Goal: Feedback & Contribution: Leave review/rating

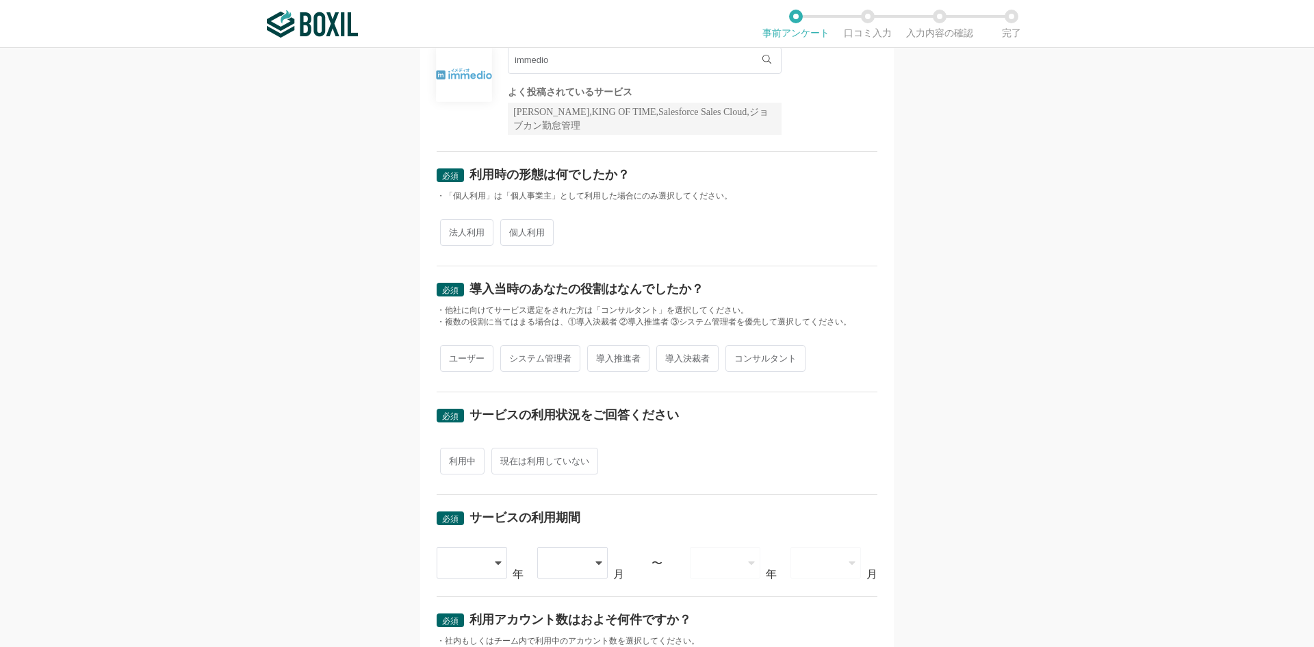
scroll to position [160, 0]
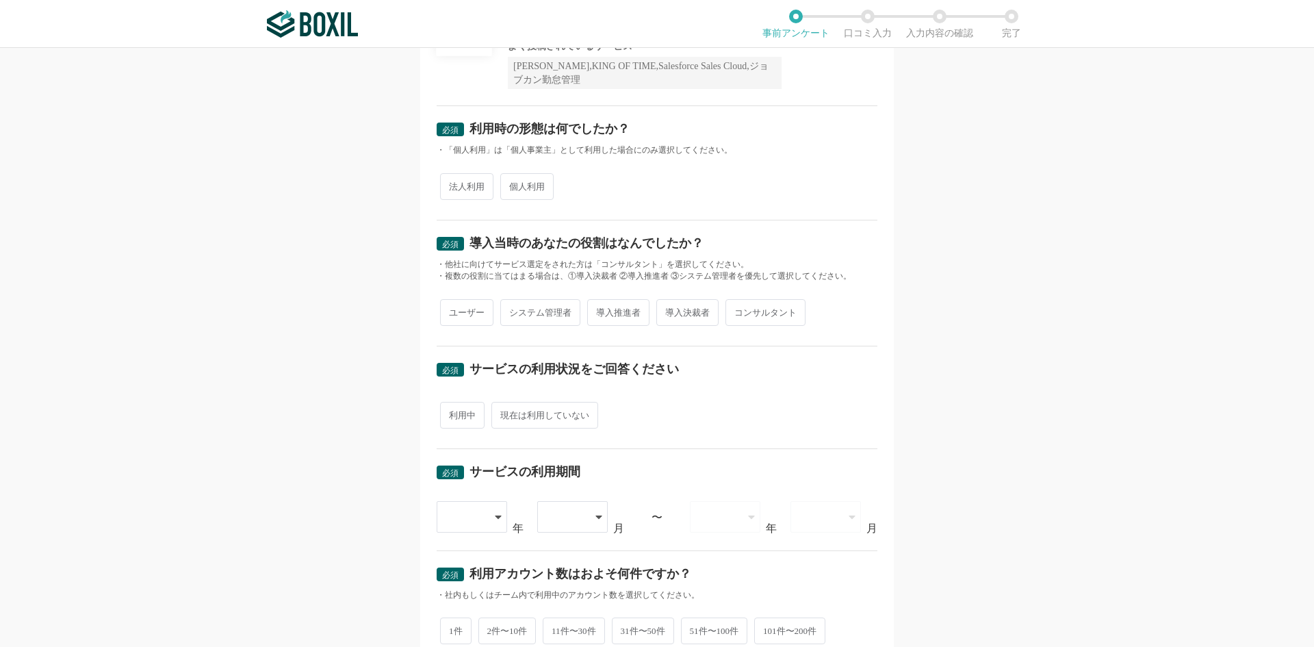
click at [474, 192] on span "法人利用" at bounding box center [466, 186] width 53 height 27
click at [453, 184] on input "法人利用" at bounding box center [448, 179] width 9 height 9
radio input "true"
click at [673, 319] on span "導入決裁者" at bounding box center [688, 312] width 62 height 27
click at [669, 310] on input "導入決裁者" at bounding box center [664, 305] width 9 height 9
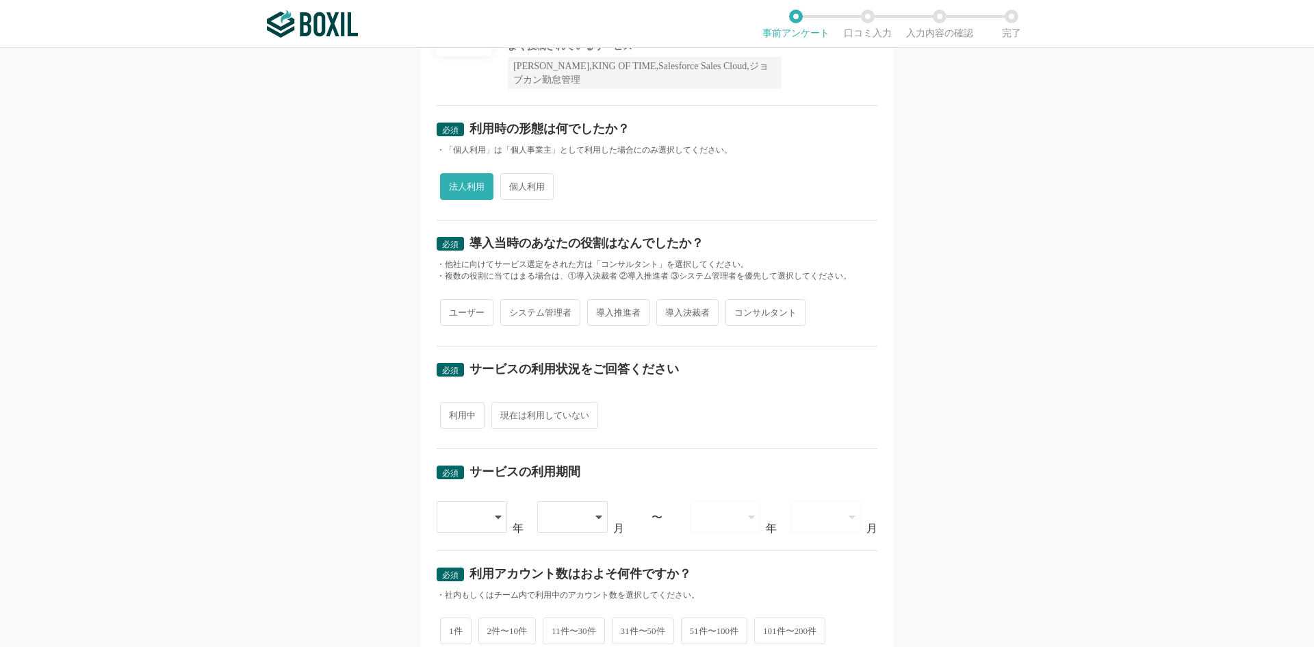
radio input "true"
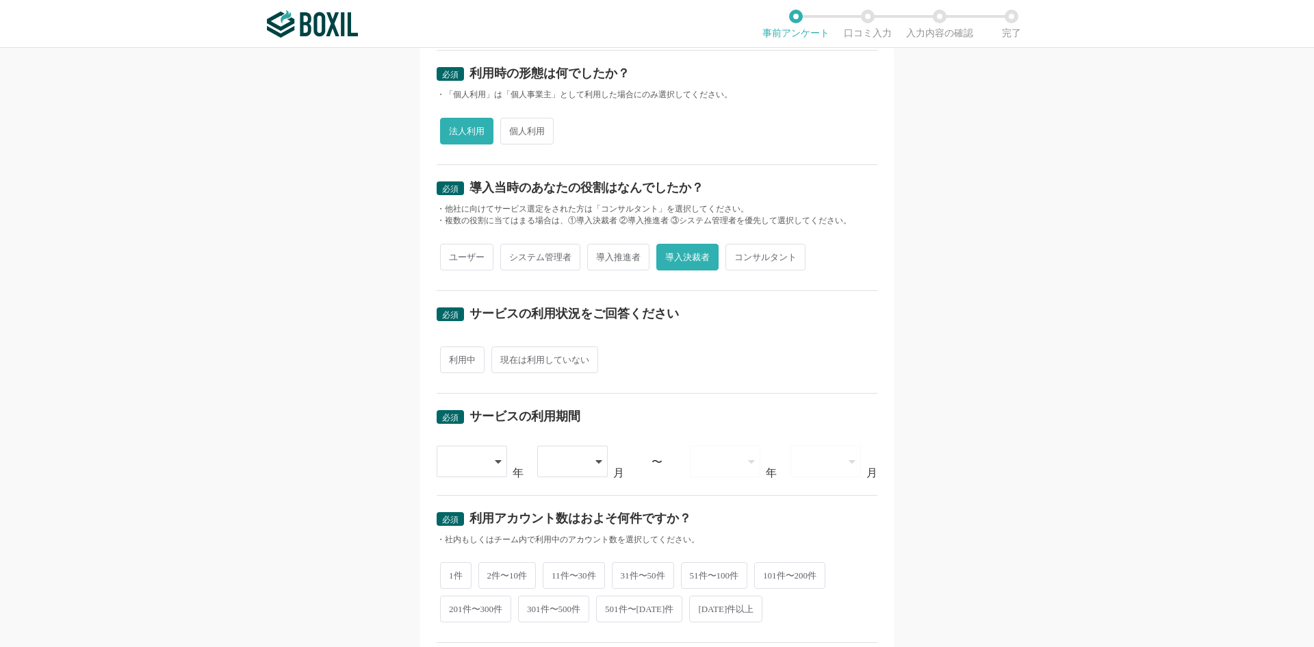
scroll to position [320, 0]
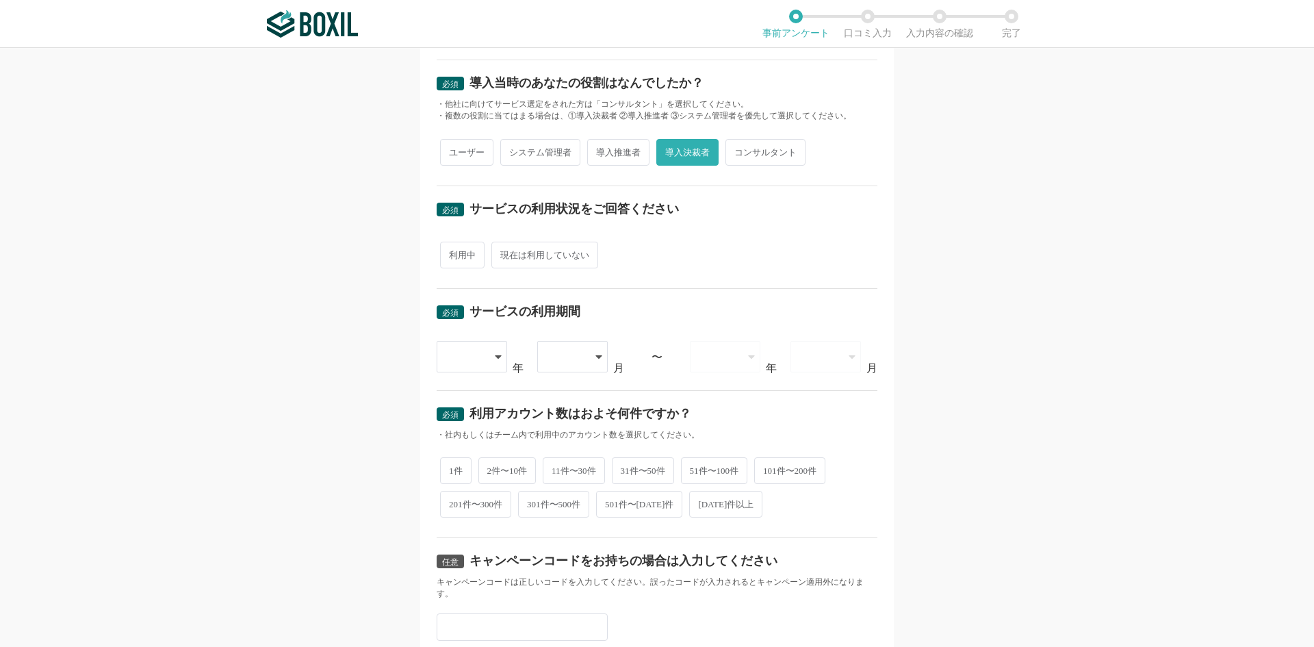
click at [456, 260] on span "利用中" at bounding box center [462, 255] width 44 height 27
click at [453, 253] on input "利用中" at bounding box center [448, 248] width 9 height 9
radio input "true"
click at [483, 353] on div at bounding box center [473, 356] width 72 height 31
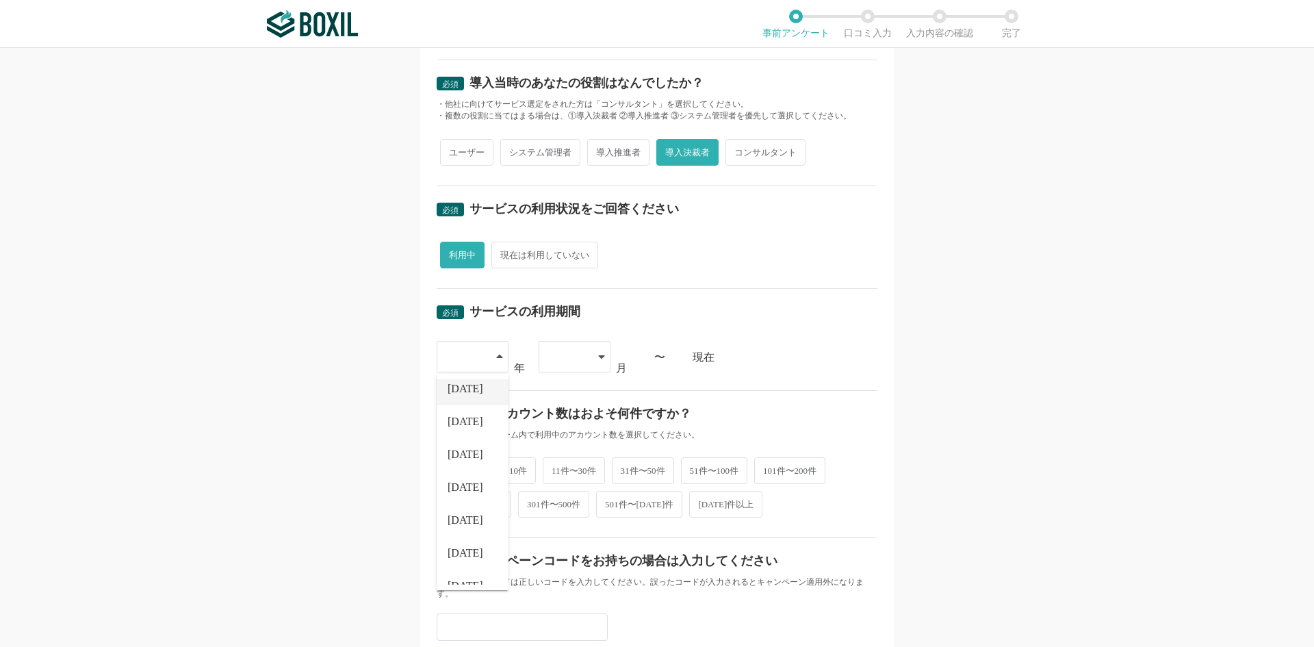
scroll to position [156, 0]
click at [468, 565] on li "[DATE]" at bounding box center [473, 568] width 72 height 33
click at [598, 356] on icon at bounding box center [601, 356] width 6 height 3
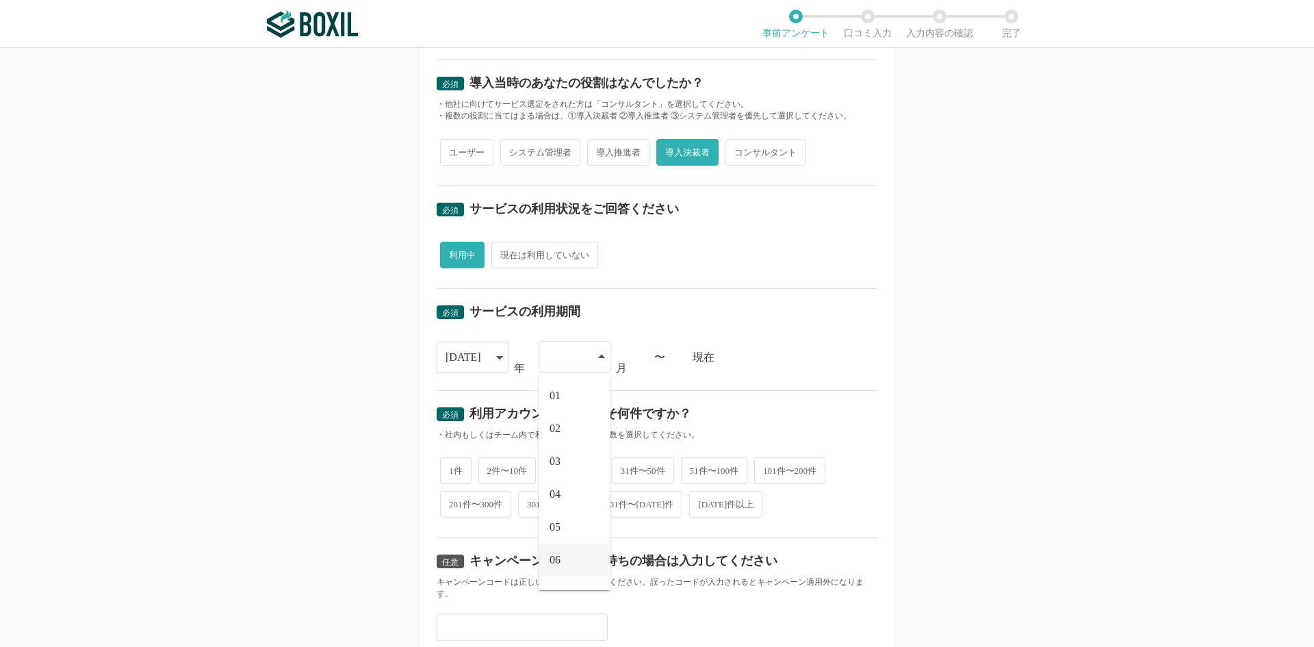
click at [571, 556] on li "06" at bounding box center [575, 560] width 72 height 33
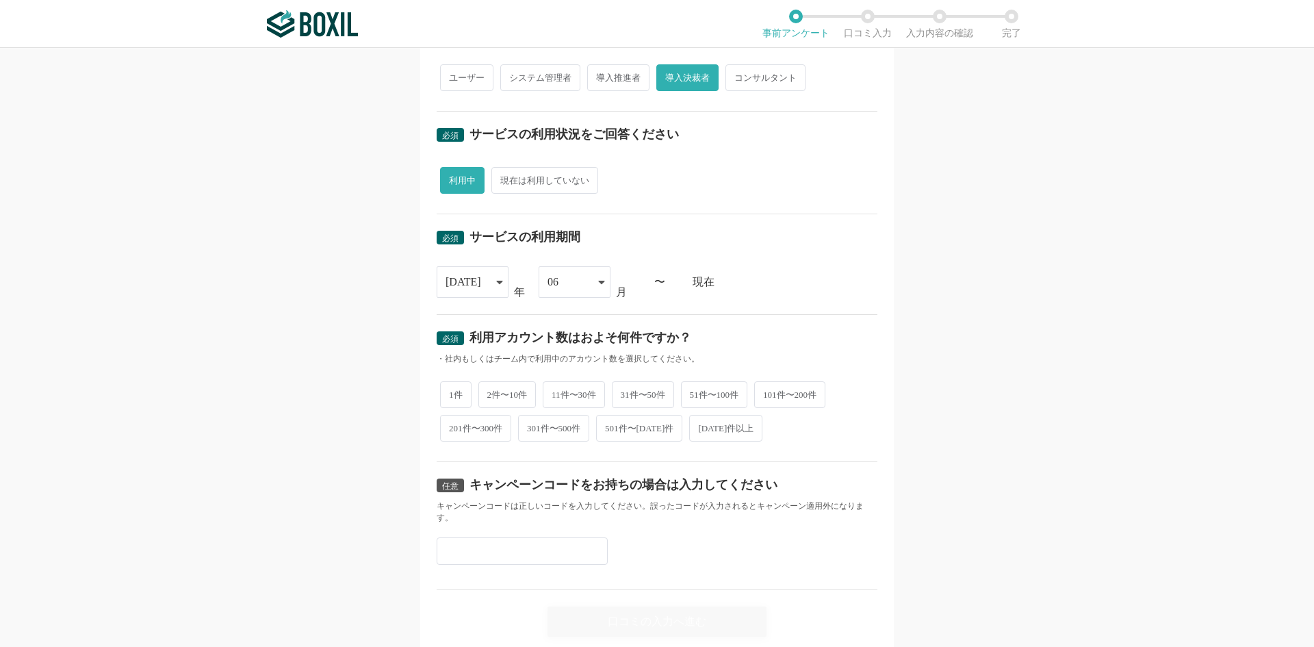
scroll to position [444, 0]
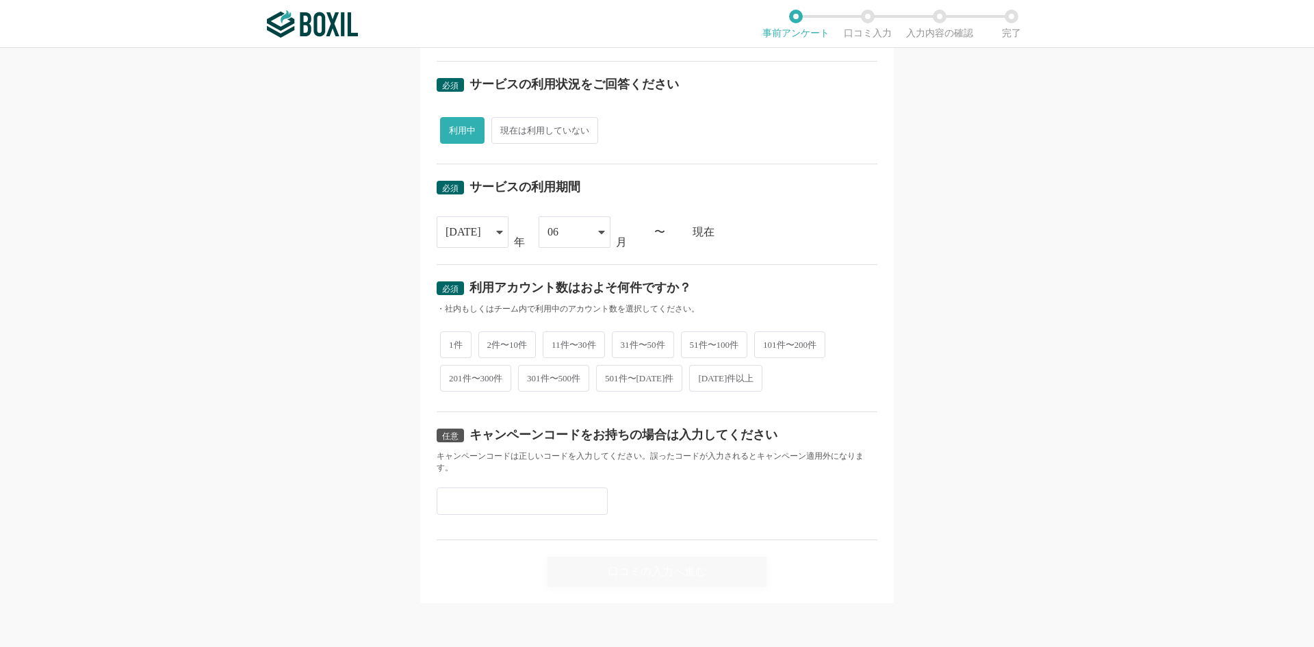
click at [505, 346] on span "2件〜10件" at bounding box center [508, 344] width 58 height 27
click at [491, 342] on input "2件〜10件" at bounding box center [486, 337] width 9 height 9
radio input "true"
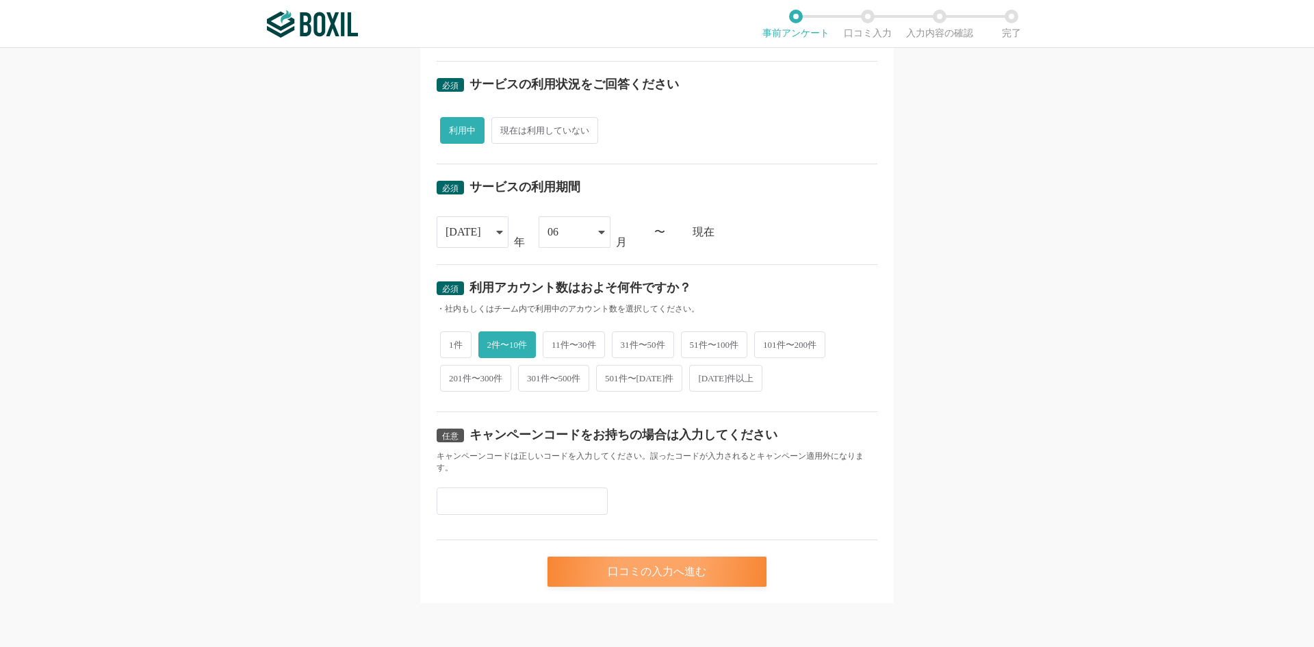
click at [665, 574] on div "口コミの入力へ進む" at bounding box center [657, 572] width 219 height 30
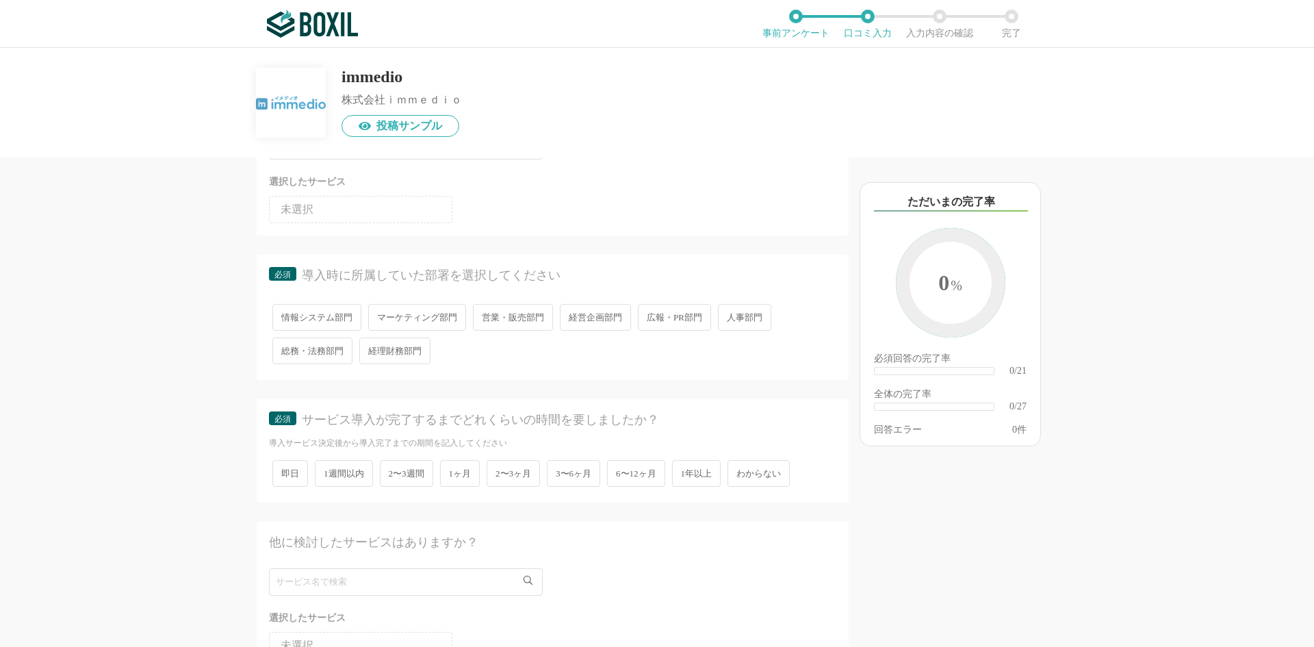
scroll to position [160, 0]
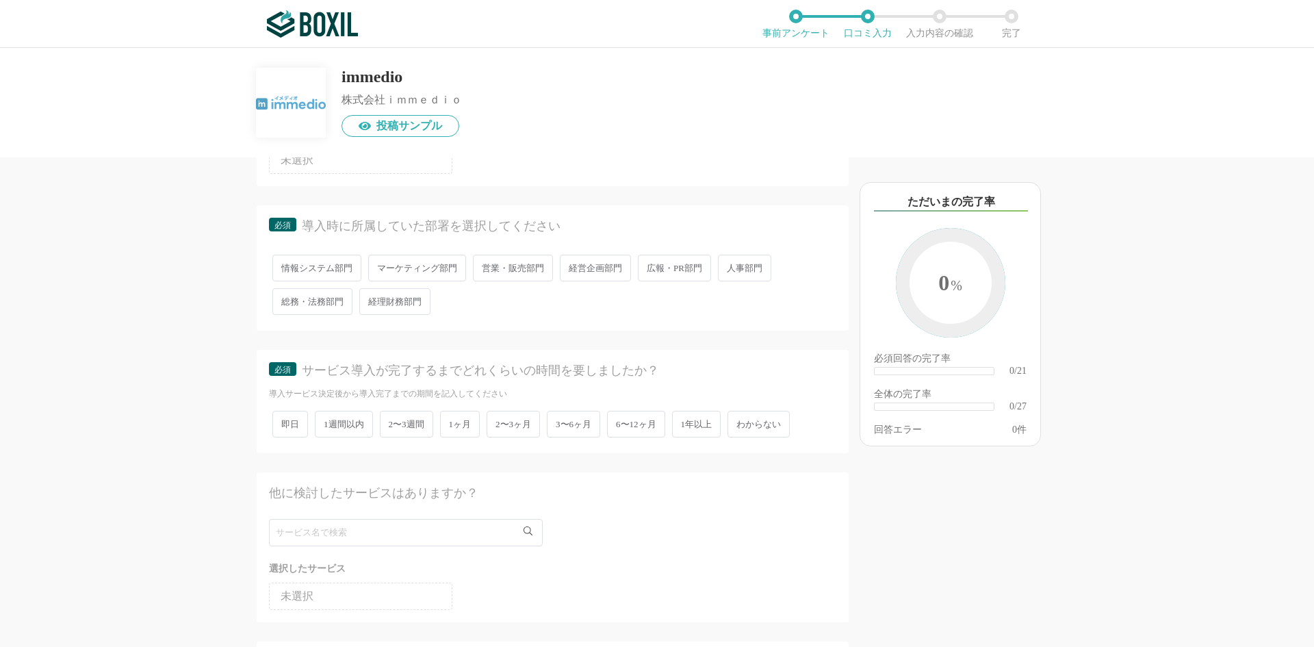
click at [420, 267] on span "マーケティング部門" at bounding box center [417, 268] width 98 height 27
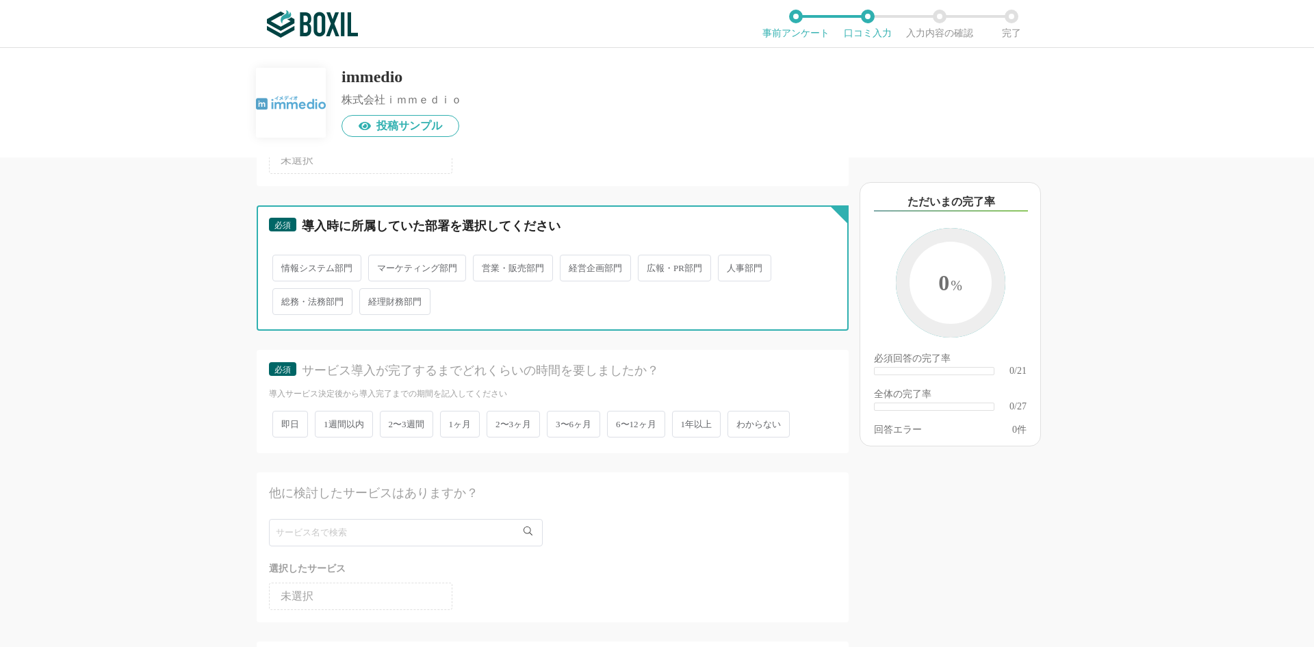
click at [381, 266] on input "マーケティング部門" at bounding box center [376, 261] width 9 height 9
radio input "true"
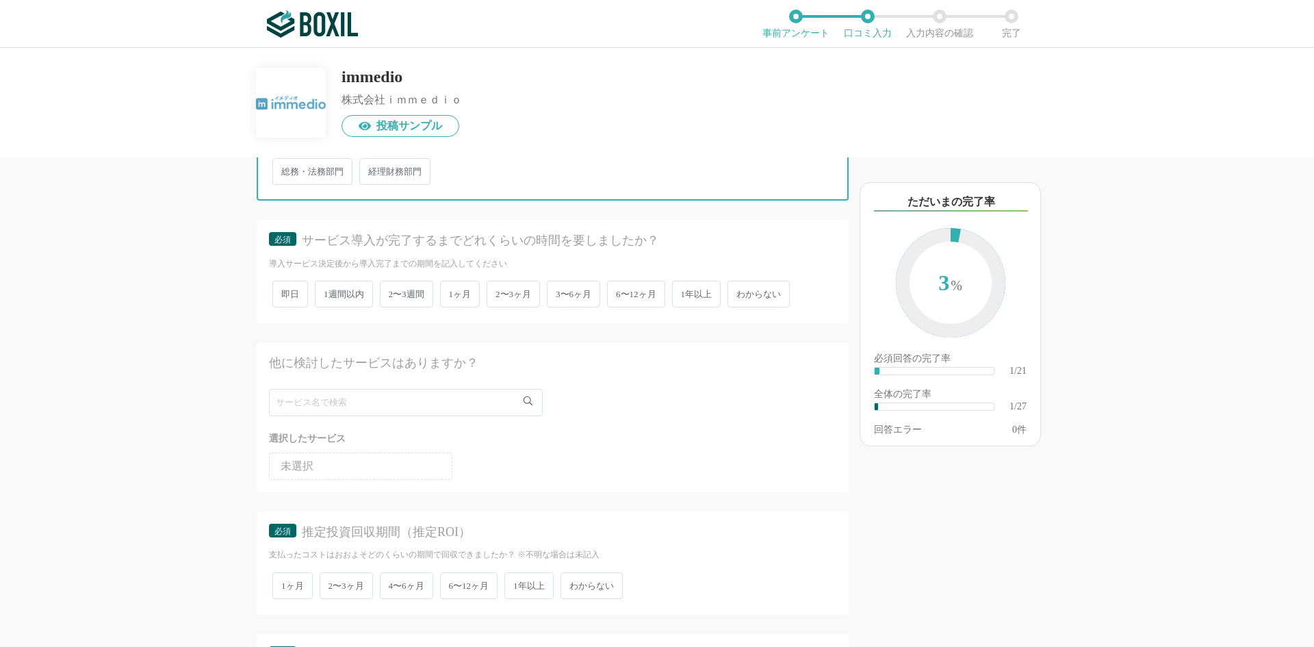
scroll to position [320, 0]
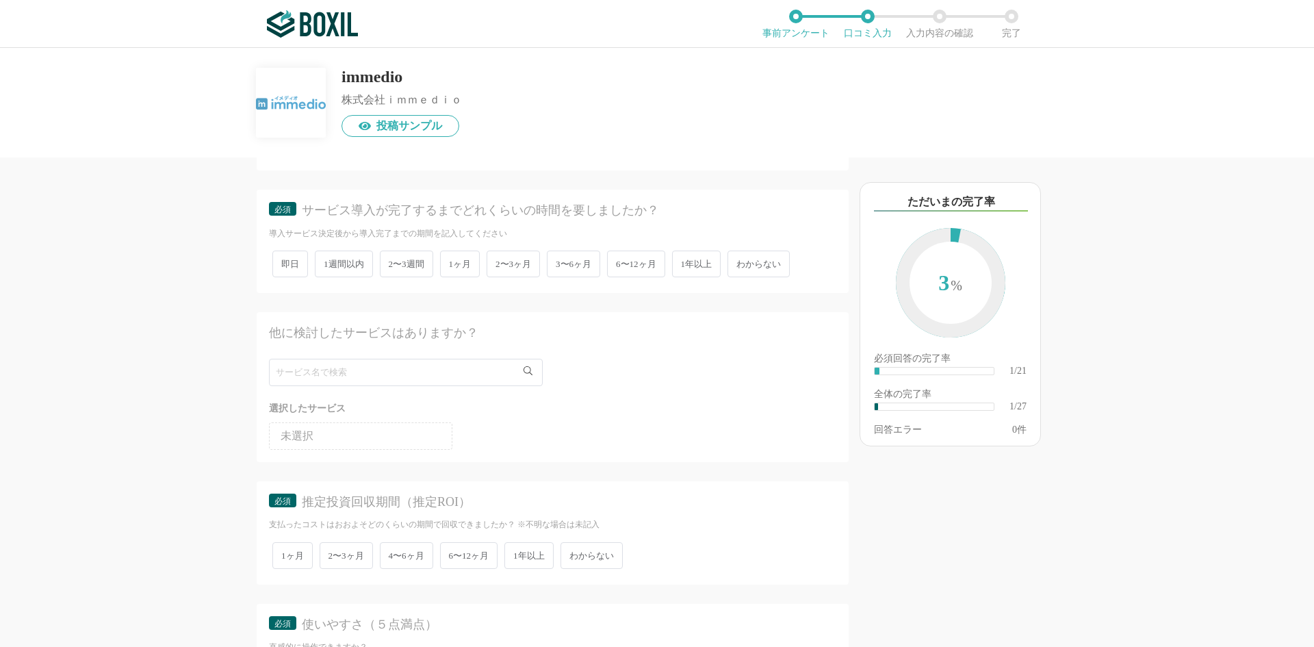
click at [419, 269] on span "2〜3週間" at bounding box center [406, 264] width 53 height 27
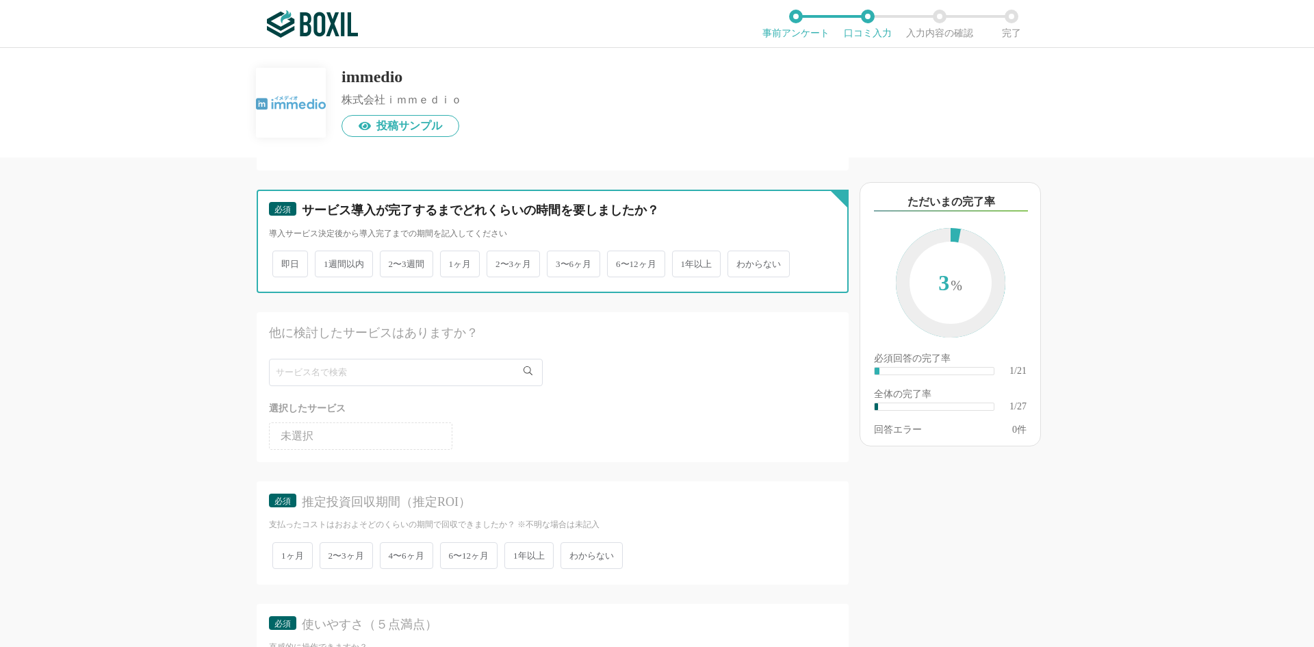
click at [392, 262] on input "2〜3週間" at bounding box center [387, 257] width 9 height 9
radio input "true"
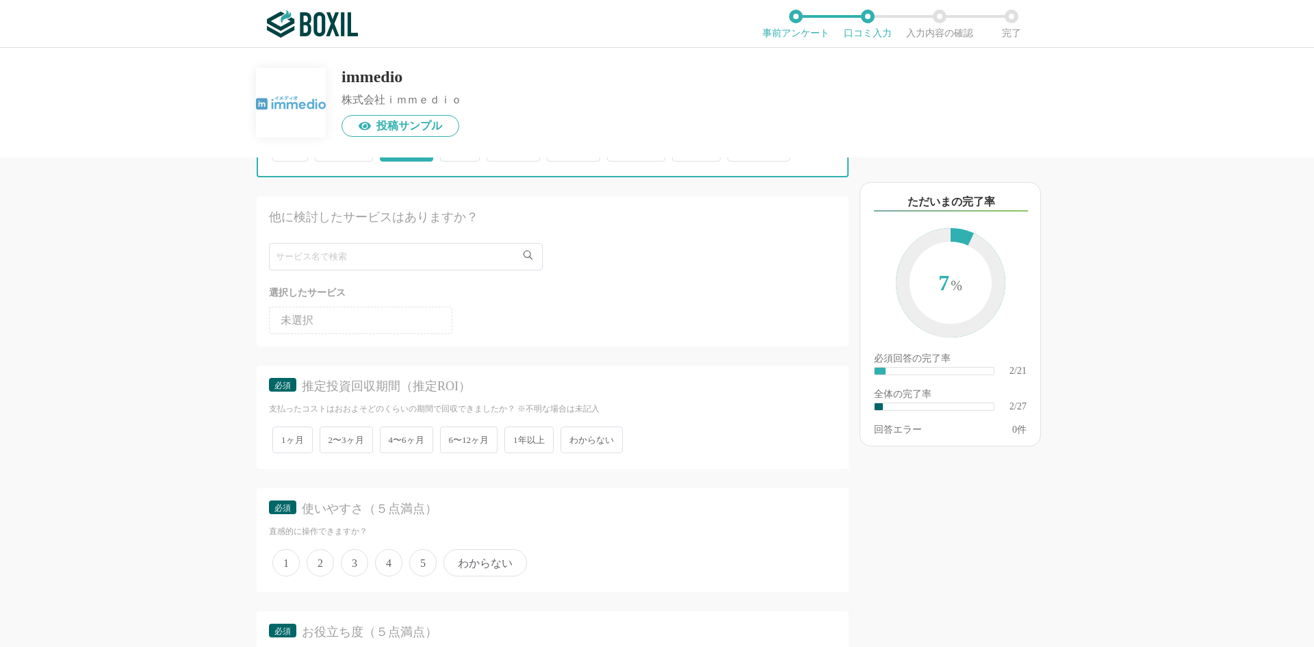
scroll to position [479, 0]
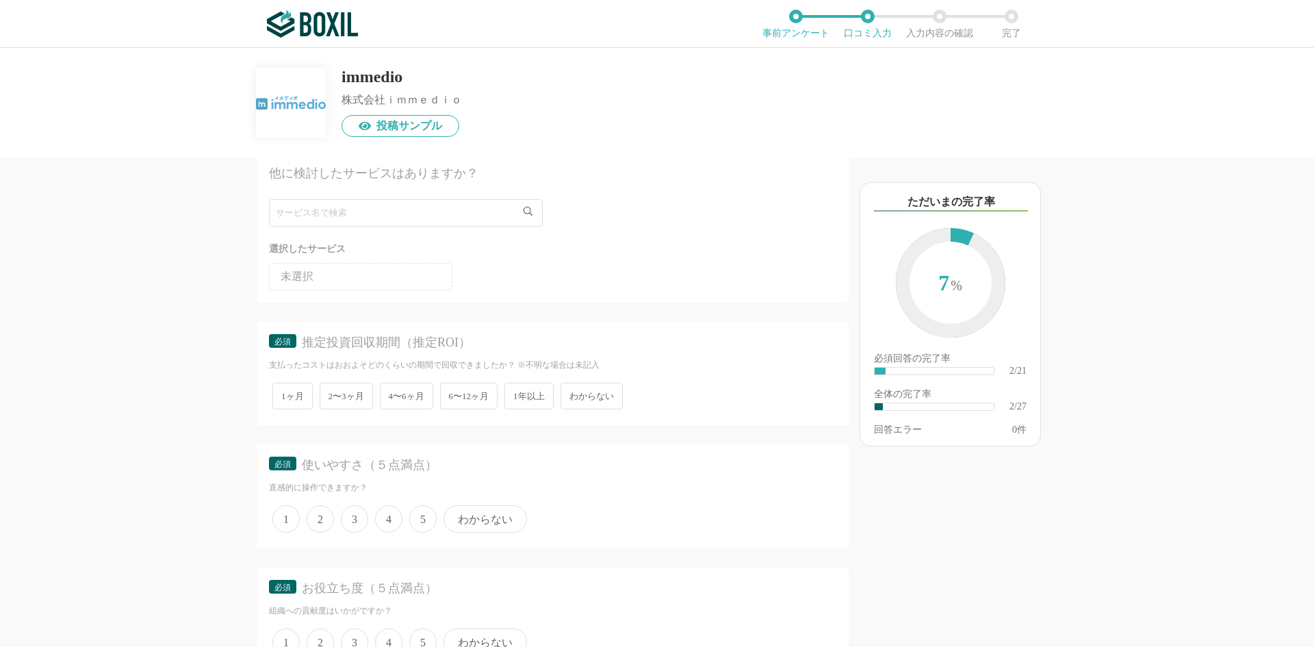
click at [308, 398] on span "1ヶ月" at bounding box center [292, 396] width 40 height 27
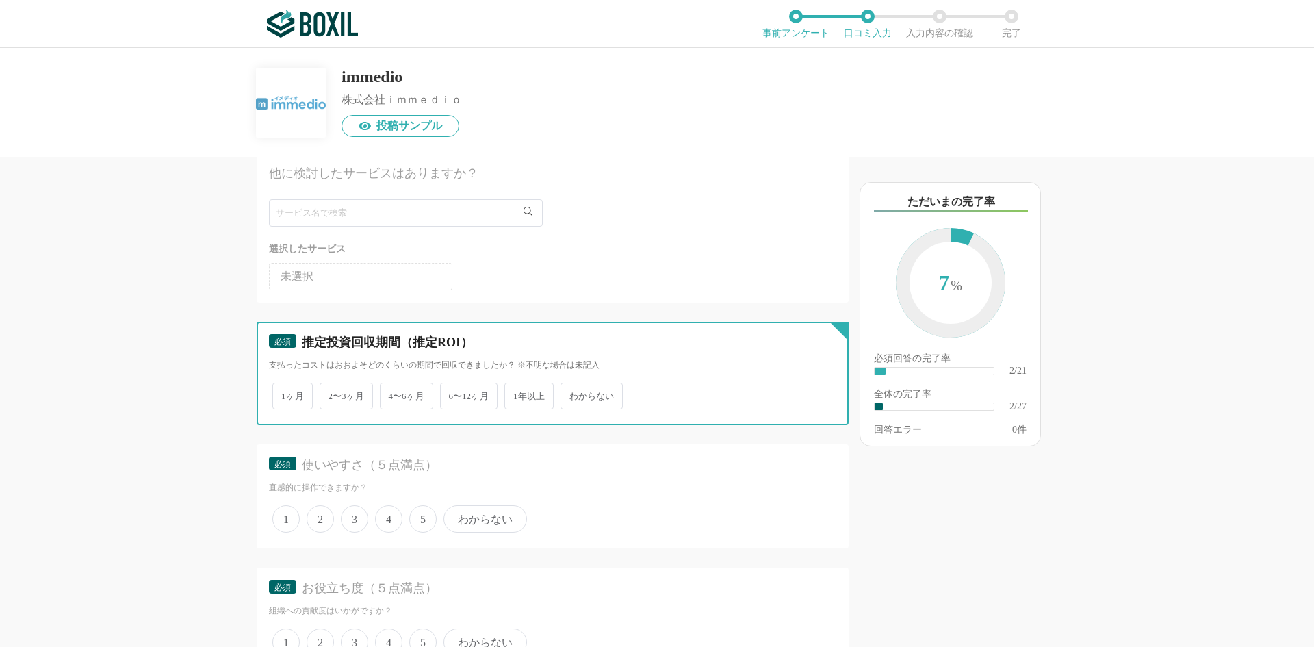
click at [285, 394] on input "1ヶ月" at bounding box center [280, 389] width 9 height 9
radio input "true"
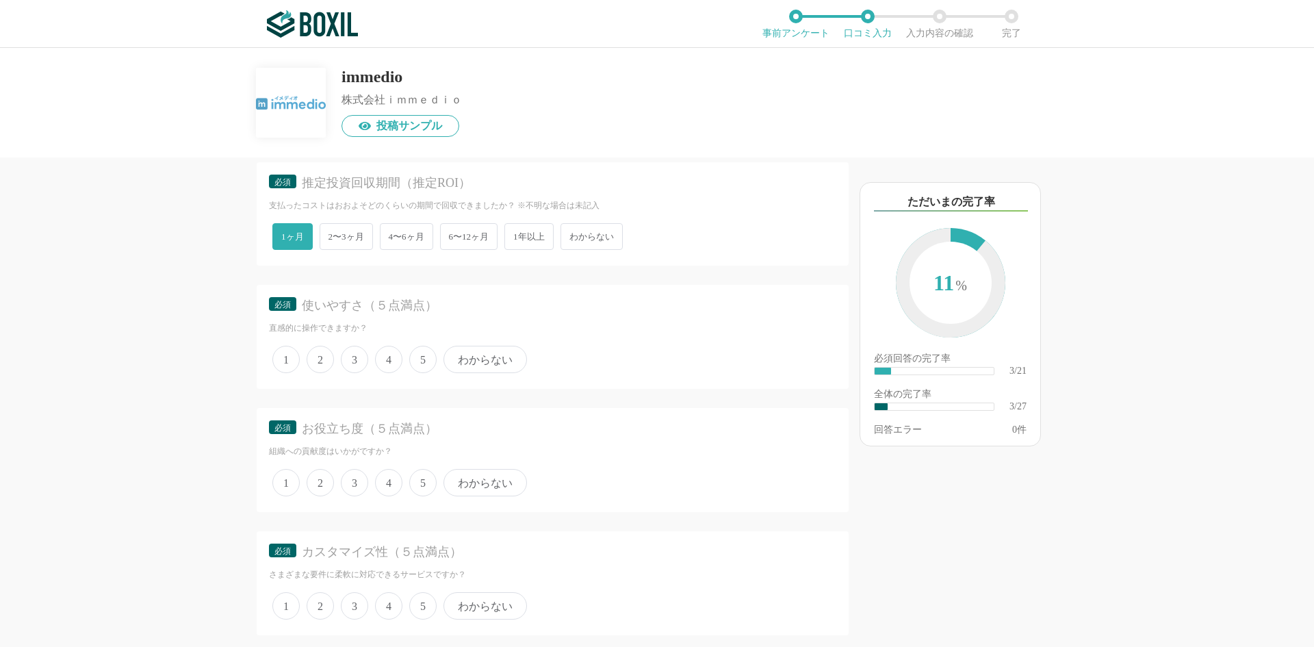
click at [420, 366] on span "5" at bounding box center [422, 359] width 27 height 27
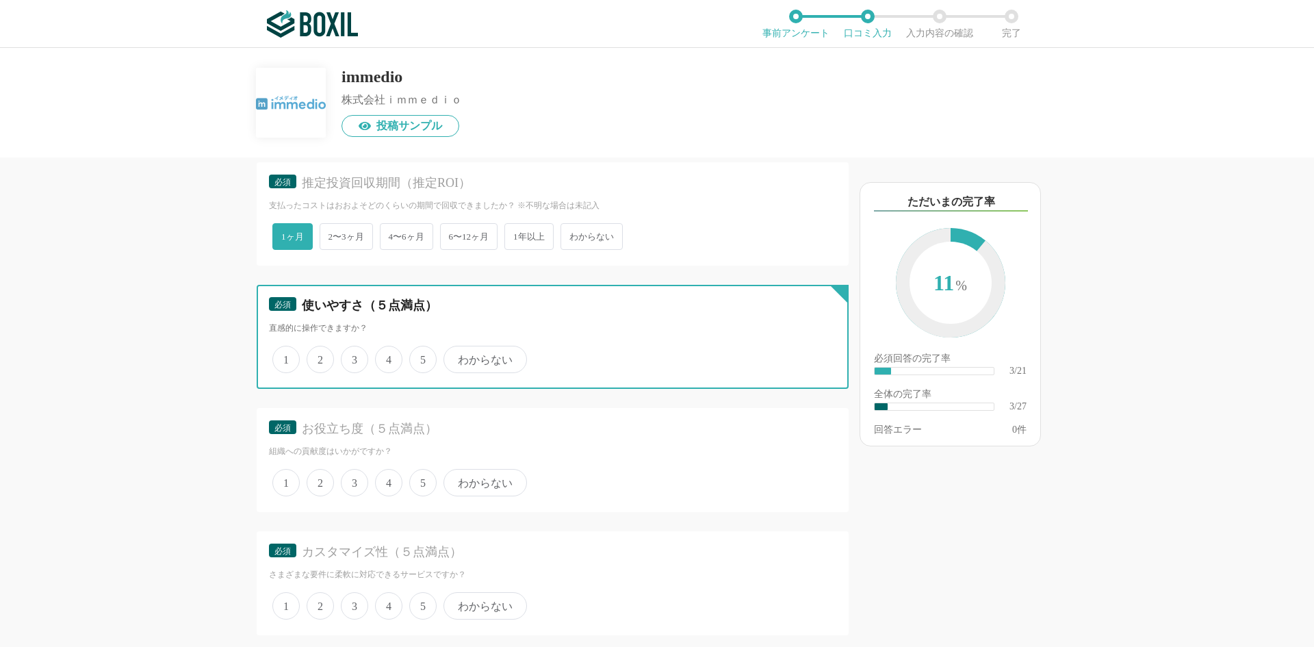
click at [420, 357] on input "5" at bounding box center [417, 352] width 9 height 9
radio input "true"
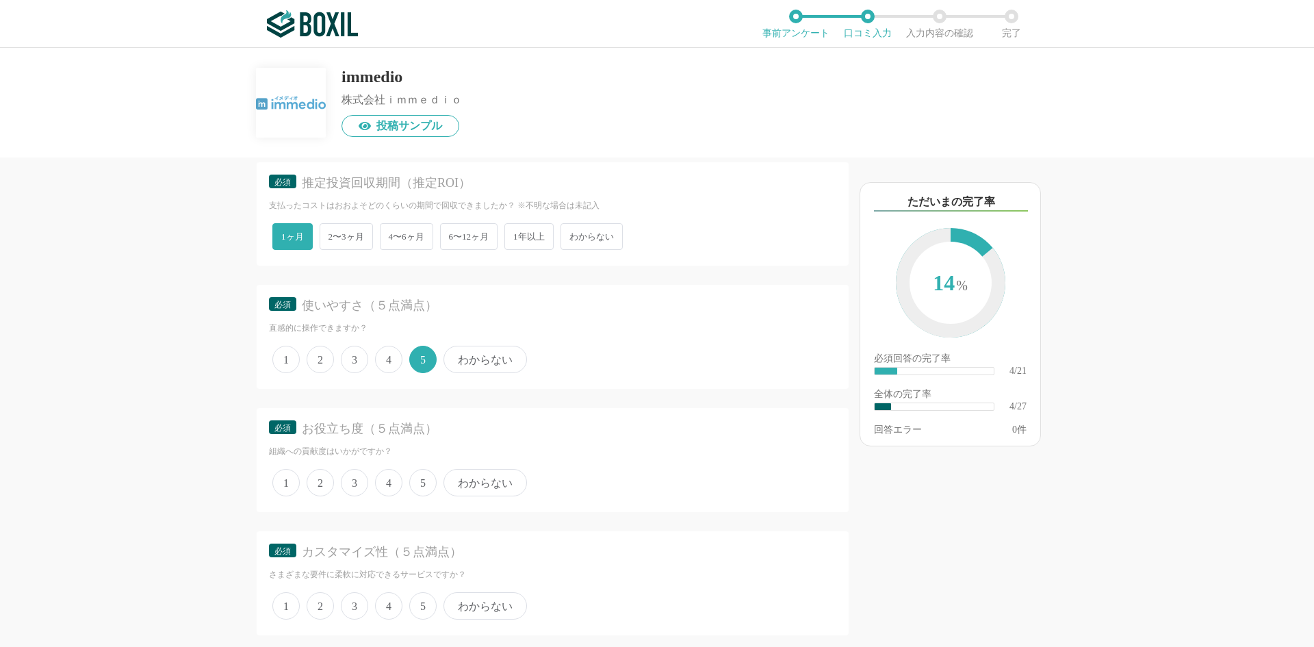
click at [420, 485] on span "5" at bounding box center [422, 482] width 27 height 27
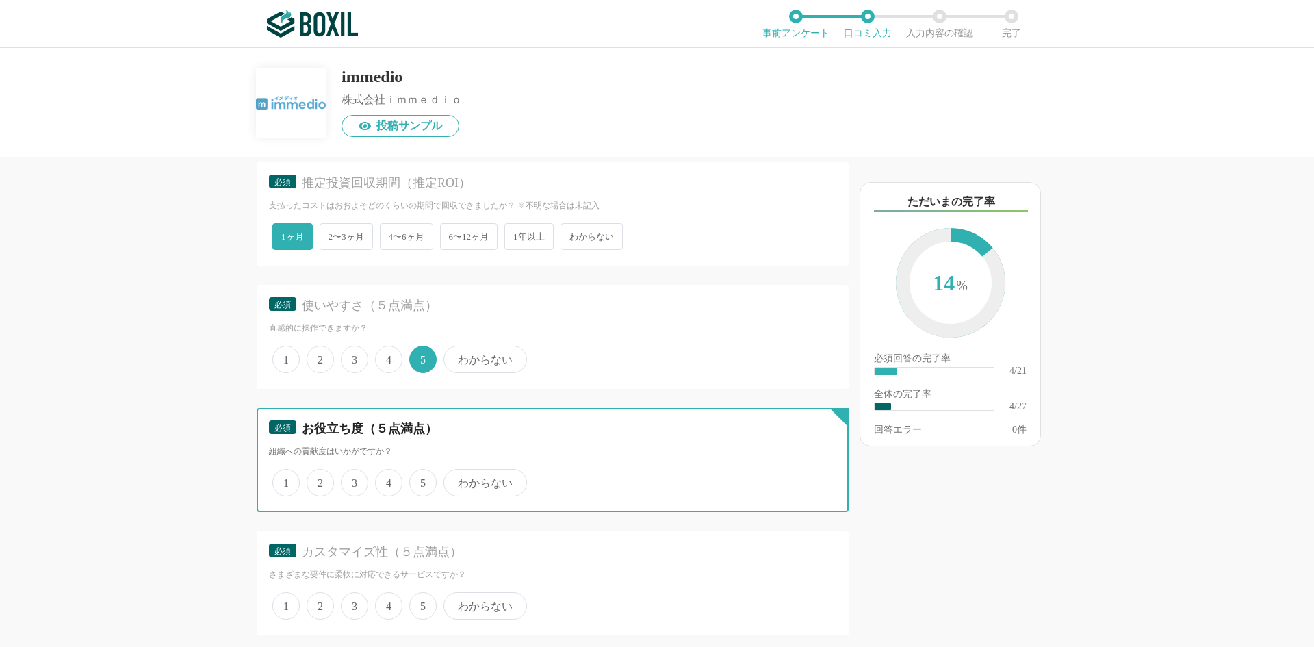
click at [420, 480] on input "5" at bounding box center [417, 475] width 9 height 9
radio input "true"
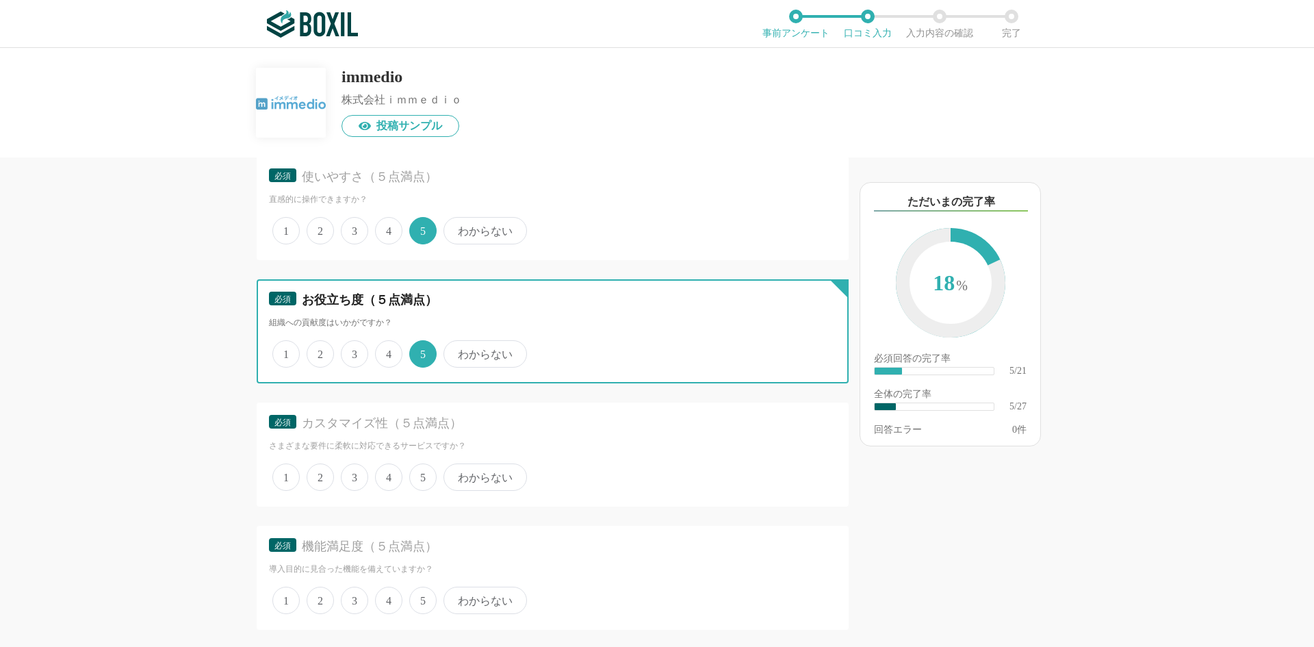
scroll to position [799, 0]
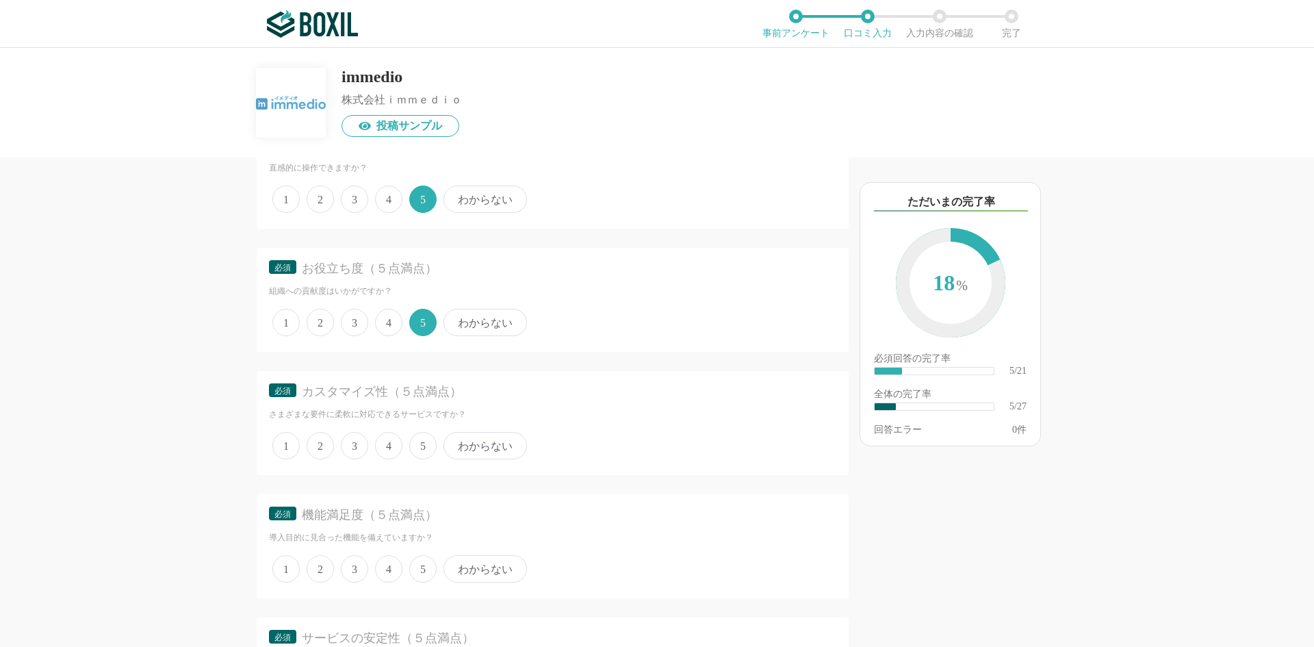
click at [384, 448] on span "4" at bounding box center [388, 445] width 27 height 27
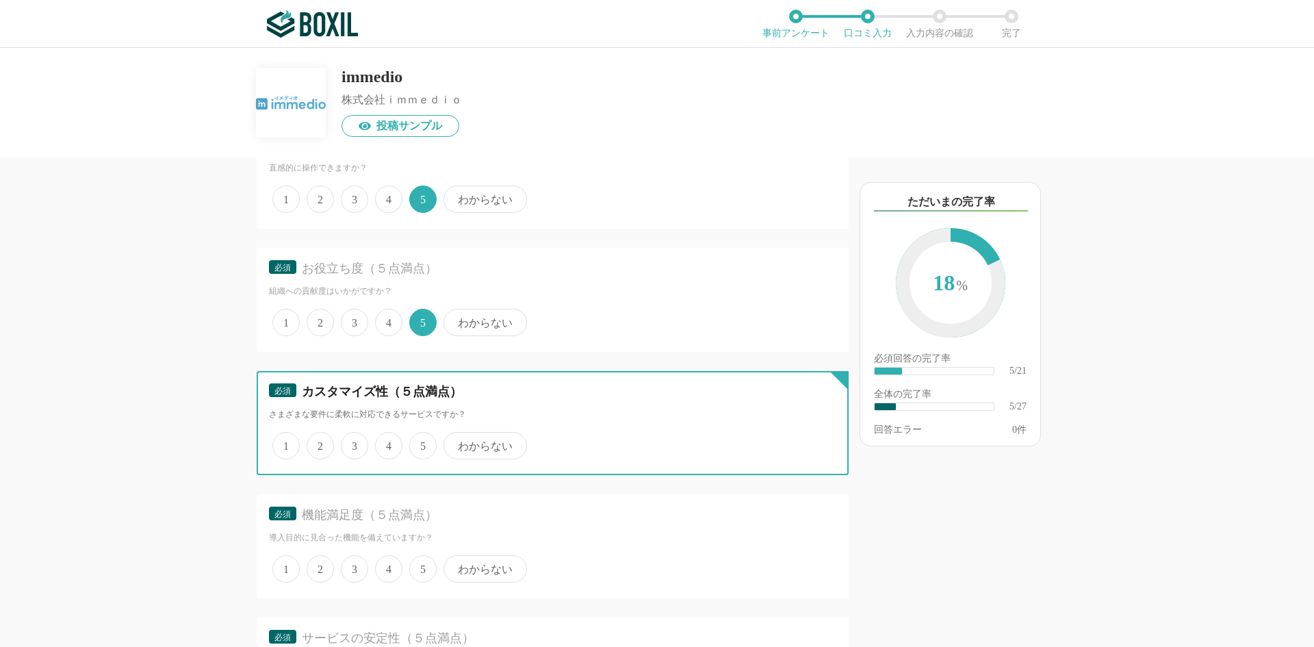
click at [384, 443] on input "4" at bounding box center [383, 438] width 9 height 9
radio input "true"
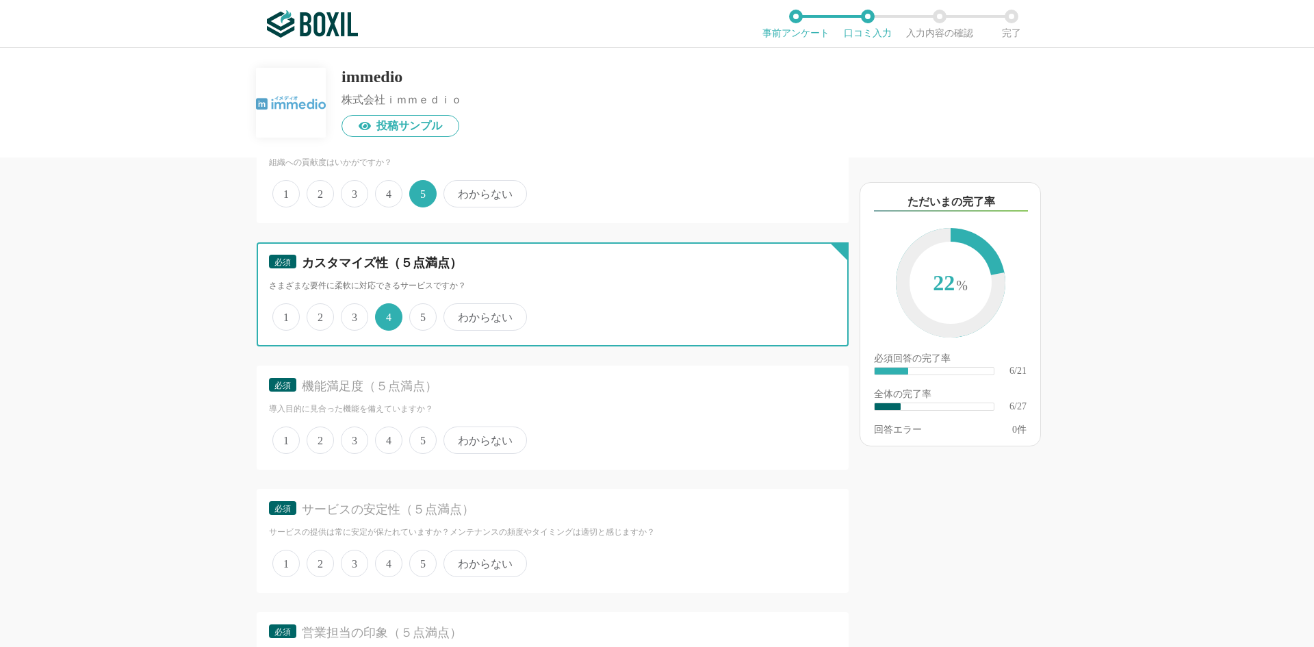
scroll to position [958, 0]
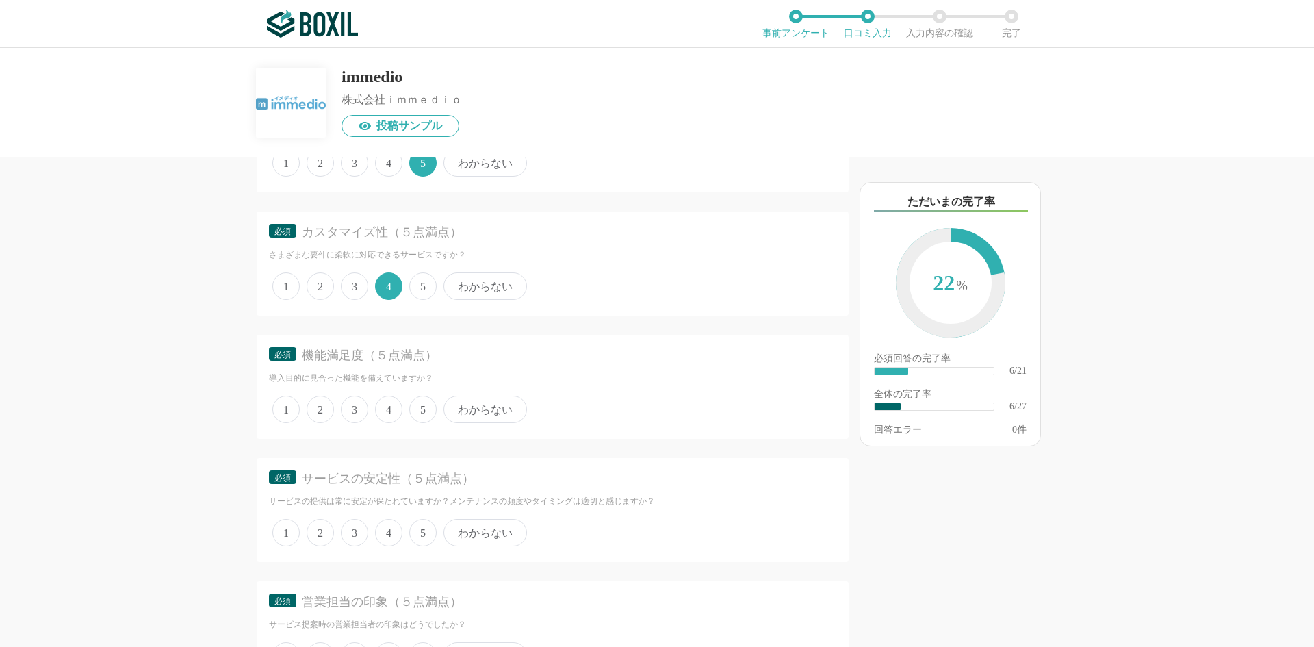
click at [419, 416] on span "5" at bounding box center [422, 409] width 27 height 27
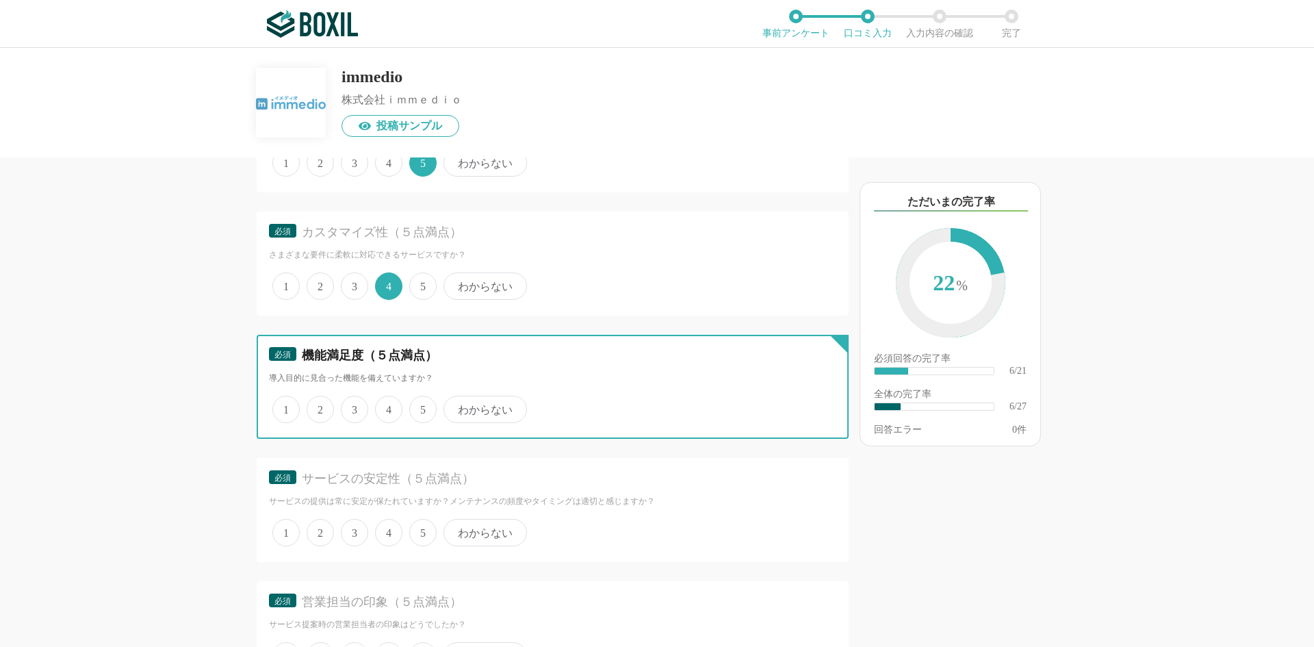
click at [419, 407] on input "5" at bounding box center [417, 402] width 9 height 9
radio input "true"
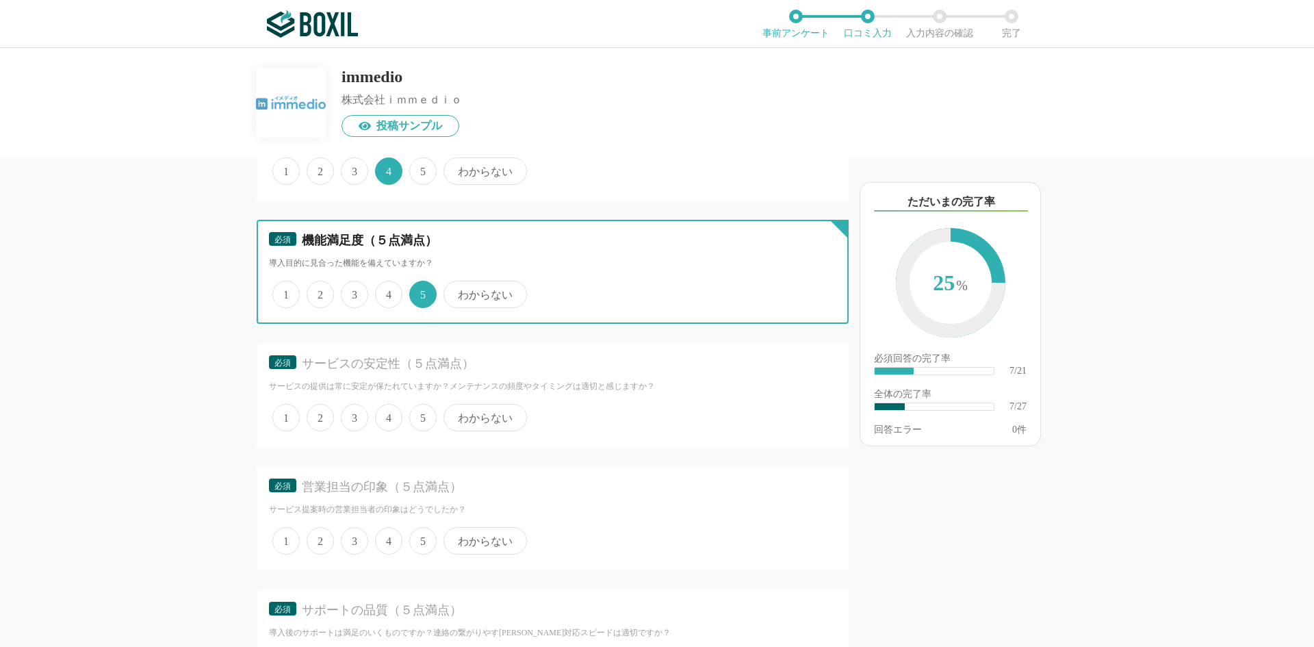
scroll to position [1118, 0]
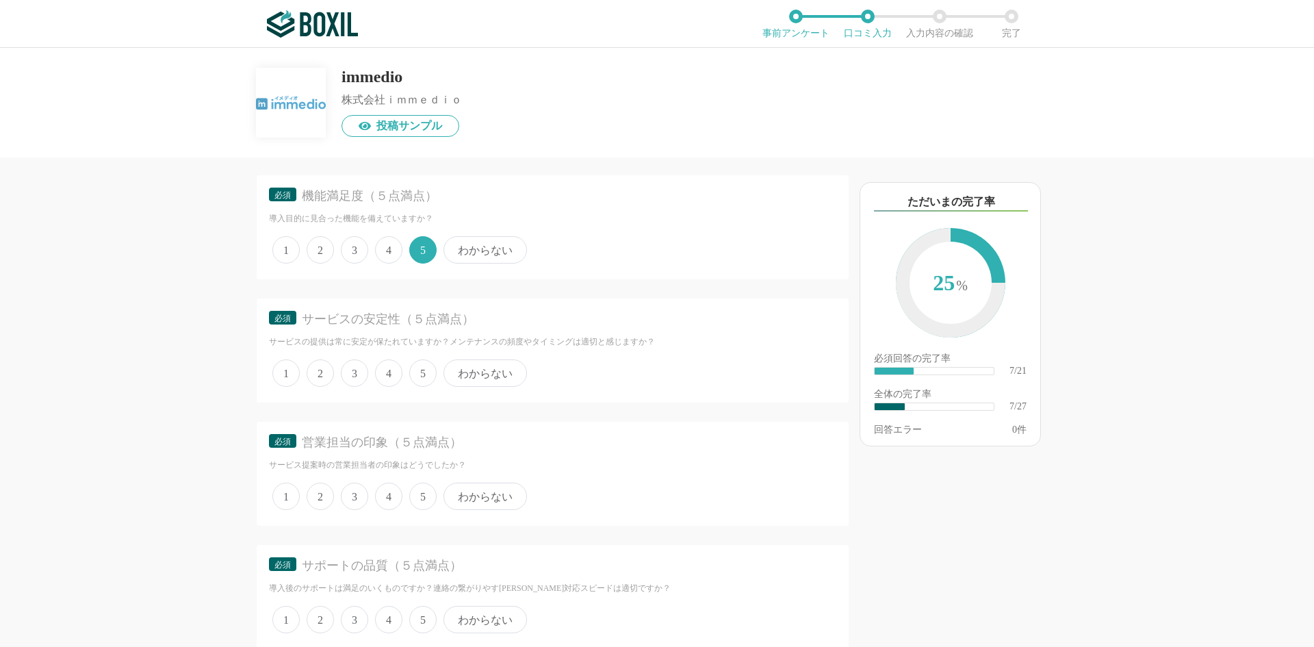
click at [417, 377] on span "5" at bounding box center [422, 372] width 27 height 27
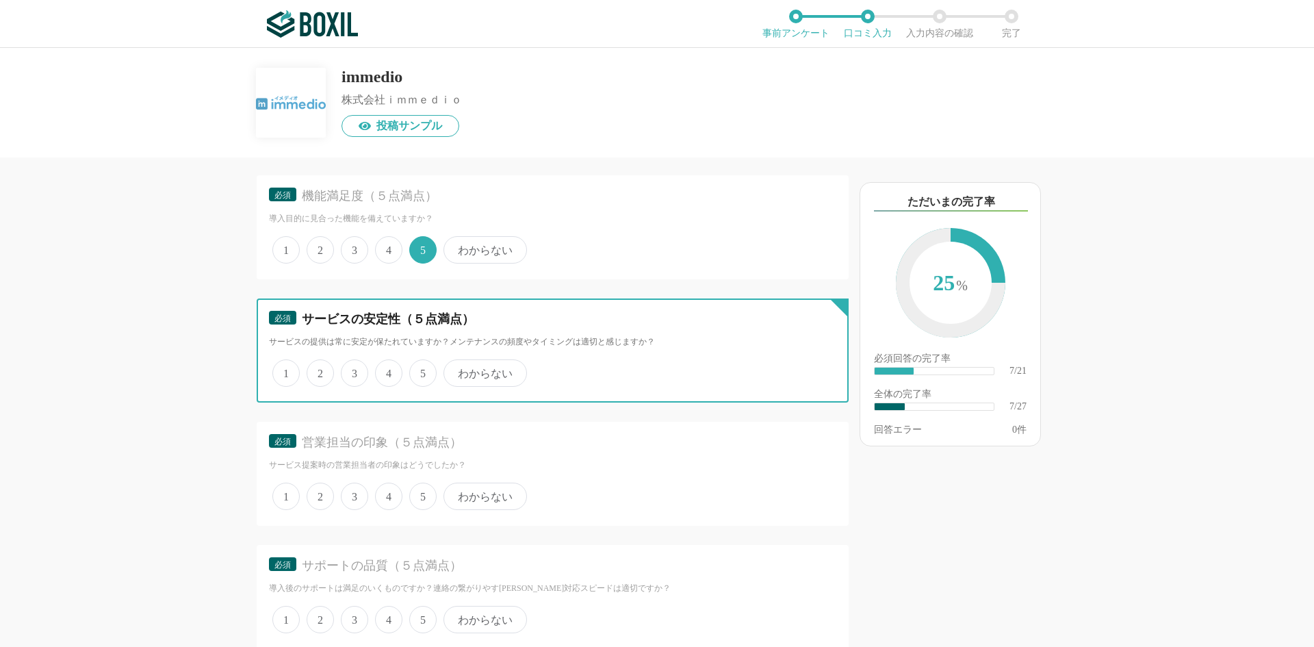
click at [417, 370] on input "5" at bounding box center [417, 365] width 9 height 9
radio input "true"
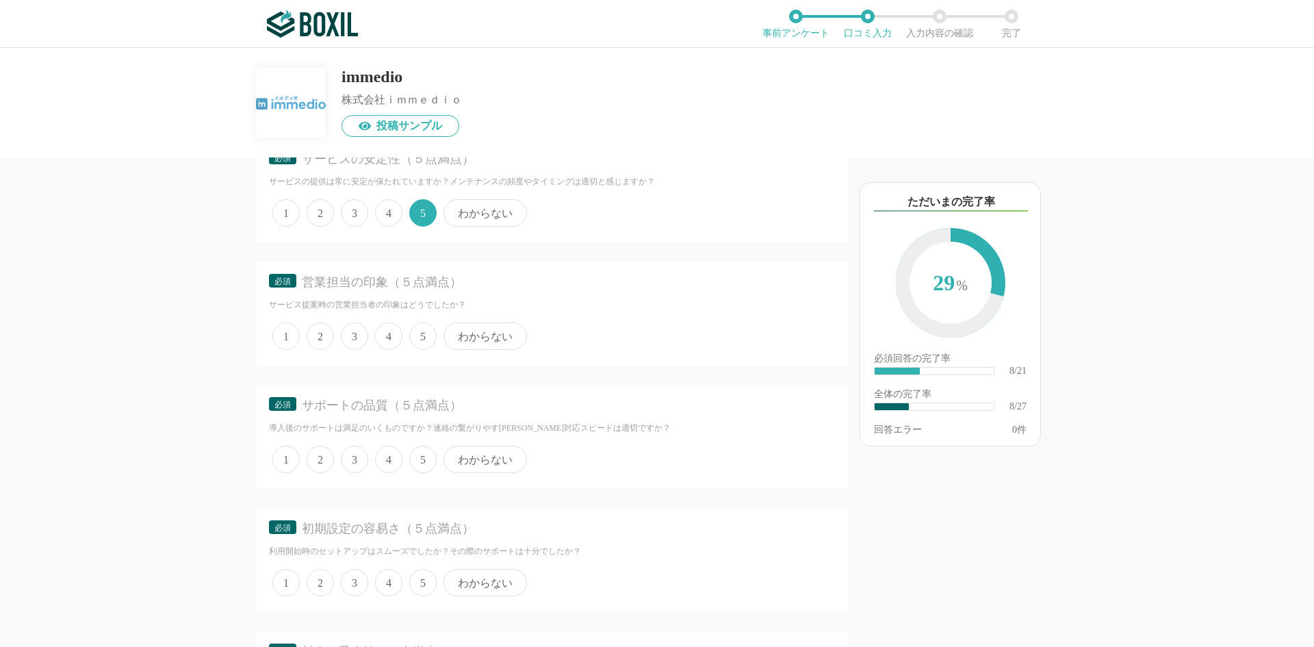
click at [435, 340] on span "5" at bounding box center [422, 335] width 27 height 27
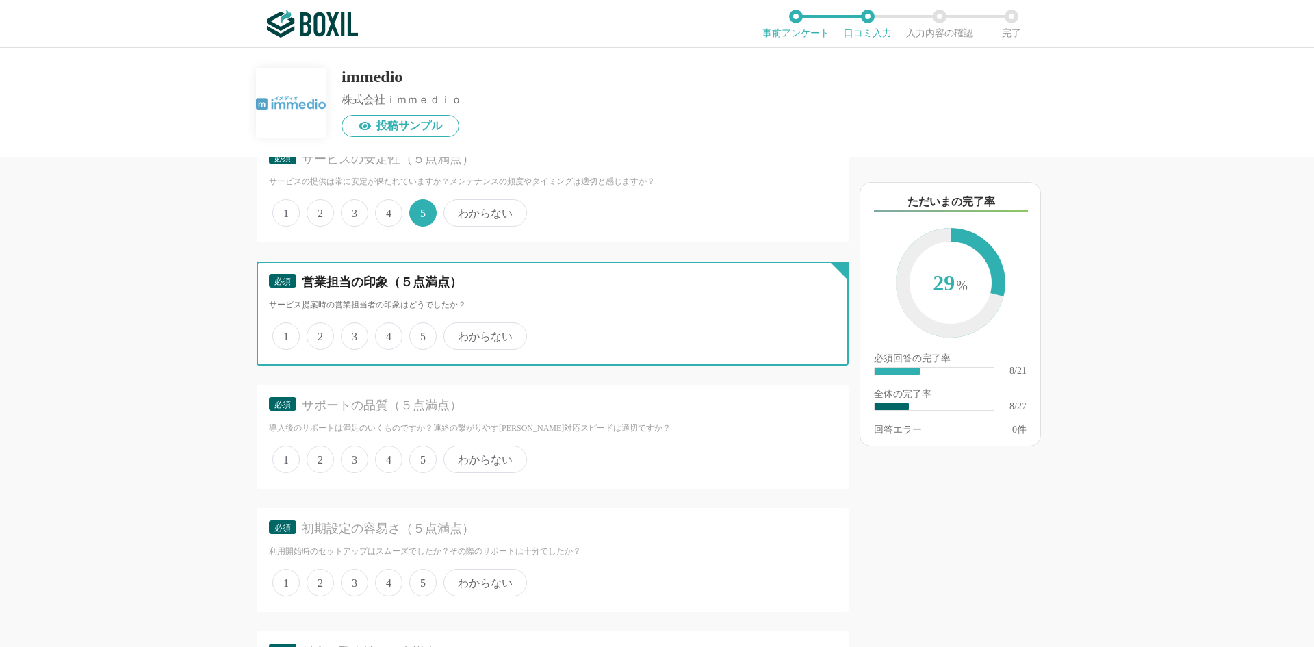
click at [422, 333] on input "5" at bounding box center [417, 328] width 9 height 9
radio input "true"
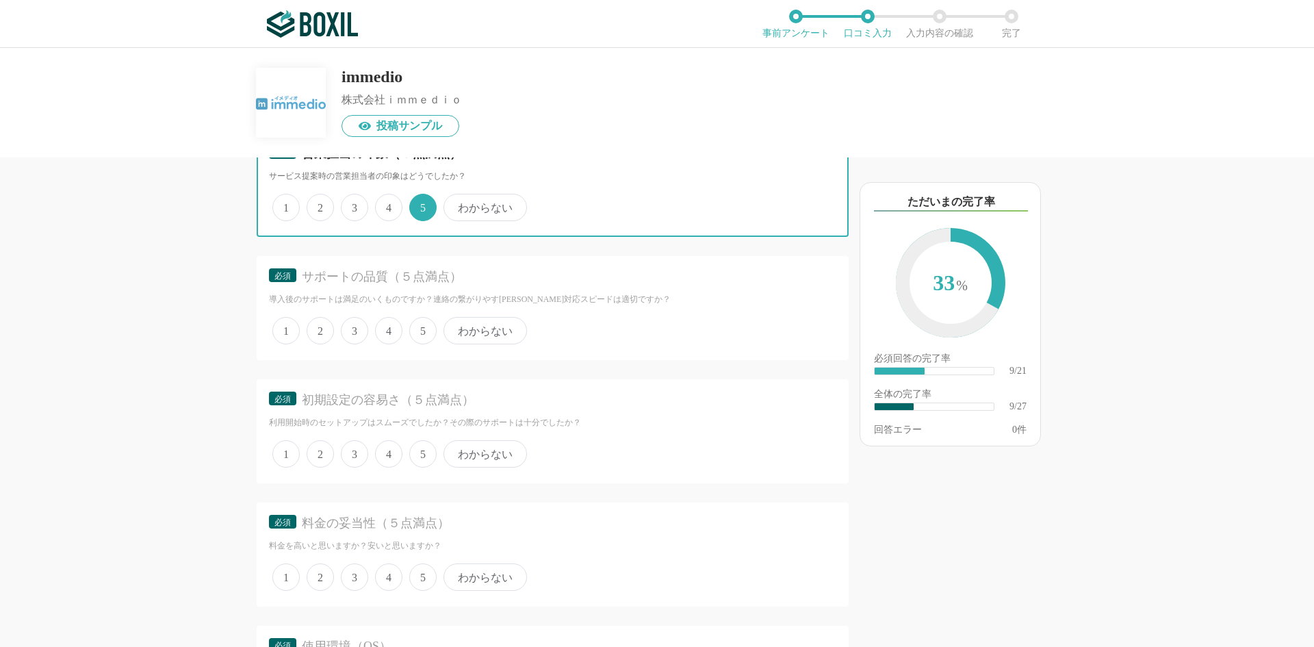
scroll to position [1438, 0]
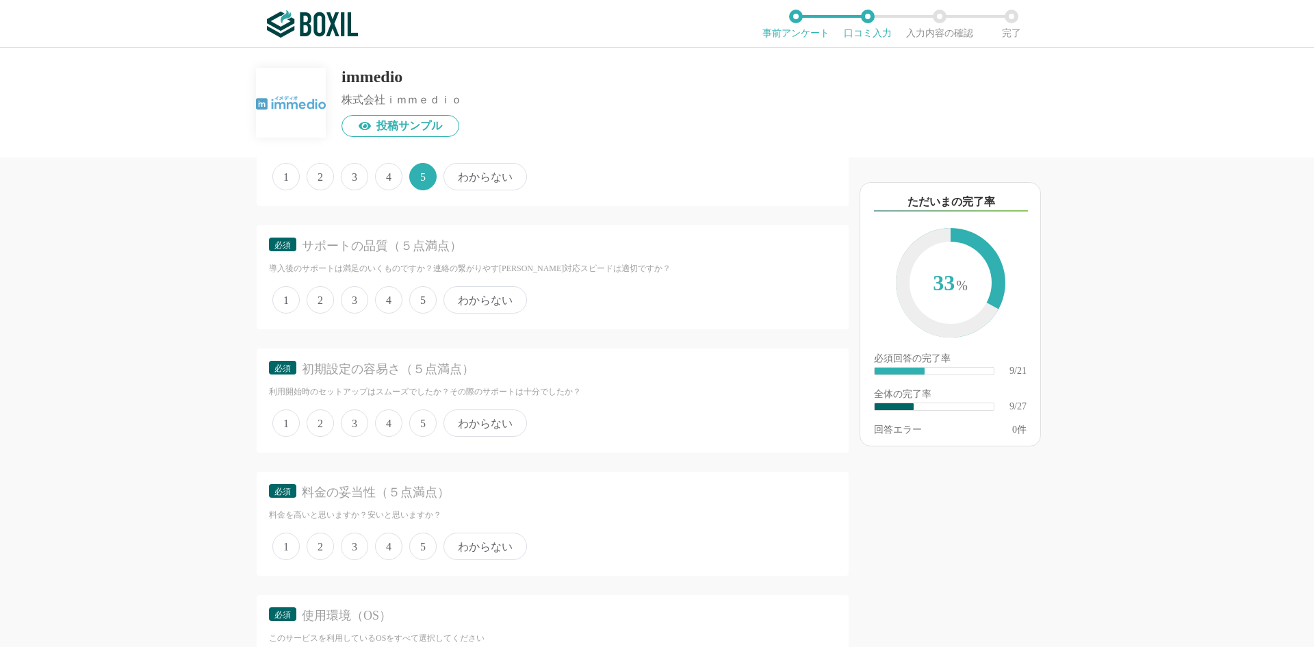
click at [417, 303] on span "5" at bounding box center [422, 299] width 27 height 27
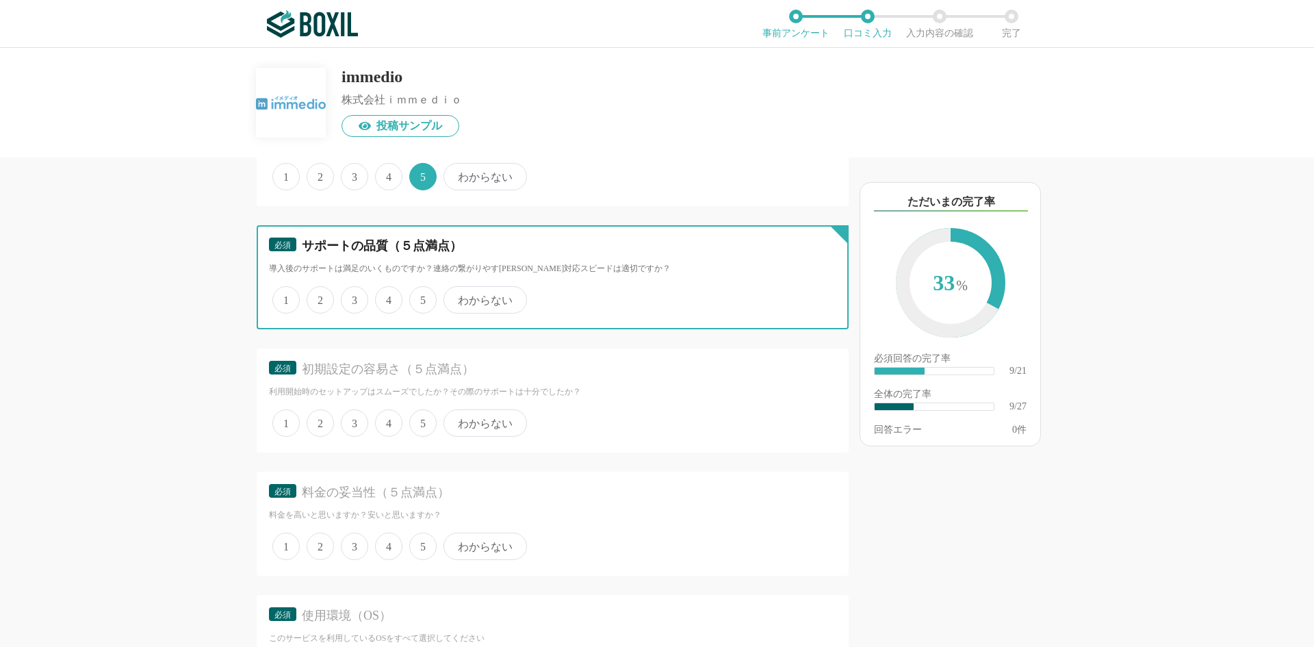
click at [417, 297] on input "5" at bounding box center [417, 292] width 9 height 9
radio input "true"
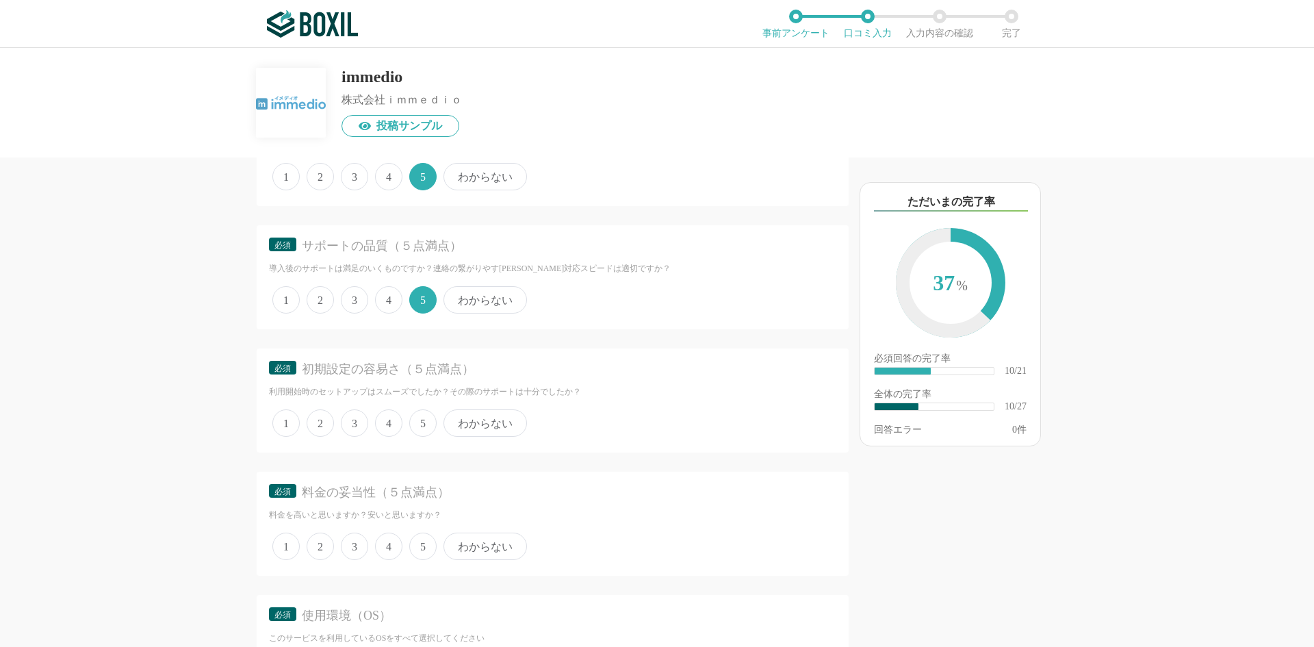
click at [420, 426] on span "5" at bounding box center [422, 422] width 27 height 27
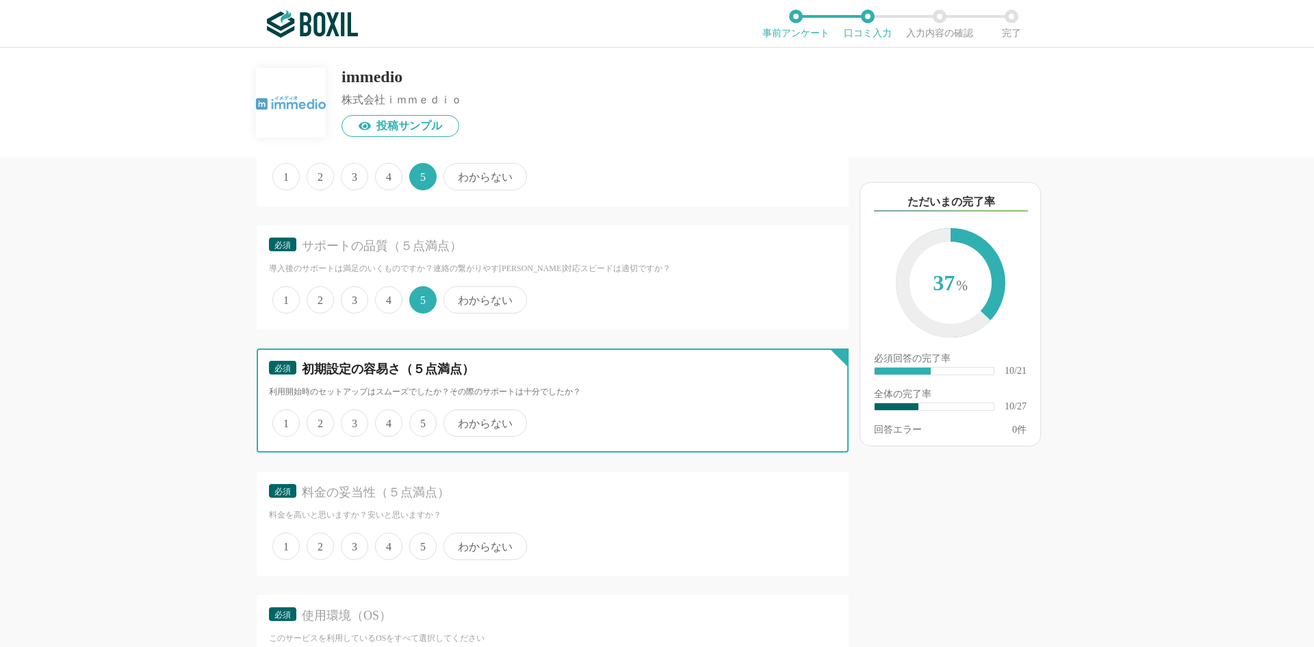
click at [420, 420] on input "5" at bounding box center [417, 415] width 9 height 9
radio input "true"
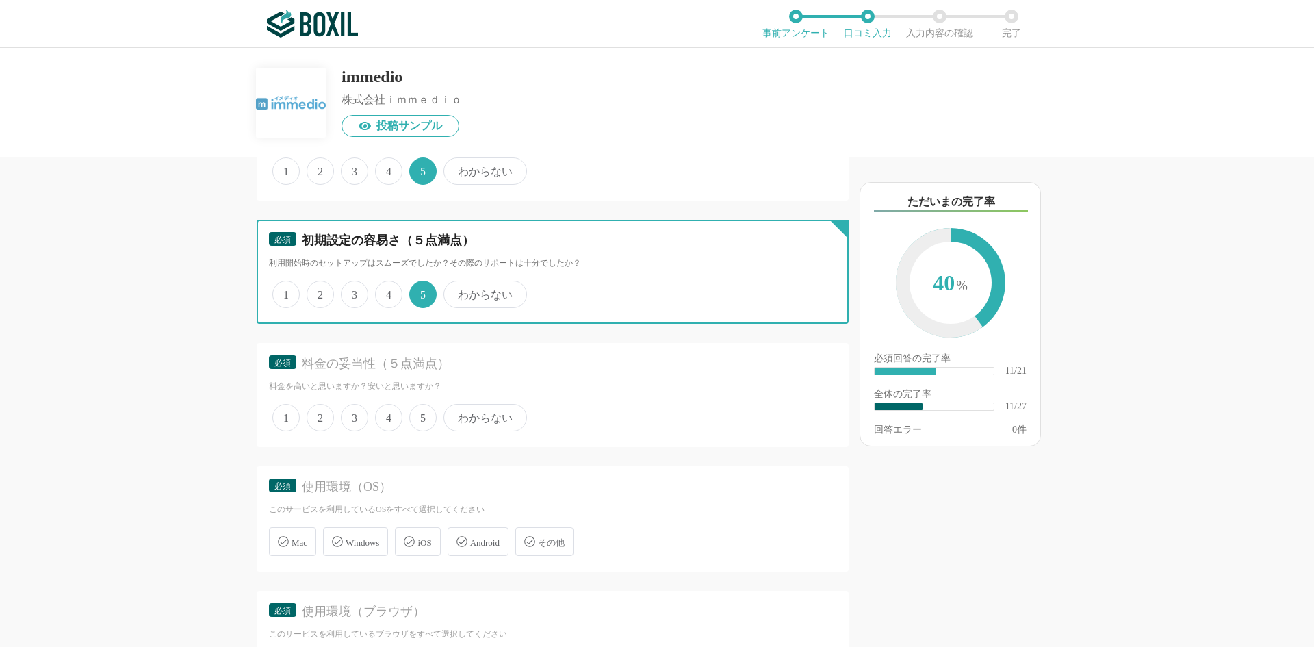
scroll to position [1597, 0]
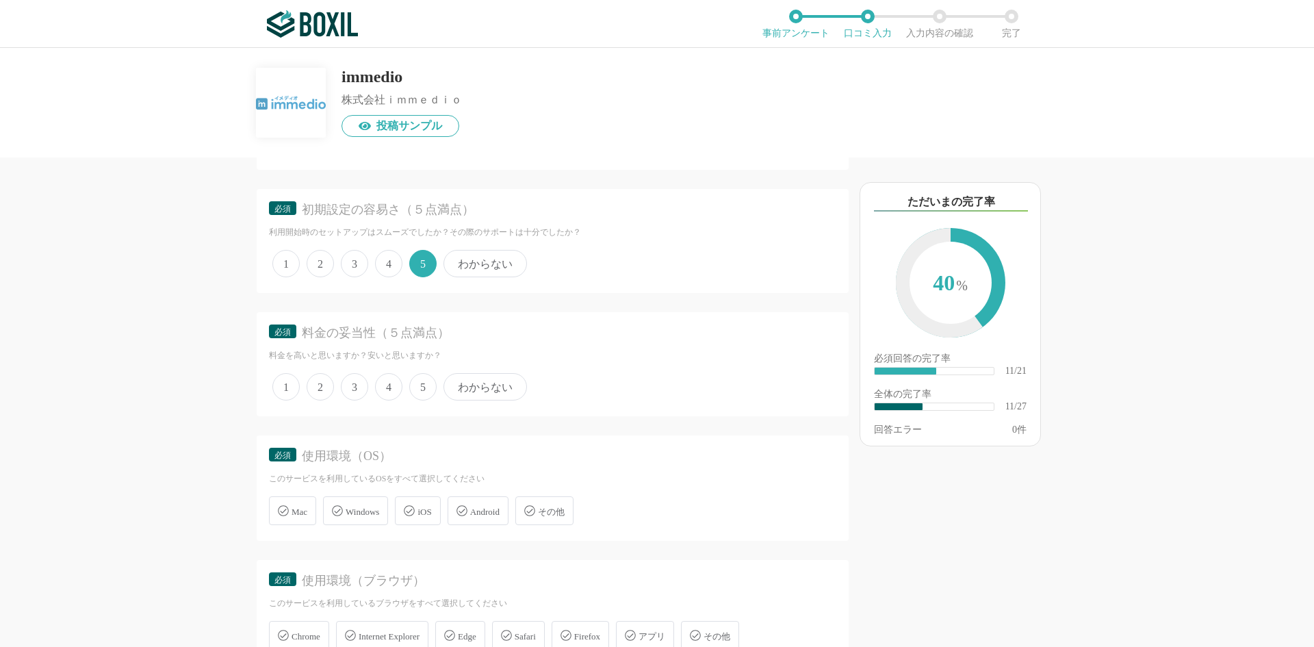
click at [412, 389] on span "5" at bounding box center [422, 386] width 27 height 27
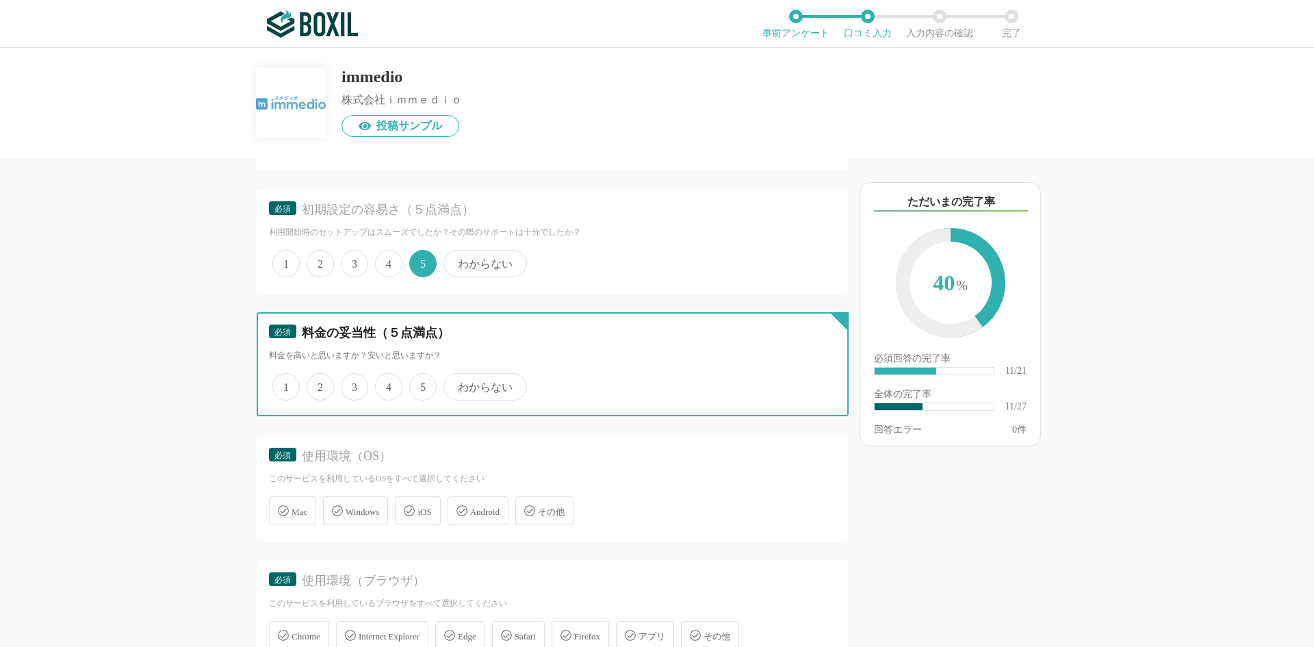
click at [413, 384] on input "5" at bounding box center [417, 379] width 9 height 9
radio input "true"
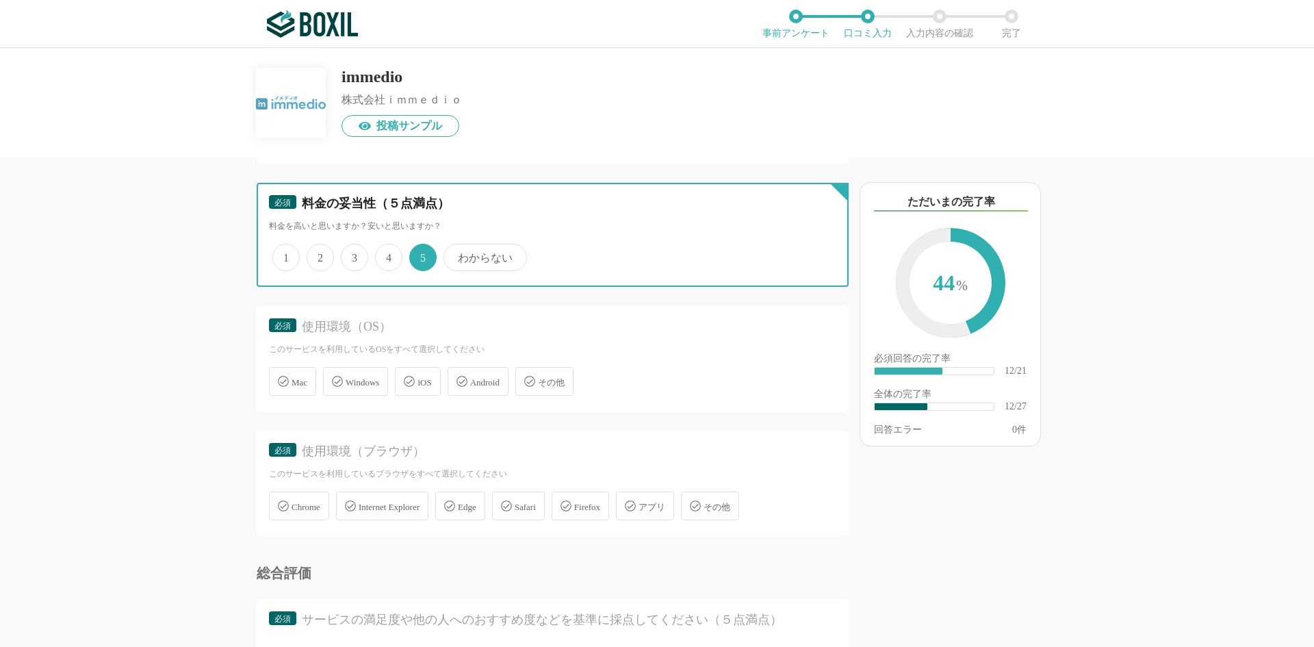
scroll to position [1757, 0]
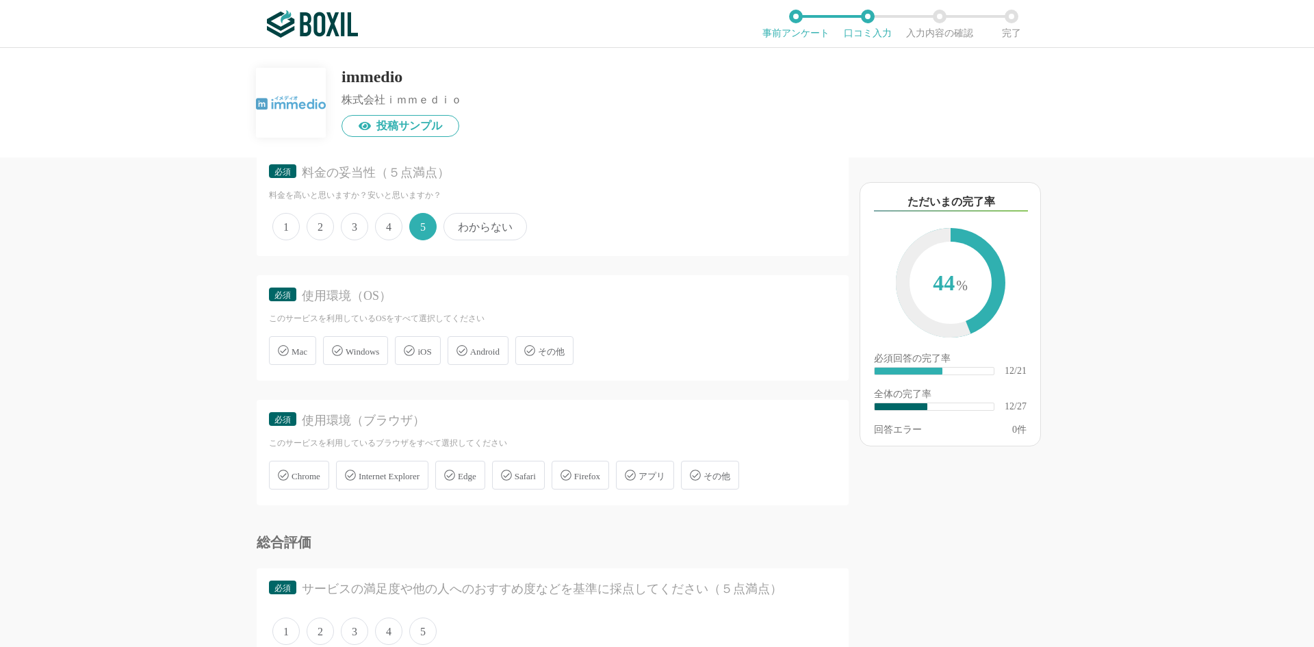
click at [351, 354] on span "Windows" at bounding box center [363, 351] width 34 height 10
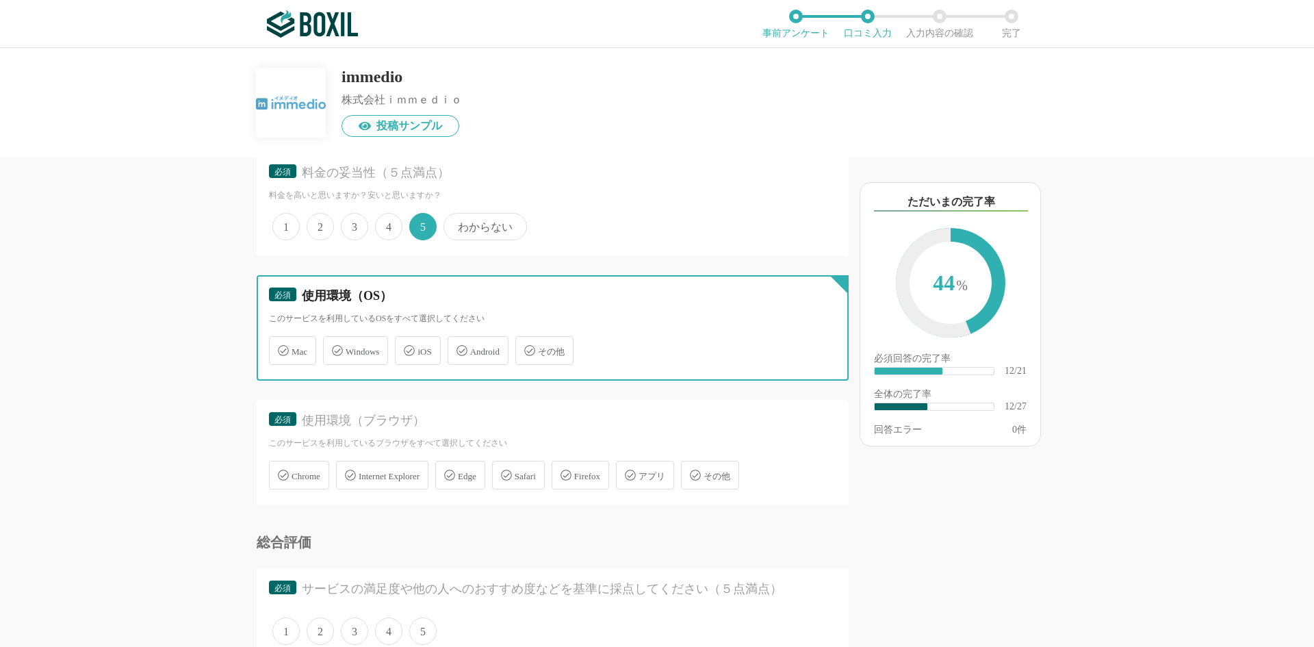
click at [335, 347] on input "Windows" at bounding box center [330, 342] width 9 height 9
checkbox input "true"
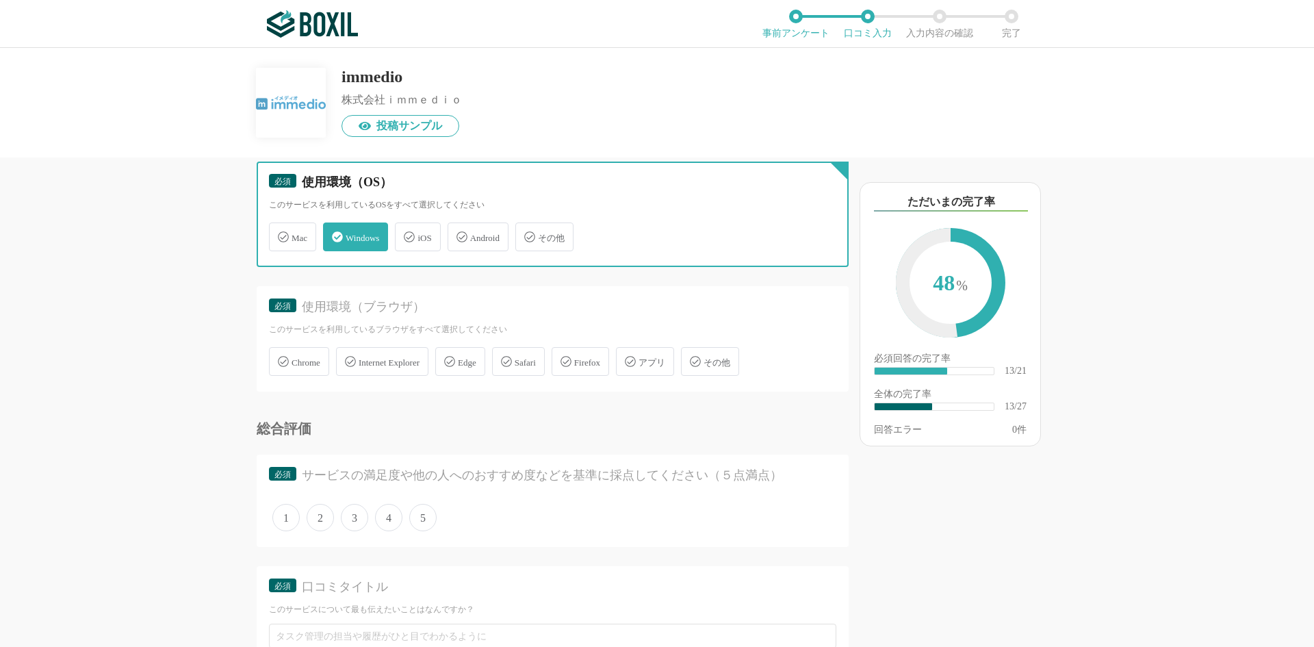
scroll to position [1917, 0]
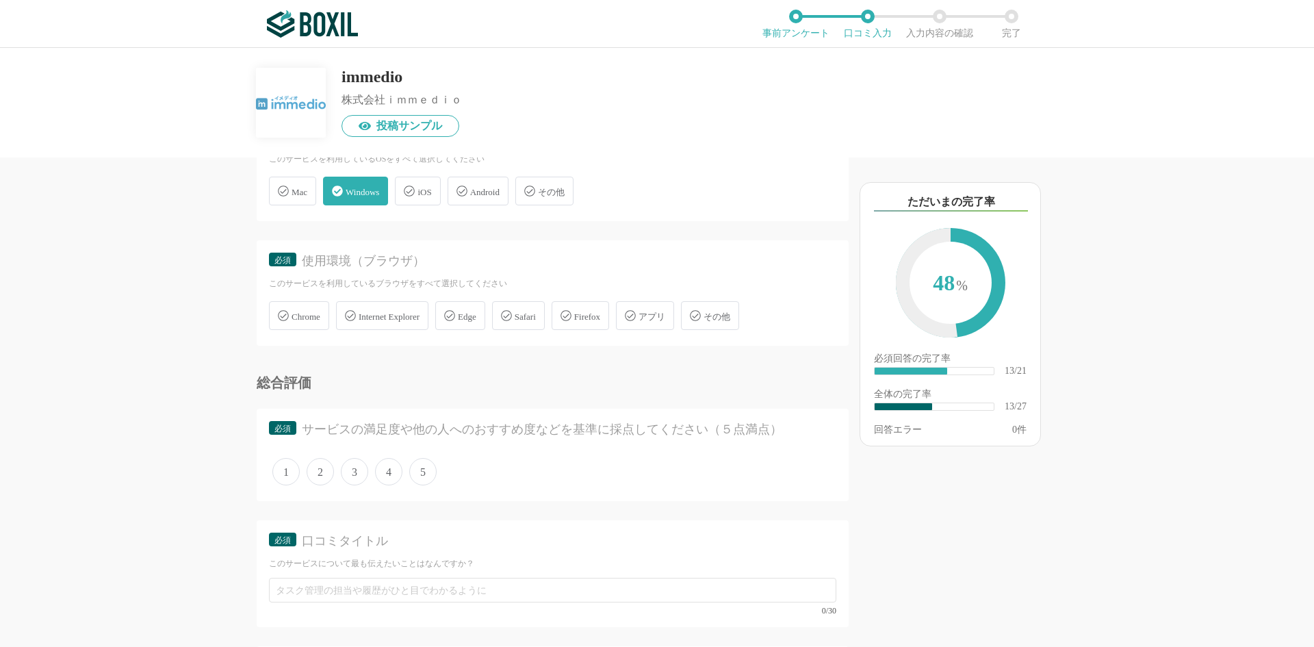
click at [320, 316] on span "Chrome" at bounding box center [306, 316] width 29 height 10
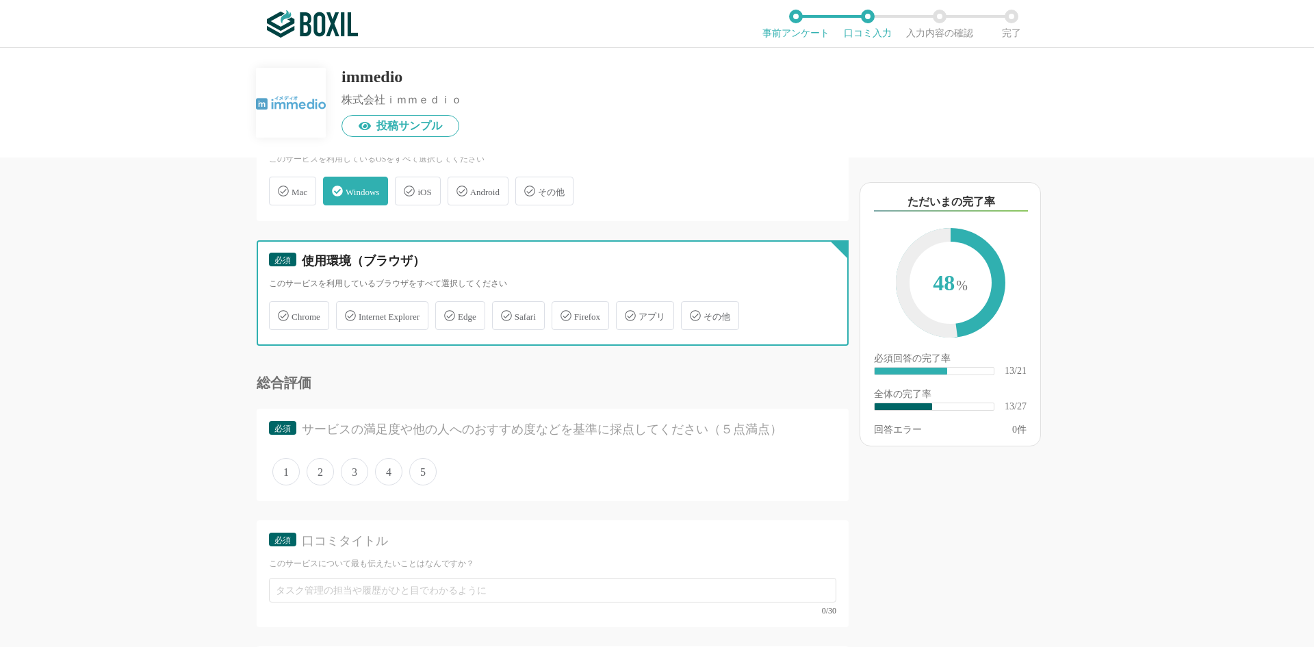
click at [281, 312] on input "Chrome" at bounding box center [276, 307] width 9 height 9
checkbox input "true"
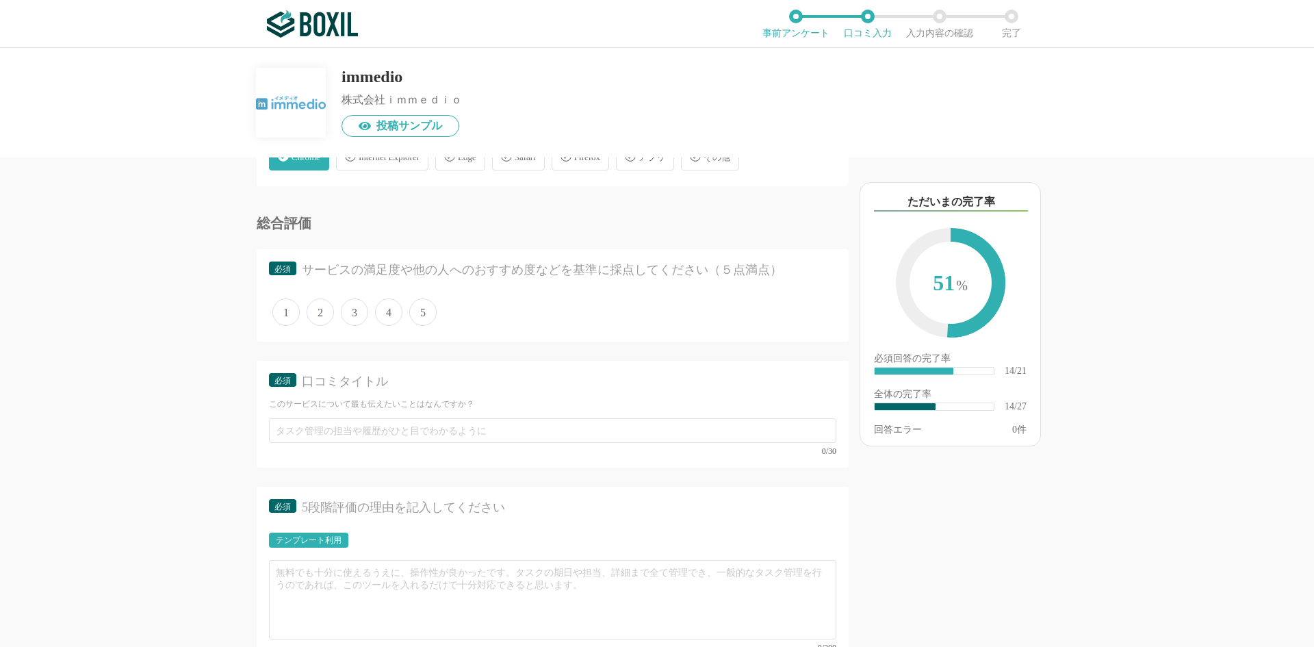
click at [419, 315] on span "5" at bounding box center [422, 311] width 27 height 27
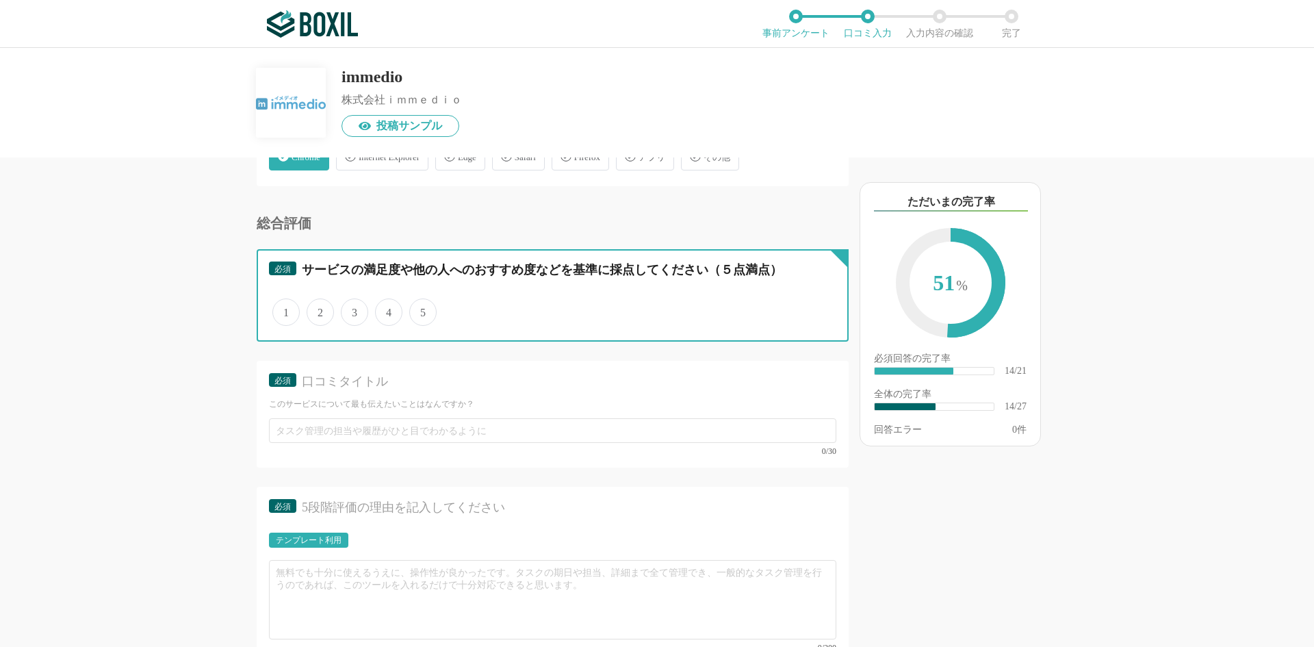
click at [419, 309] on input "5" at bounding box center [417, 305] width 9 height 9
radio input "true"
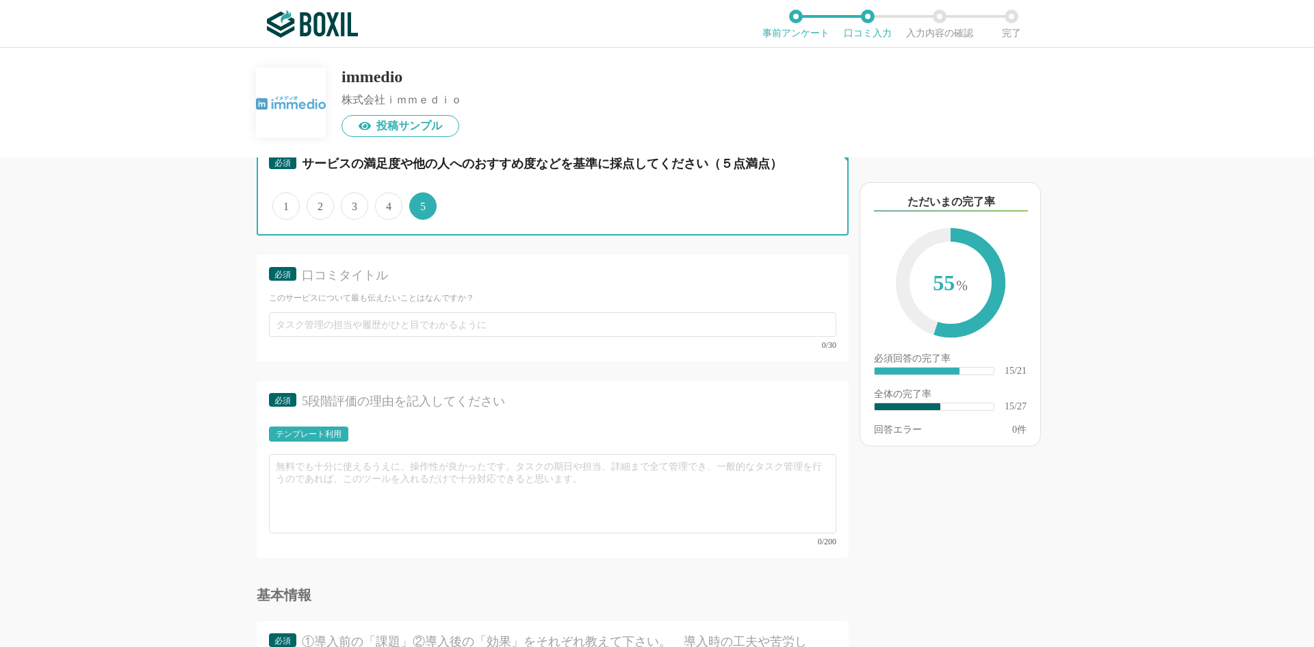
scroll to position [2237, 0]
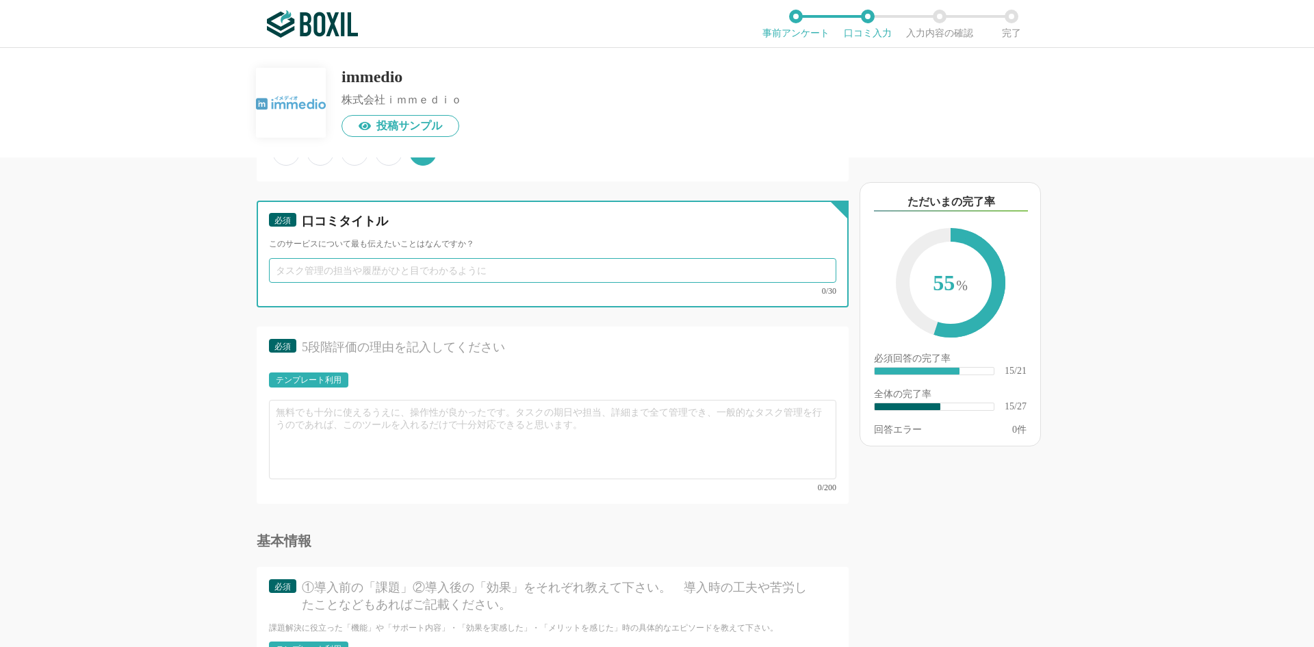
click at [406, 273] on input "text" at bounding box center [553, 270] width 568 height 25
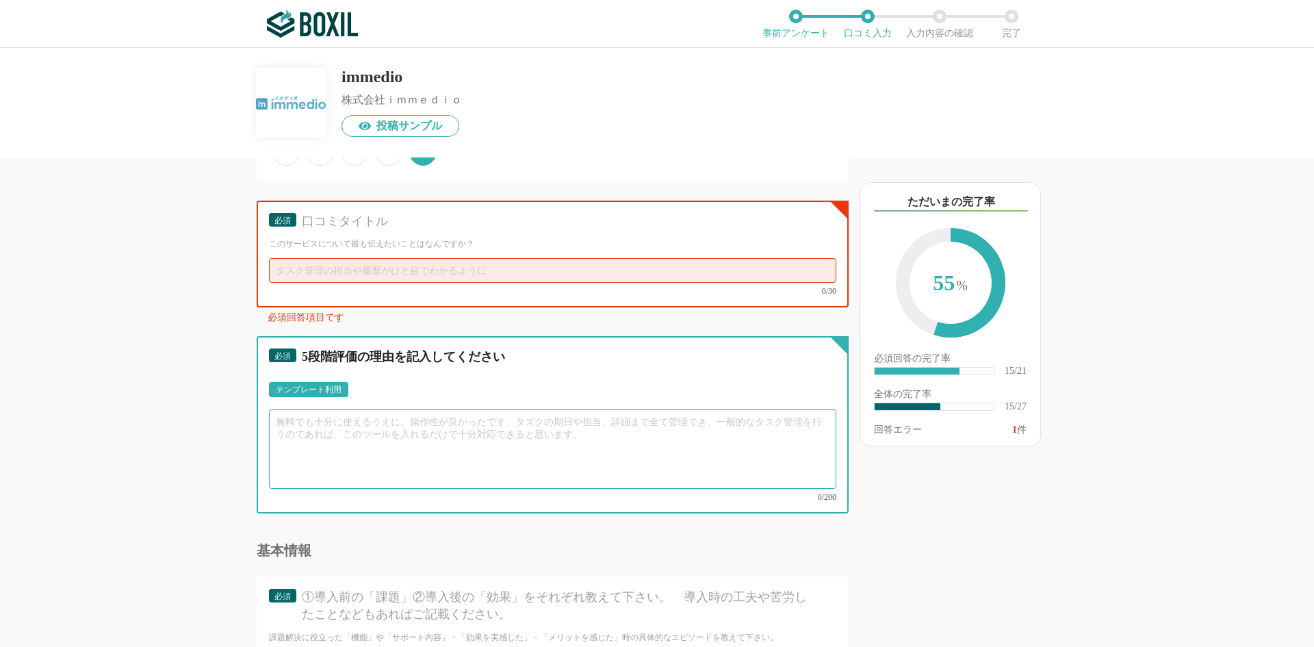
click at [440, 427] on textarea at bounding box center [553, 448] width 568 height 79
paste textarea "私のサービスでは元々問い合わせ対応に追われ、コア業務に十分な時間を使えませんでした。 特にSlackの質問やFAQ対応の工数が多く負担だったため、 ナレッジ活…"
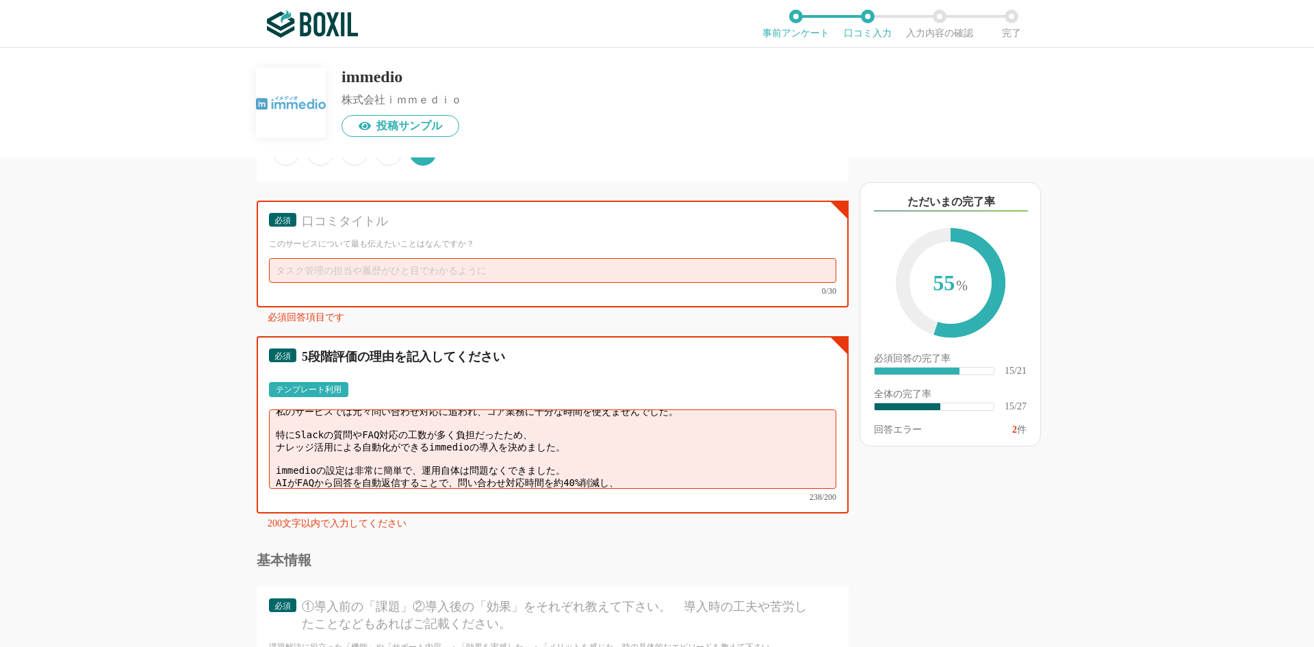
scroll to position [0, 0]
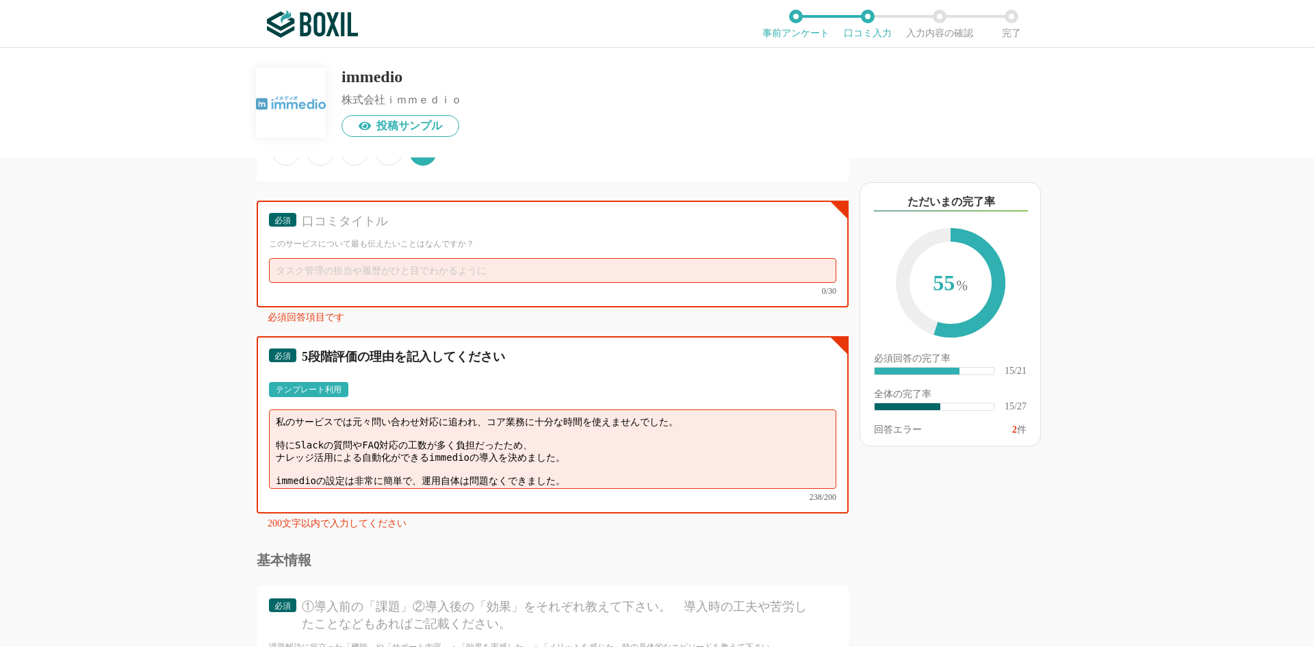
type textarea "私のサービスでは元々問い合わせ対応に追われ、コア業務に十分な時間を使えませんでした。 特にSlackの質問やFAQ対応の工数が多く負担だったため、 ナレッジ活…"
click at [391, 268] on input "text" at bounding box center [553, 270] width 568 height 25
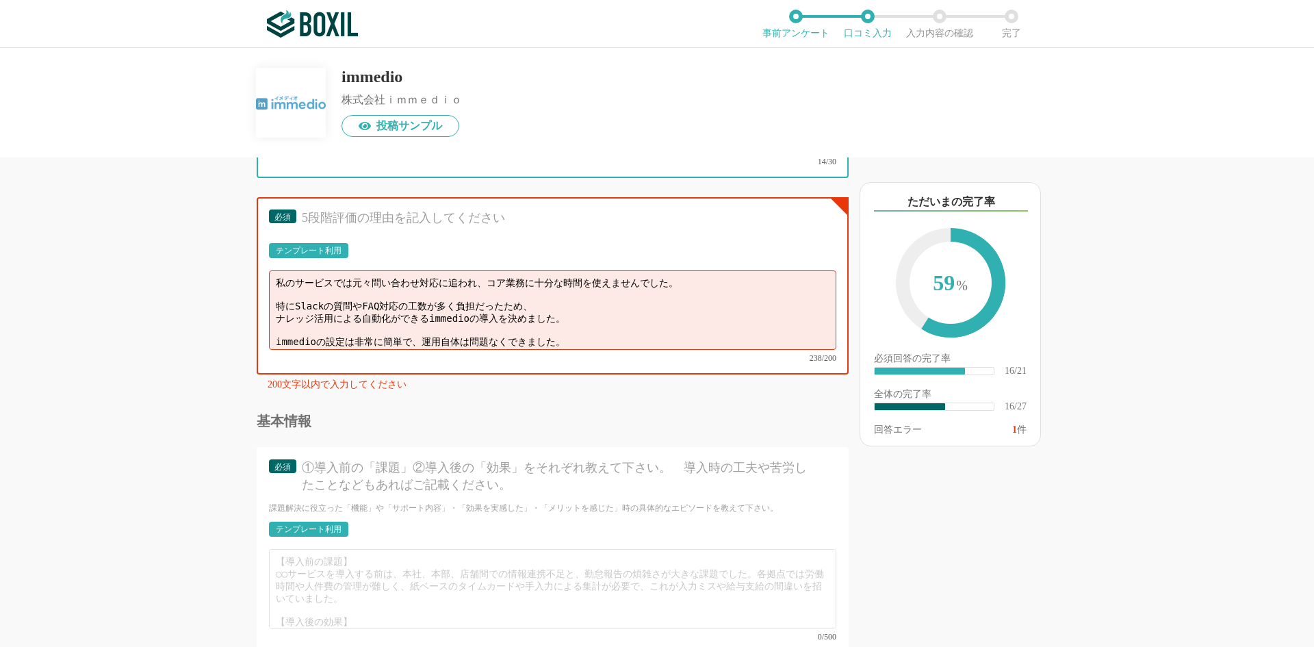
scroll to position [2396, 0]
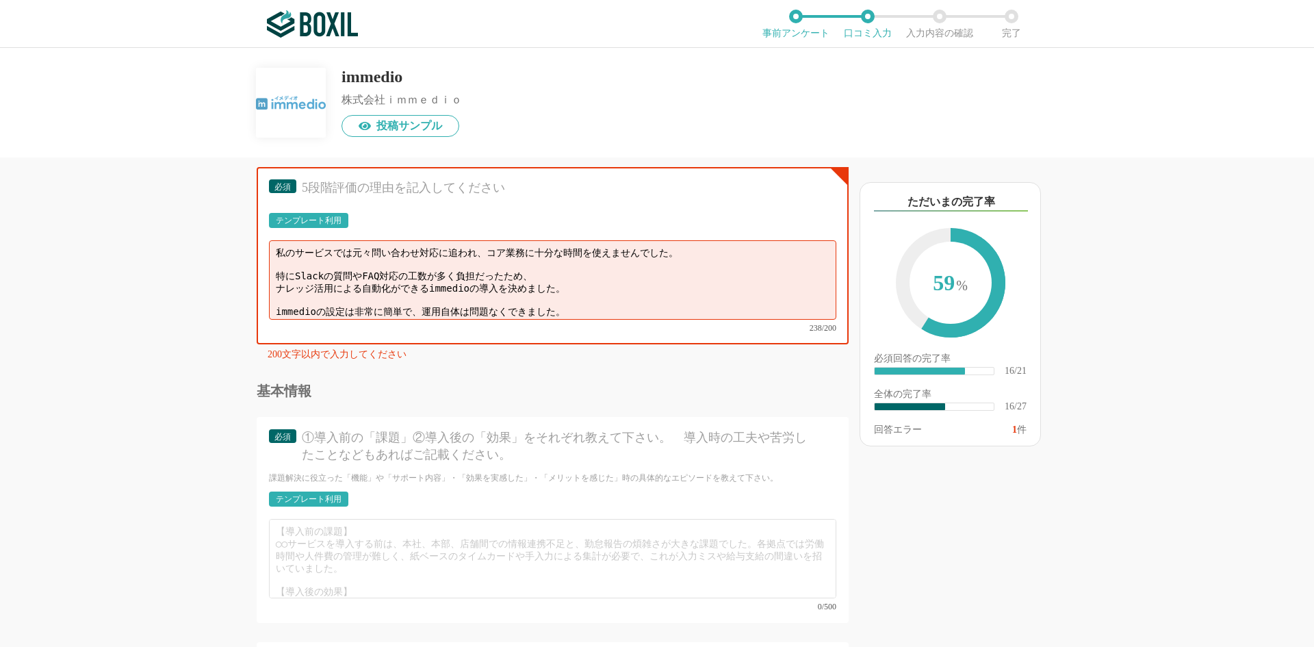
type input "導入のきっかけと使用後の感想"
click at [375, 289] on textarea "私のサービスでは元々問い合わせ対応に追われ、コア業務に十分な時間を使えませんでした。 特にSlackの質問やFAQ対応の工数が多く負担だったため、 ナレッジ活…" at bounding box center [553, 279] width 568 height 79
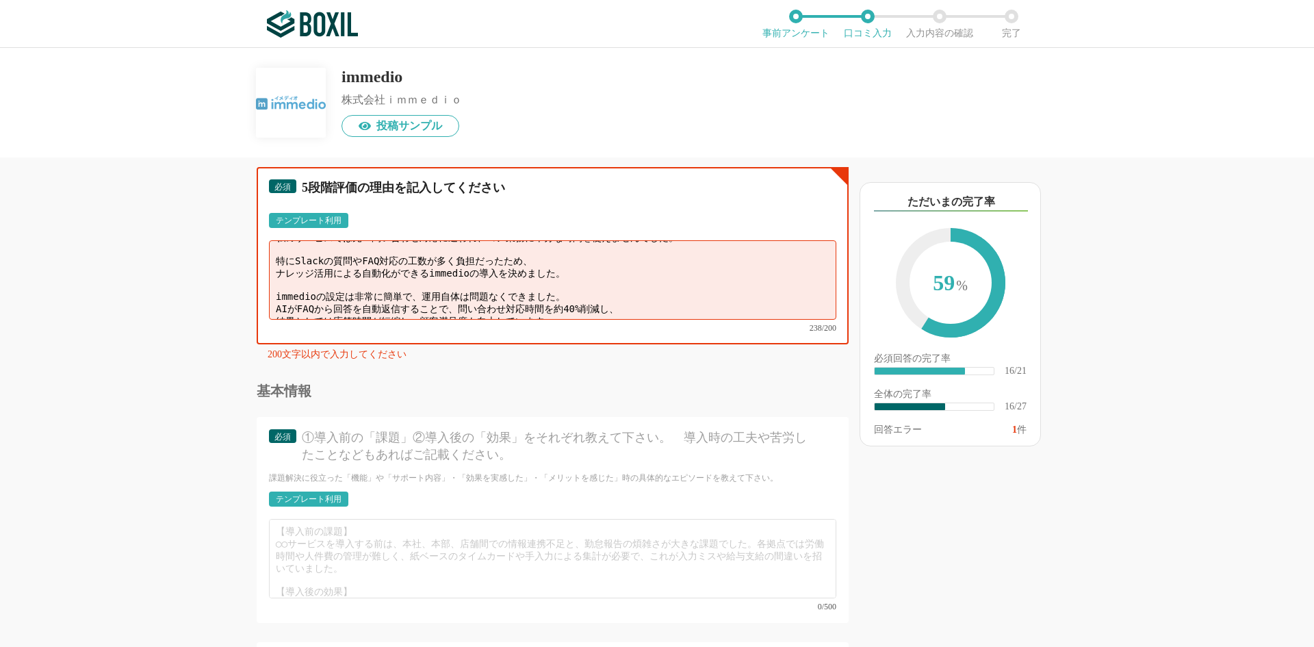
scroll to position [29, 0]
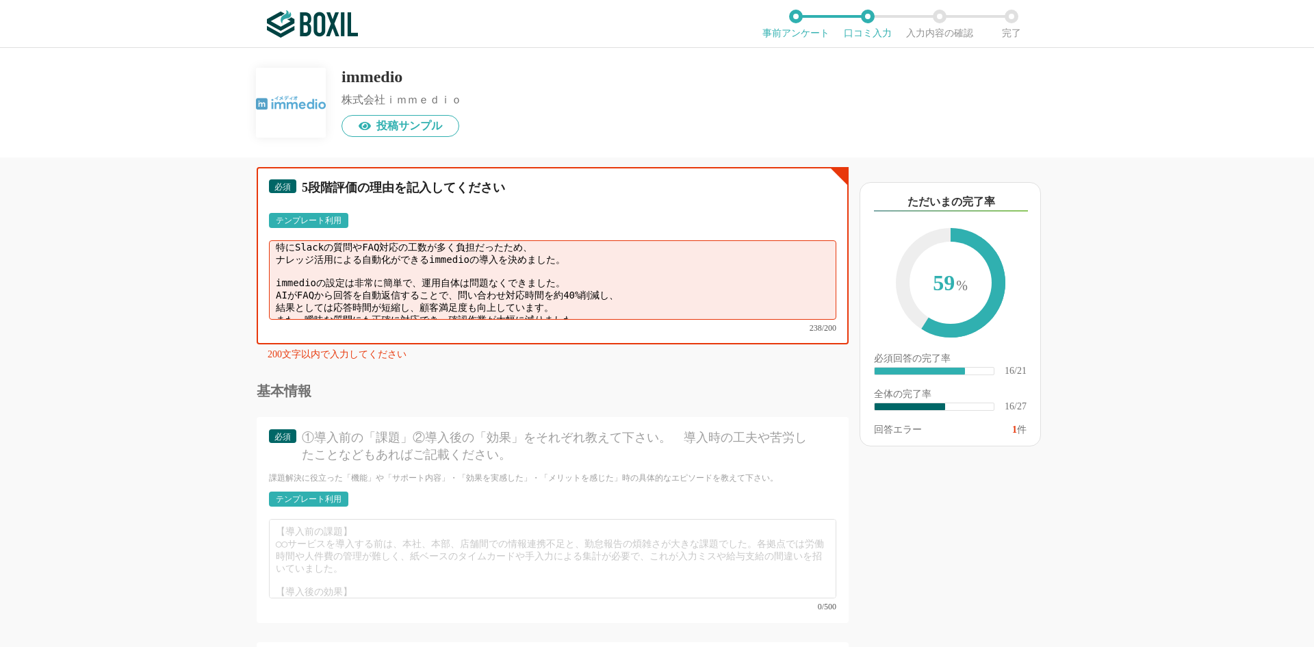
click at [587, 282] on textarea "私のサービスでは元々問い合わせ対応に追われ、コア業務に十分な時間を使えませんでした。 特にSlackの質問やFAQ対応の工数が多く負担だったため、 ナレッジ活…" at bounding box center [553, 279] width 568 height 79
paste textarea "元々問い合わせ対応に追われ、コア業務に時間を割けないのが課題でした。特にSlackやFAQ対応の工数が負担だったため、ナレッジ活用による自動化ができるImme…"
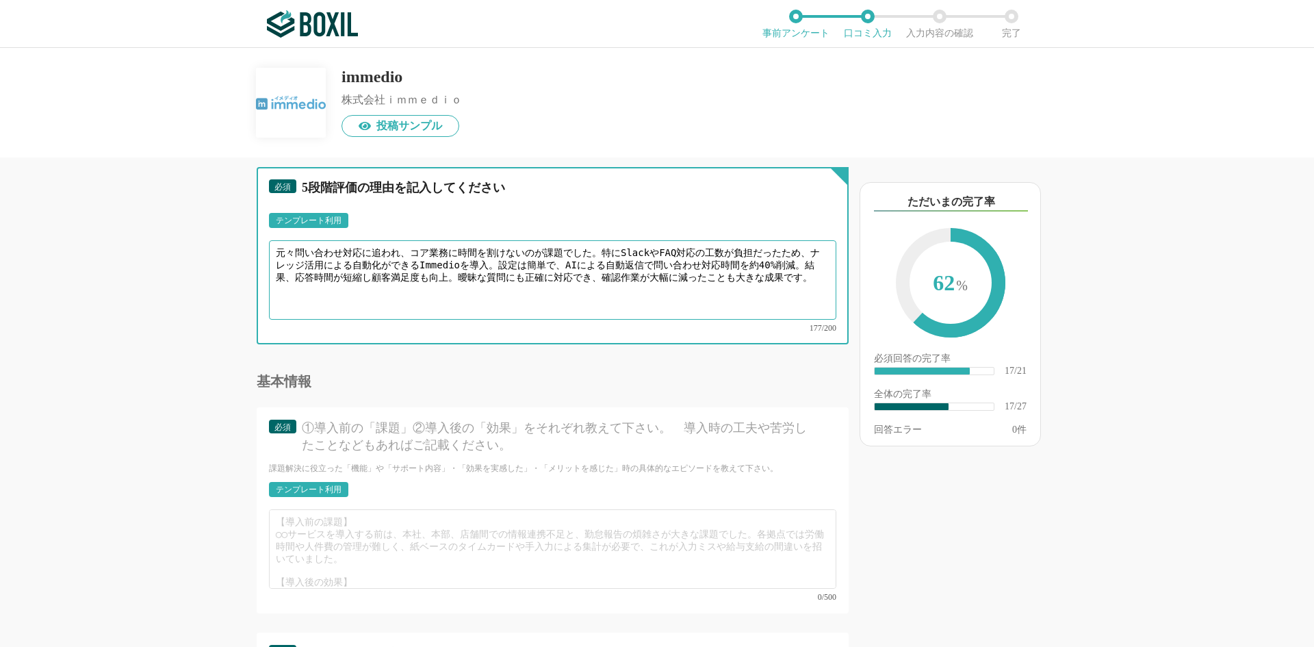
scroll to position [2556, 0]
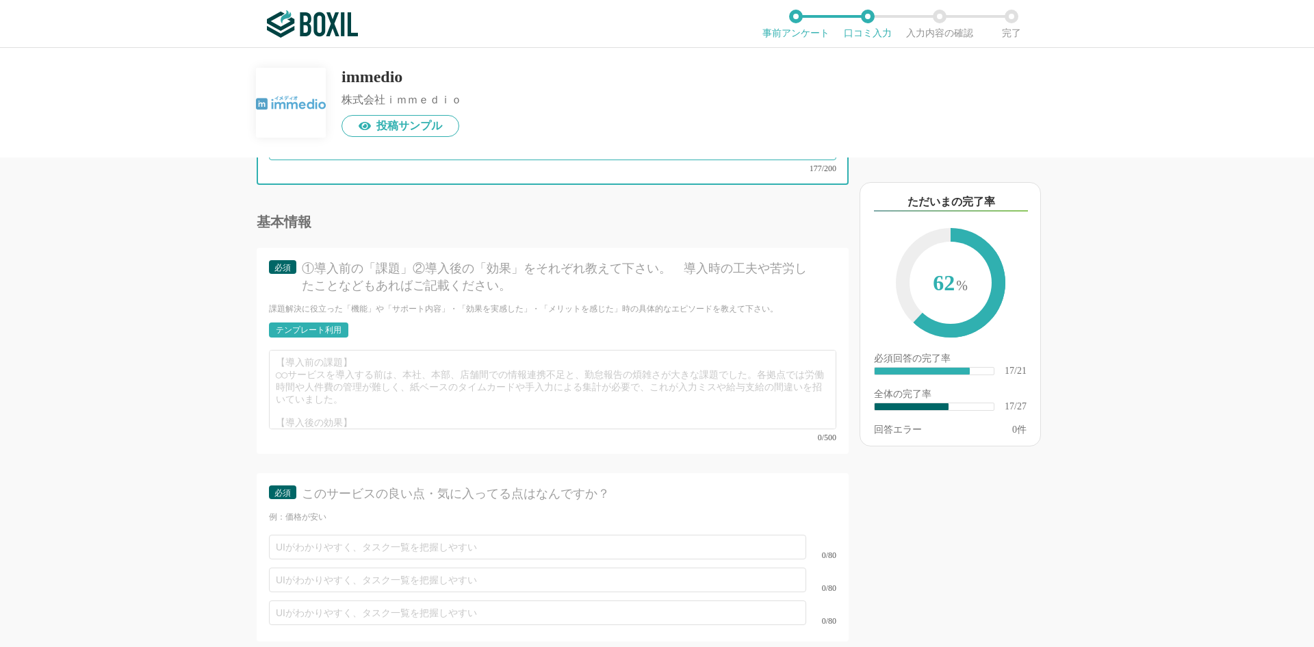
type textarea "元々問い合わせ対応に追われ、コア業務に時間を割けないのが課題でした。特にSlackやFAQ対応の工数が負担だったため、ナレッジ活用による自動化ができるImme…"
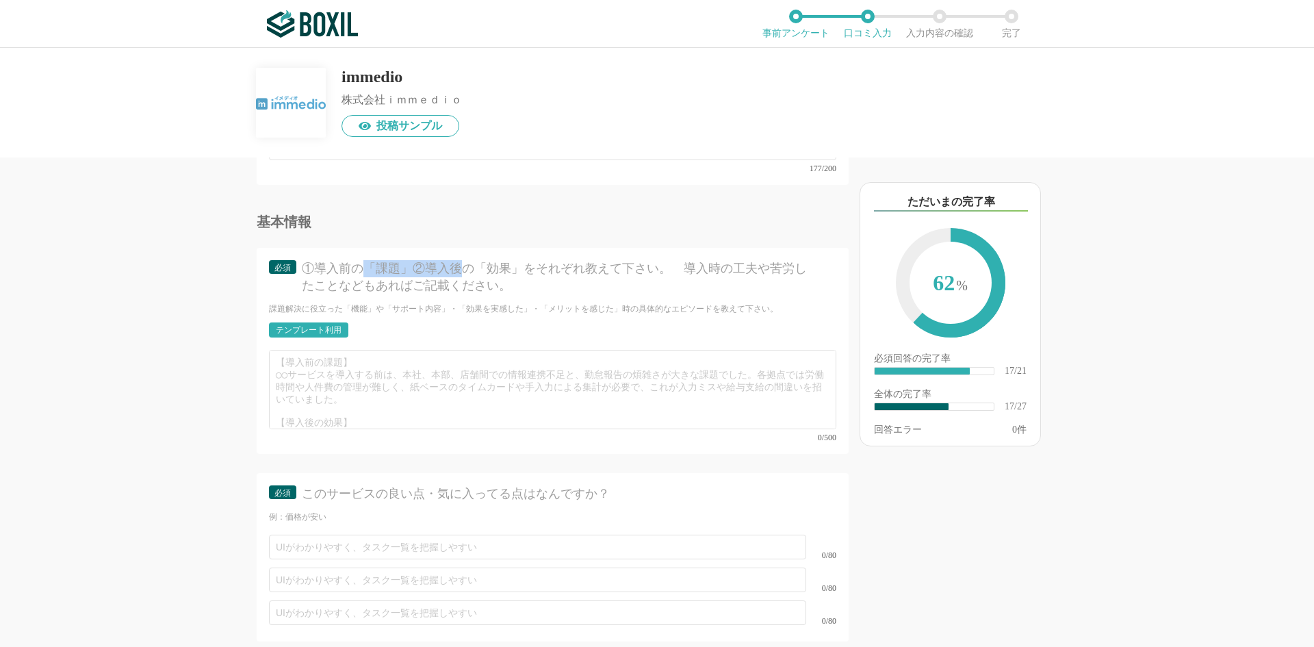
drag, startPoint x: 362, startPoint y: 264, endPoint x: 493, endPoint y: 266, distance: 130.8
click at [481, 265] on div "①導入前の「課題」②導入後の「効果」をそれぞれ教えて下さい。　導入時の工夫や苦労したことなどもあればご記載ください。" at bounding box center [557, 277] width 511 height 34
click at [500, 268] on div "①導入前の「課題」②導入後の「効果」をそれぞれ教えて下さい。　導入時の工夫や苦労したことなどもあればご記載ください。" at bounding box center [557, 277] width 511 height 34
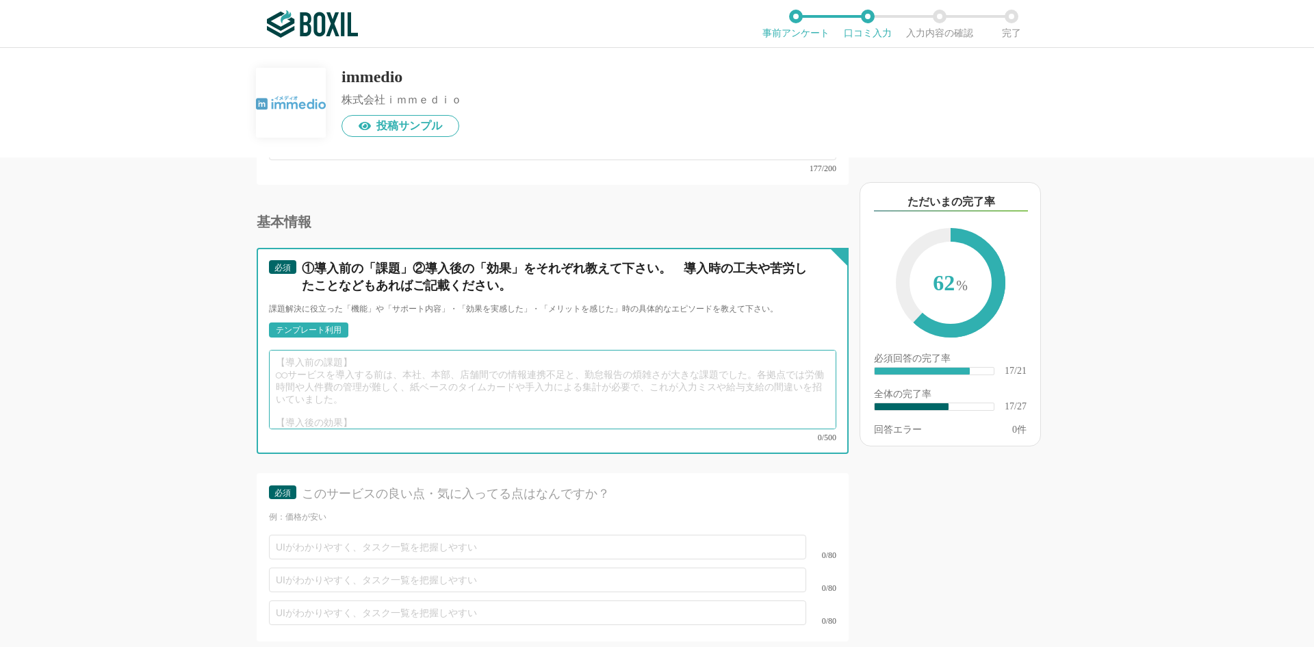
click at [418, 377] on textarea at bounding box center [553, 389] width 568 height 79
paste textarea "元々問い合わせ対応に追われ、コア業務に時間を割けないのが課題でした。特にSlackやFAQ対応の工数が負担だったため、ナレッジ活用による自動化ができるImme…"
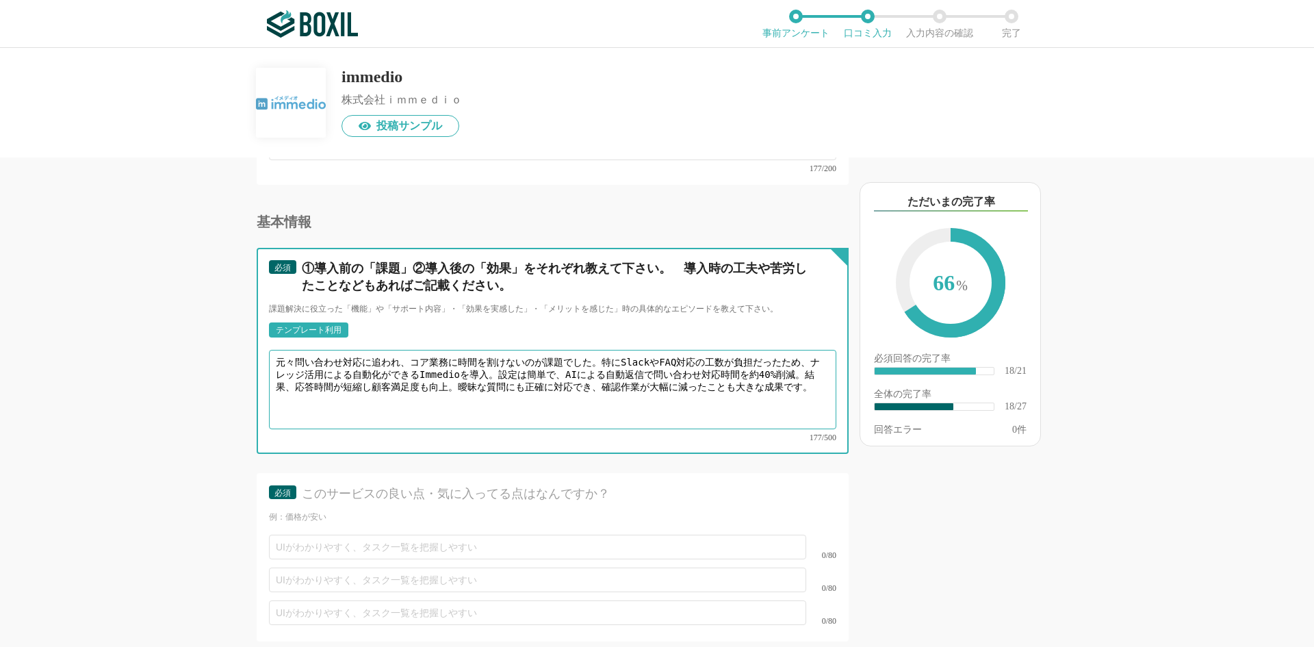
scroll to position [2716, 0]
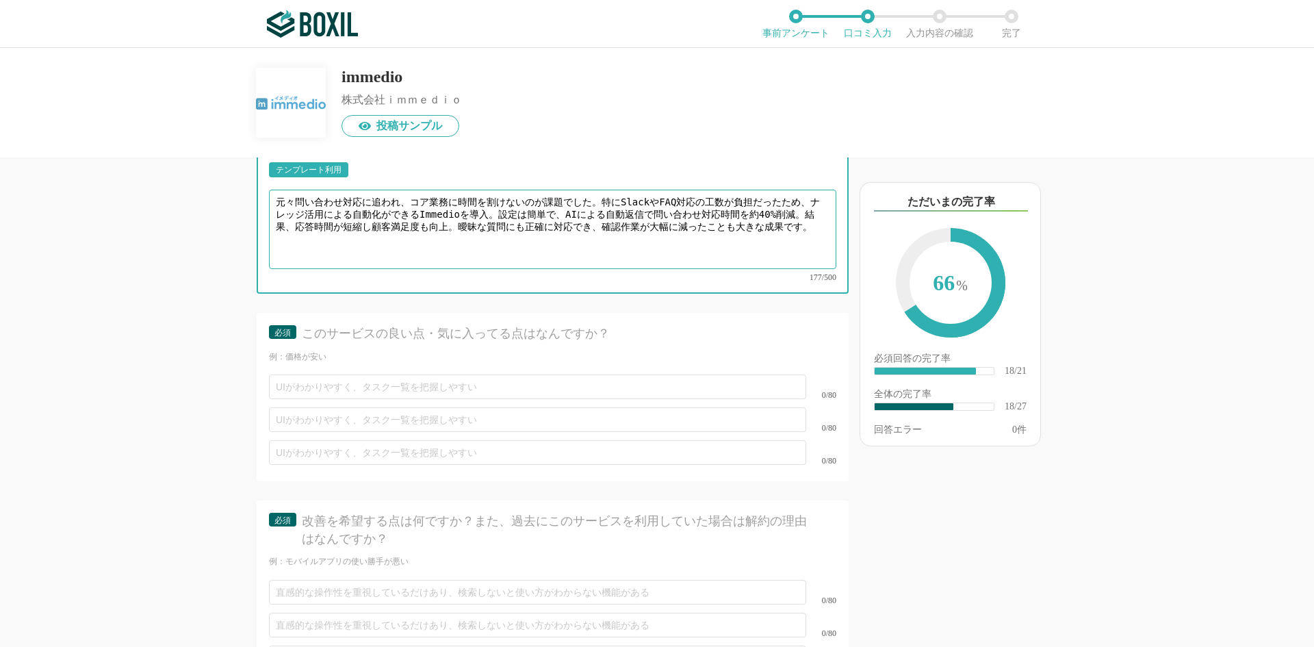
type textarea "元々問い合わせ対応に追われ、コア業務に時間を割けないのが課題でした。特にSlackやFAQ対応の工数が負担だったため、ナレッジ活用による自動化ができるImme…"
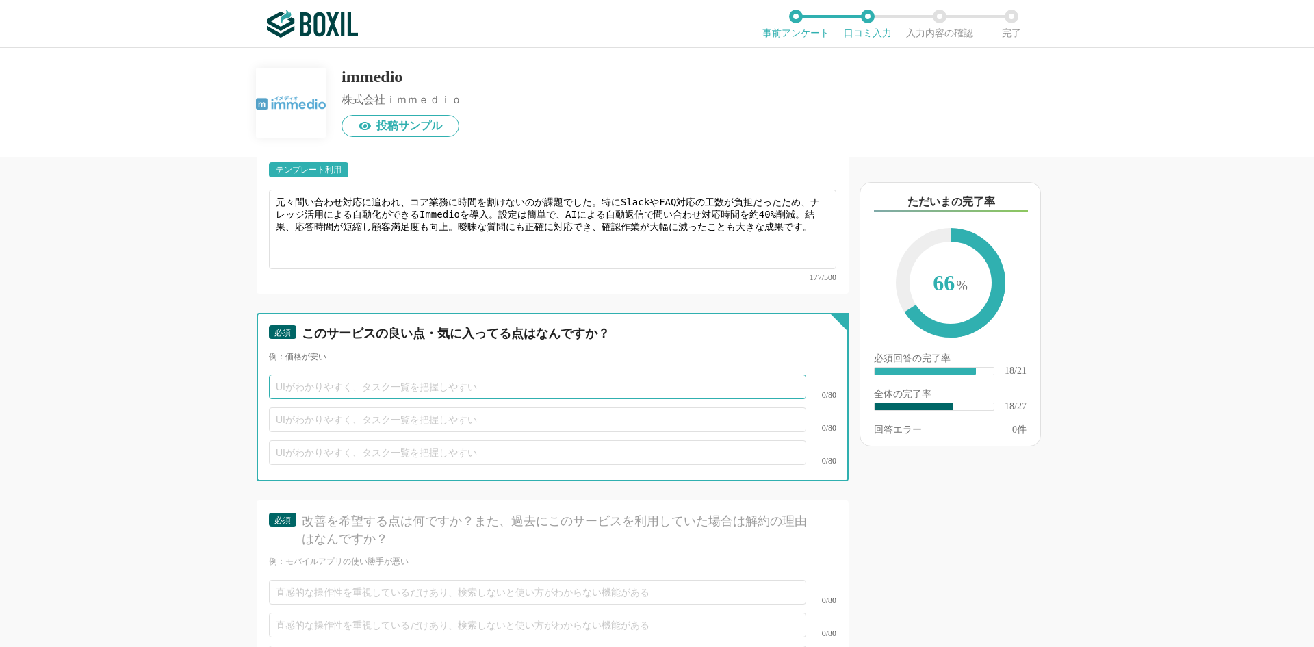
click at [391, 380] on input "text" at bounding box center [537, 386] width 537 height 25
type input "UIがわかりやすく設定が簡単"
click at [392, 407] on input "text" at bounding box center [537, 419] width 537 height 25
click at [395, 440] on input "text" at bounding box center [537, 452] width 537 height 25
click at [386, 407] on input "自動返信機能の優秀さ" at bounding box center [537, 419] width 537 height 25
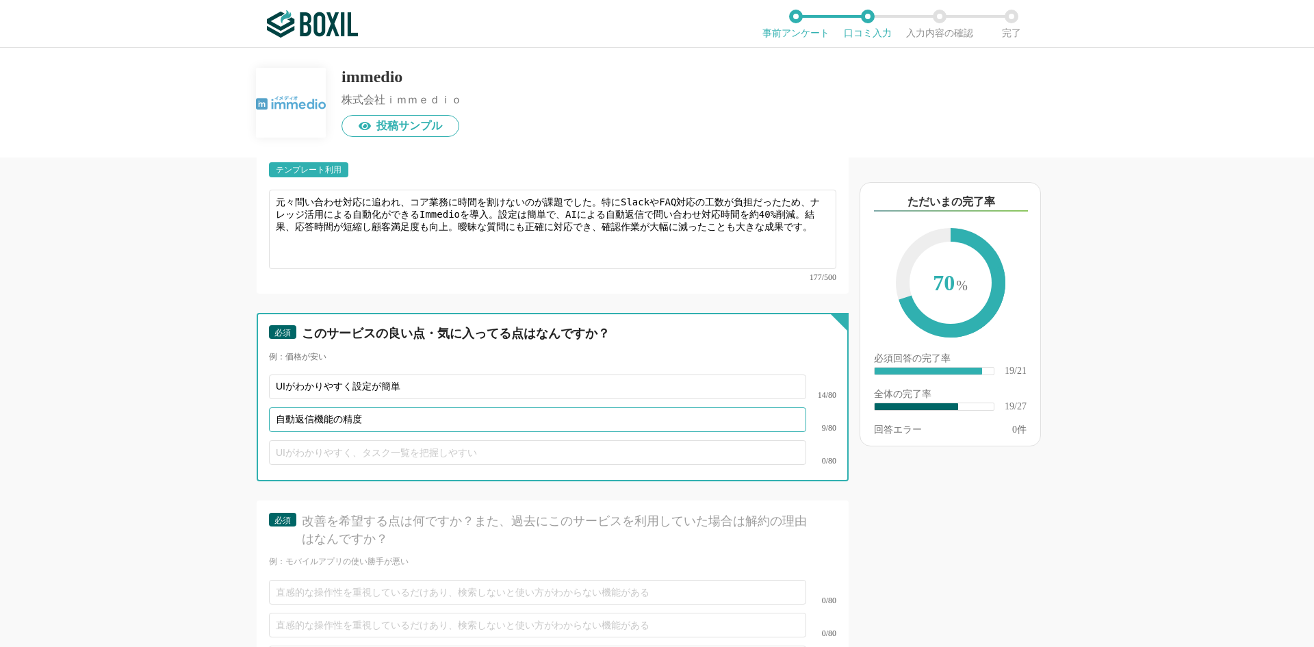
type input "自動返信機能の精度"
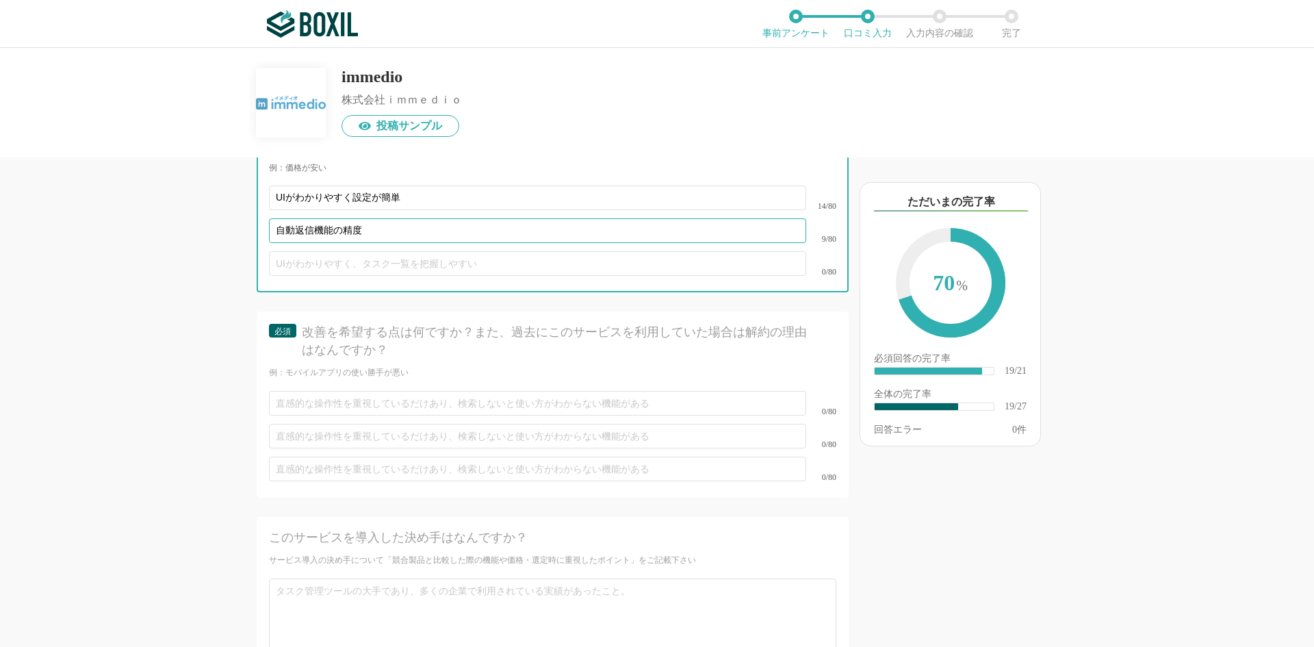
scroll to position [2875, 0]
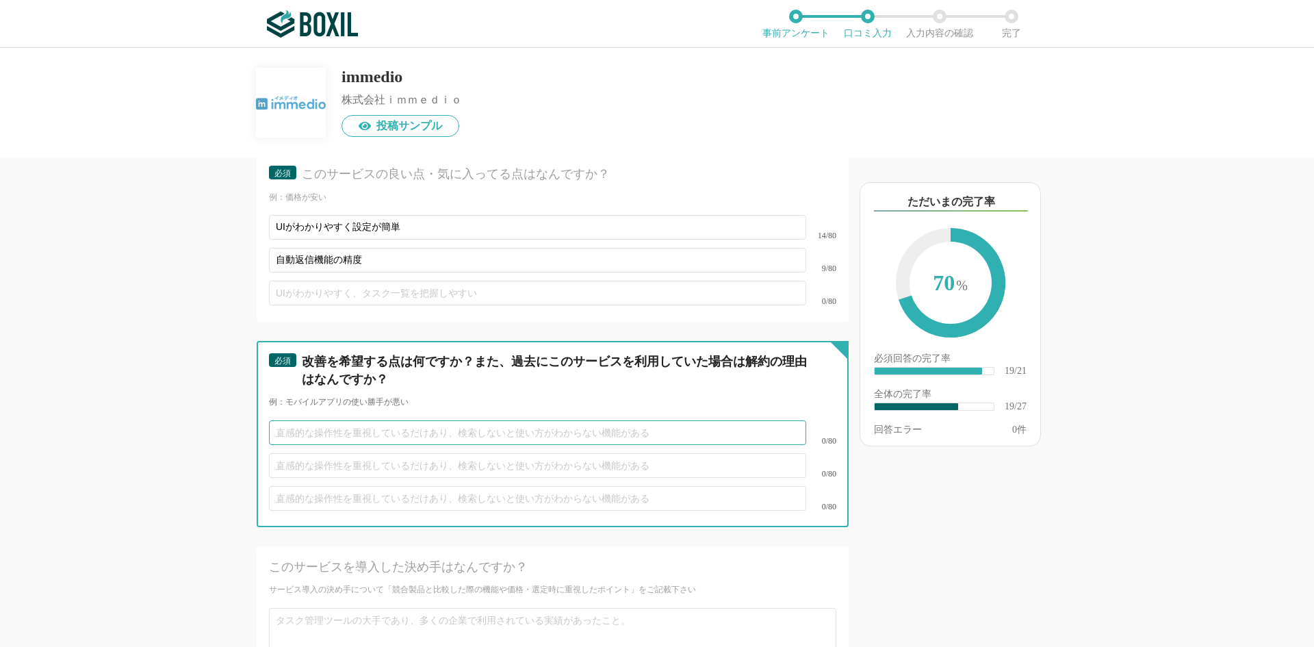
click at [425, 420] on input "text" at bounding box center [537, 432] width 537 height 25
click at [426, 420] on input "text" at bounding box center [537, 432] width 537 height 25
type input "特になし"
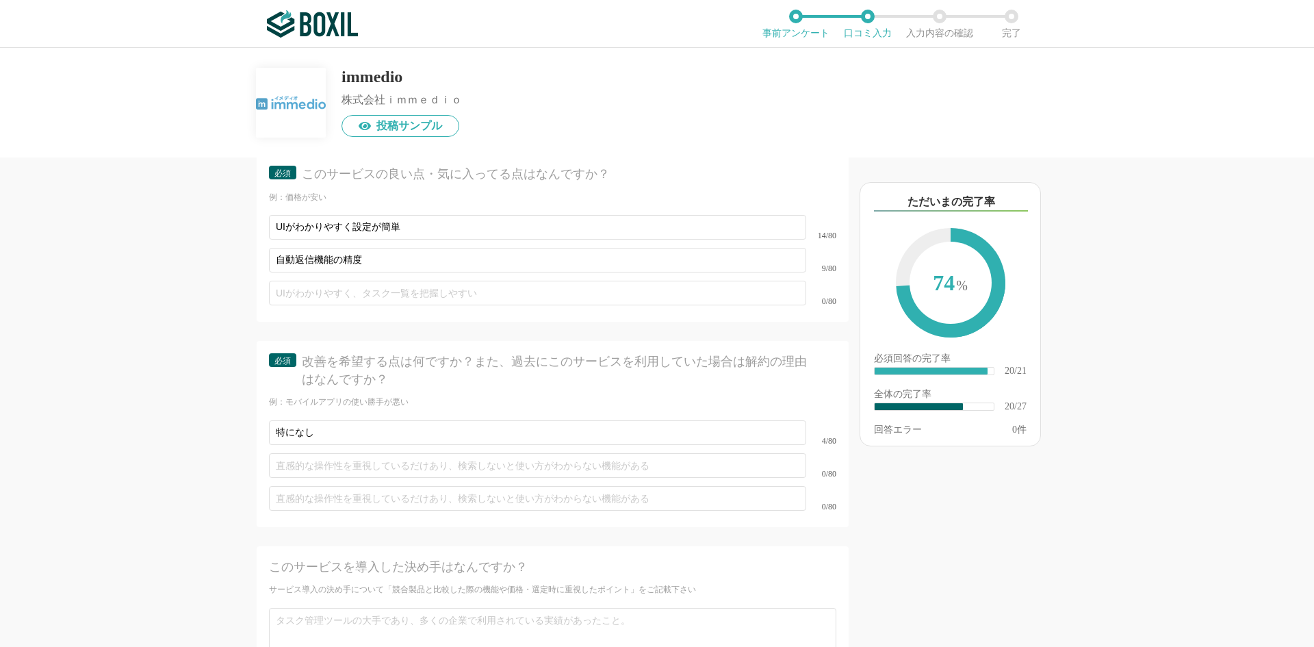
click at [141, 486] on div "他のサービス・ツールと連携していますか？ ※複数選択可 例：Slack、Salesforce 選択したサービス 未選択 必須 導入時に所属していた部署を選択し…" at bounding box center [657, 347] width 1314 height 599
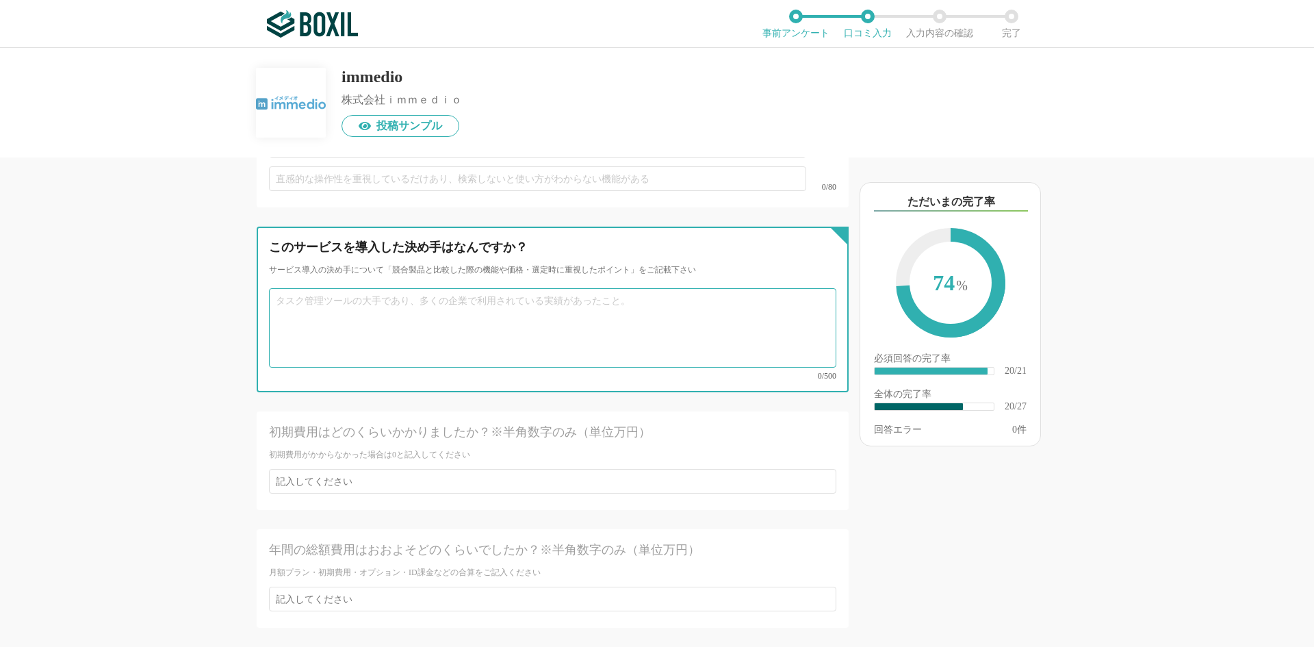
click at [333, 306] on textarea at bounding box center [553, 327] width 568 height 79
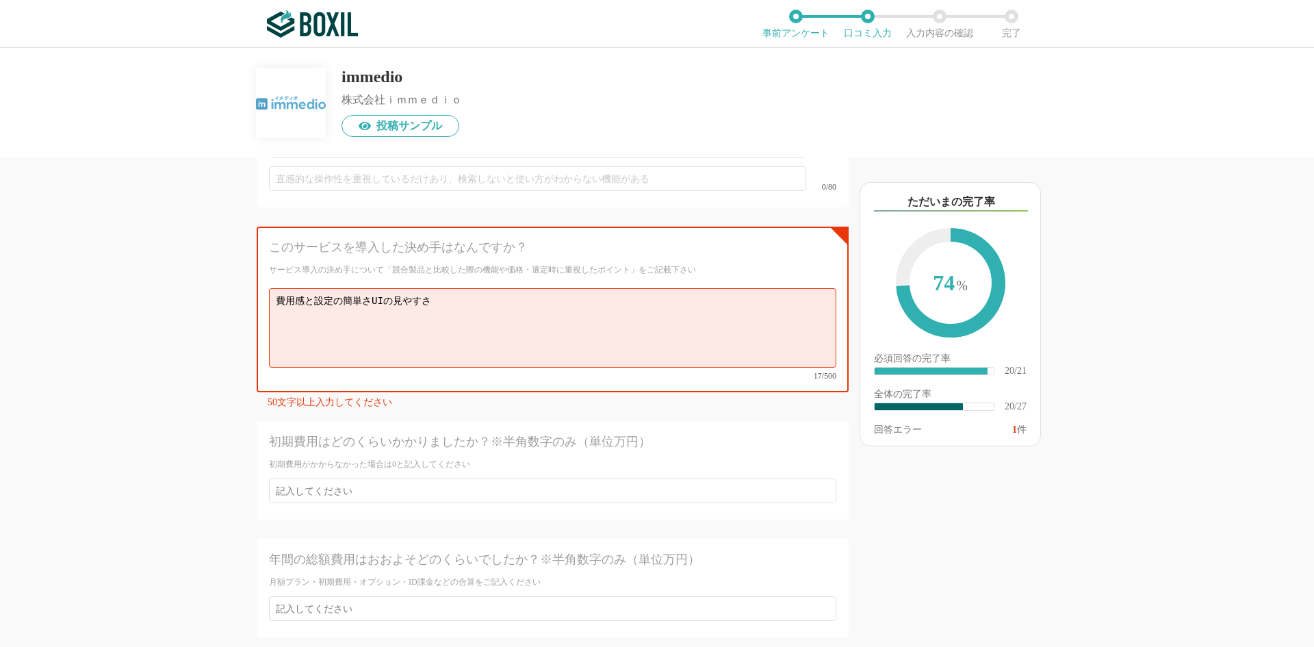
click at [259, 429] on div "初期費用はどのくらいかかりましたか？※半角数字のみ（単位万円） 初期費用がかからなかった場合は0と記入してください" at bounding box center [553, 470] width 592 height 99
click at [437, 297] on textarea "費用感と設定の簡単さUIの見やすさ" at bounding box center [553, 327] width 568 height 79
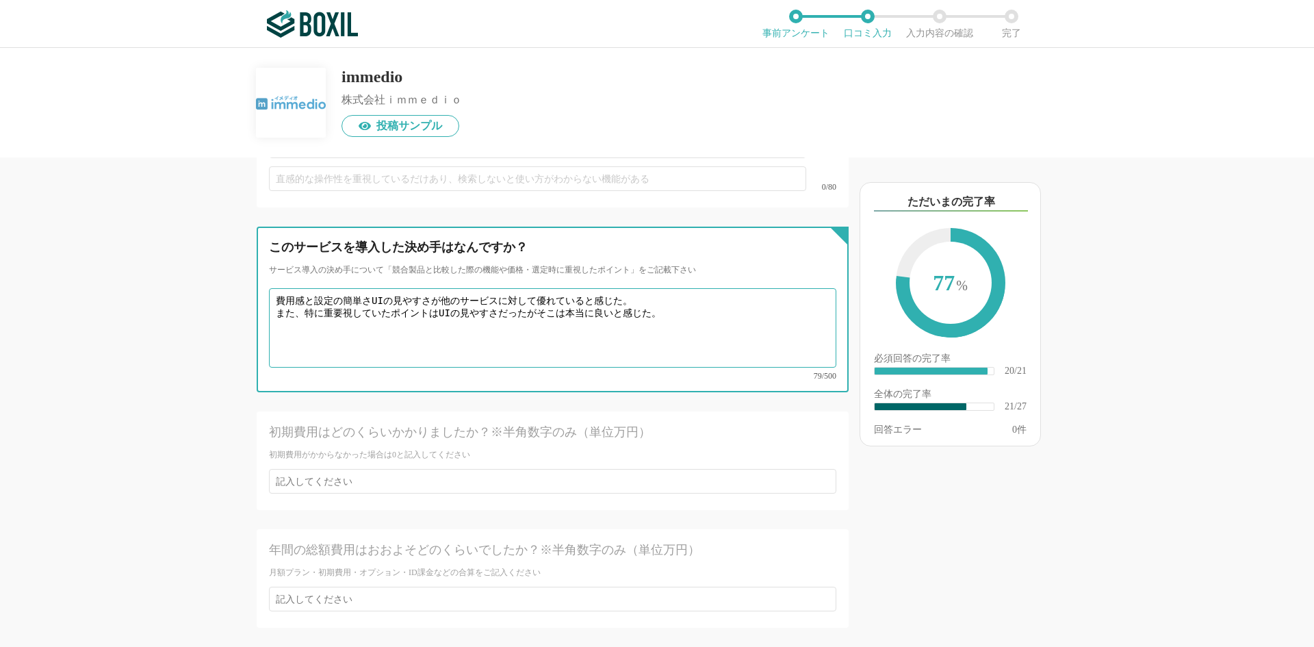
type textarea "費用感と設定の簡単さUIの見やすさが他のサービスに対して優れていると感じた。 また、特に重要視していたポイントはUIの見やすさだったがそこは本当に良いと感じた。"
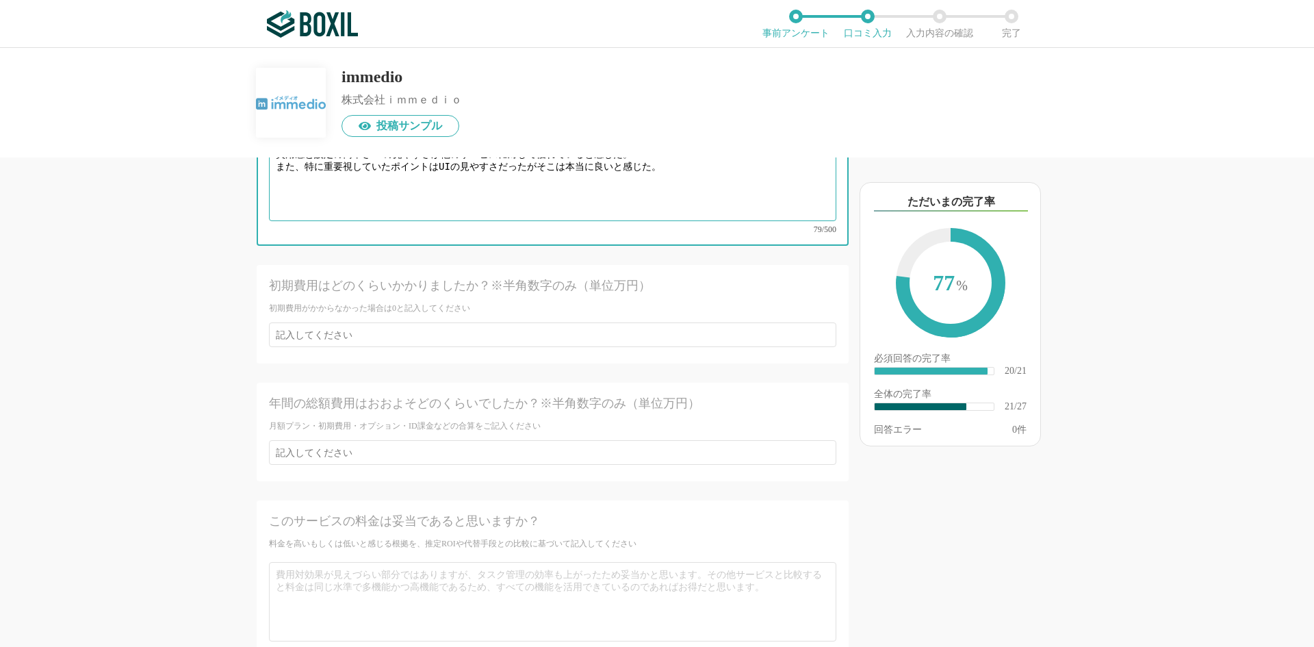
scroll to position [3354, 0]
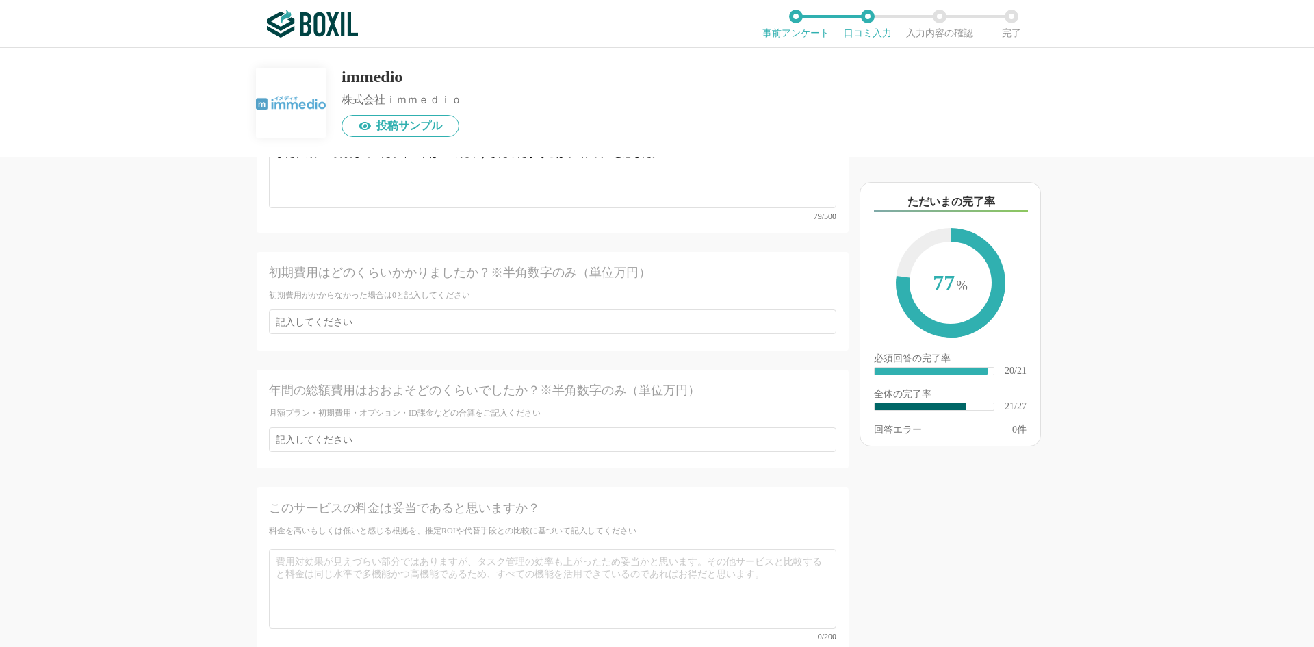
click at [372, 281] on div "初期費用はどのくらいかかりましたか？※半角数字のみ（単位万円） 初期費用がかからなかった場合は0と記入してください" at bounding box center [553, 301] width 592 height 99
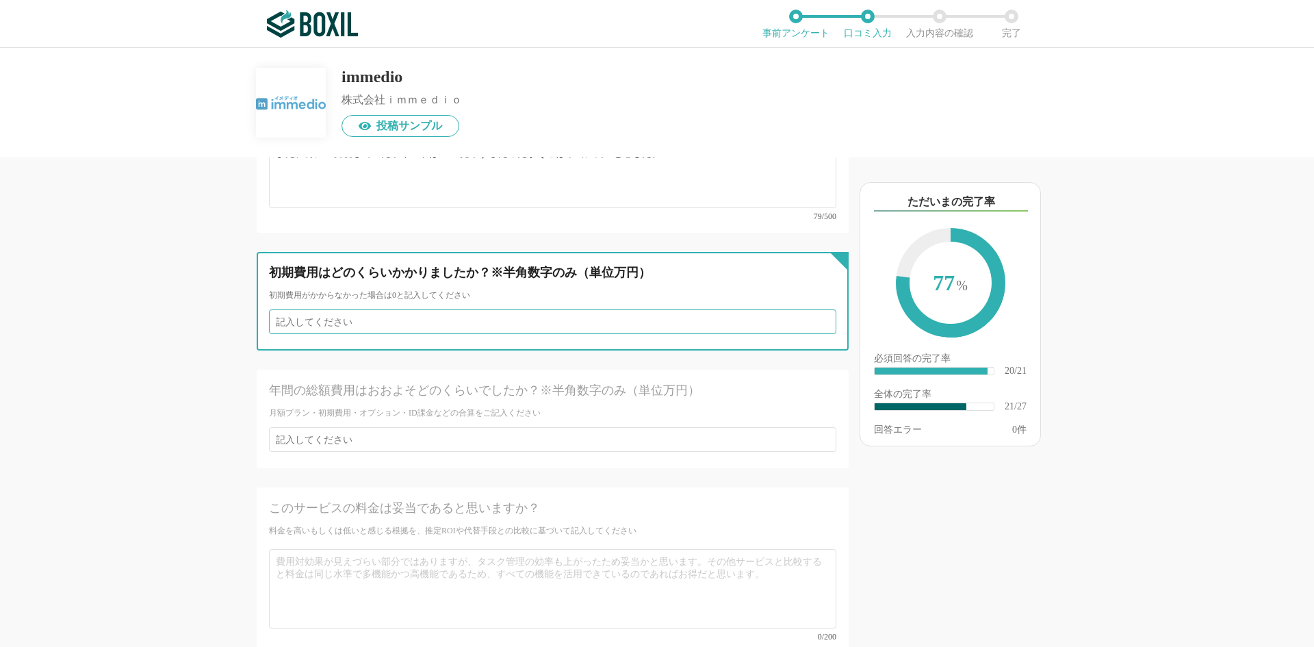
click at [394, 309] on input "number" at bounding box center [553, 321] width 568 height 25
click at [813, 309] on input "1" at bounding box center [553, 321] width 568 height 25
type input "0"
click at [814, 309] on input "0" at bounding box center [553, 321] width 568 height 25
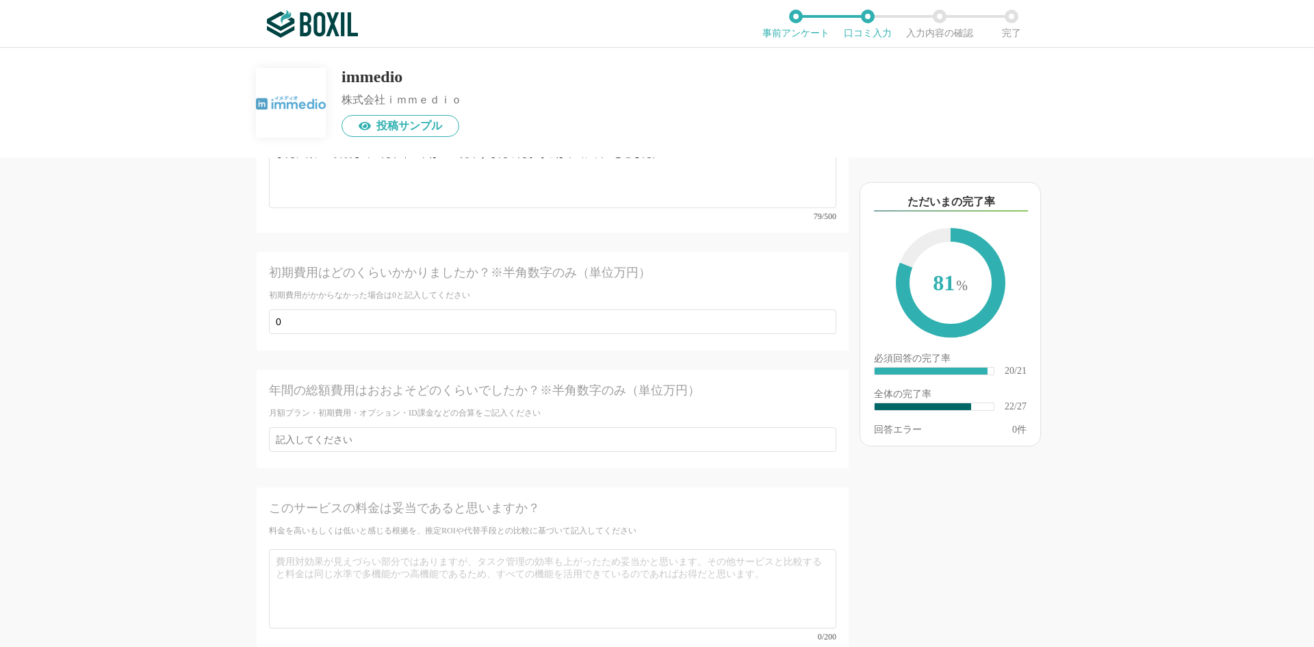
click at [600, 328] on div "初期費用はどのくらいかかりましたか？※半角数字のみ（単位万円） 初期費用がかからなかった場合は0と記入してください 0" at bounding box center [553, 307] width 592 height 110
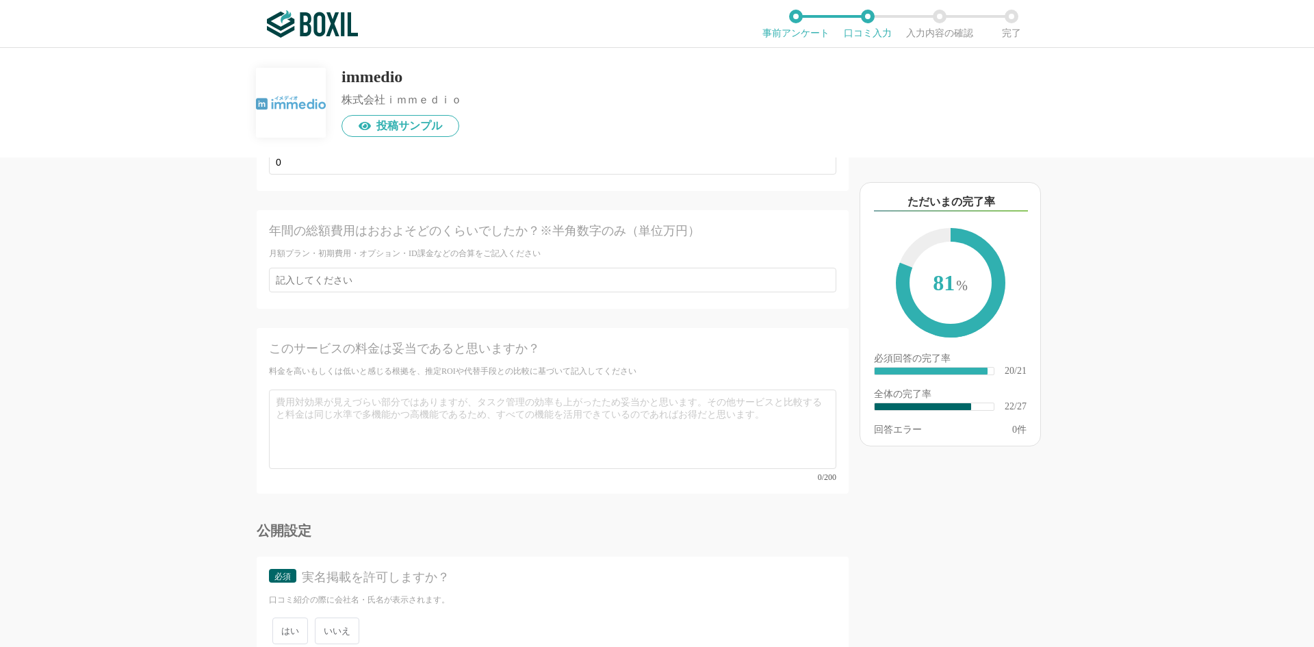
scroll to position [3567, 0]
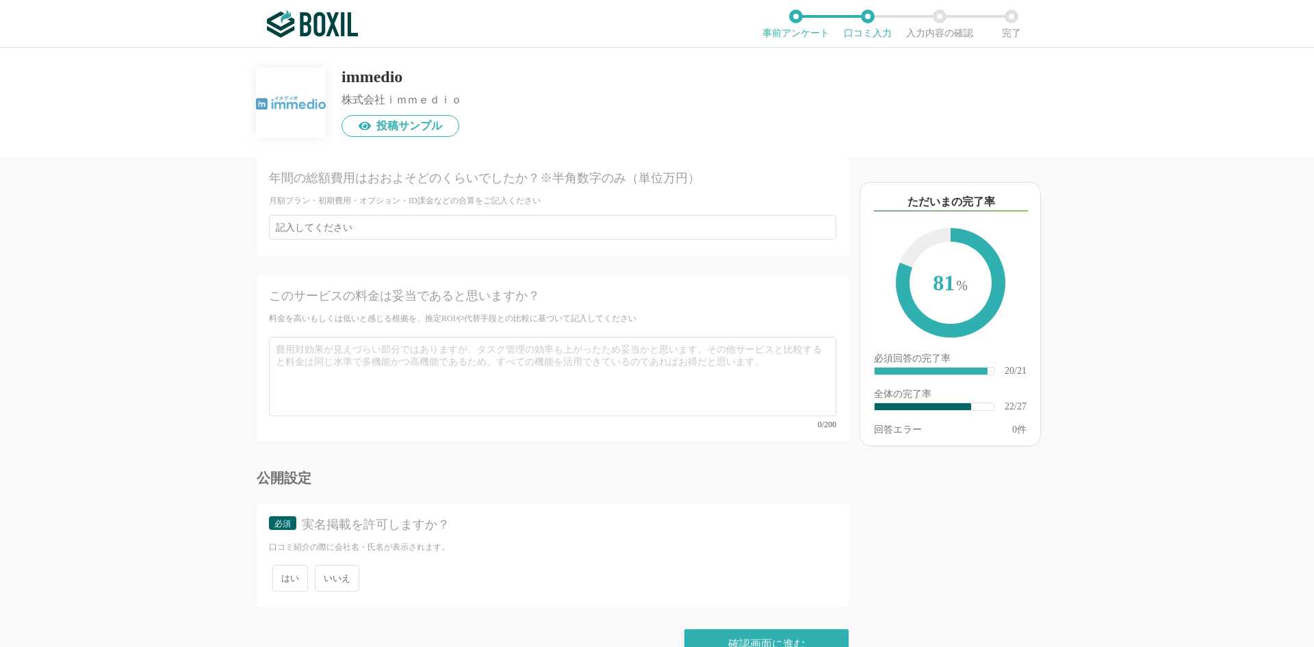
click at [335, 565] on span "いいえ" at bounding box center [337, 578] width 44 height 27
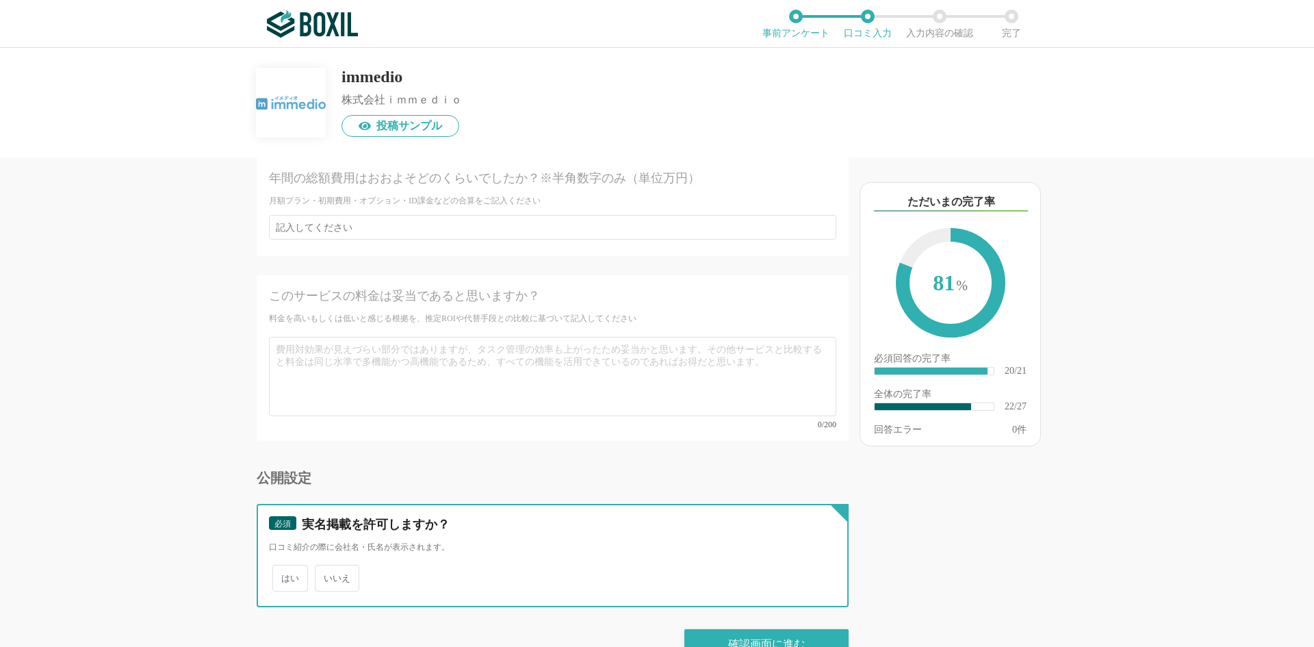
click at [327, 567] on input "いいえ" at bounding box center [322, 571] width 9 height 9
radio input "true"
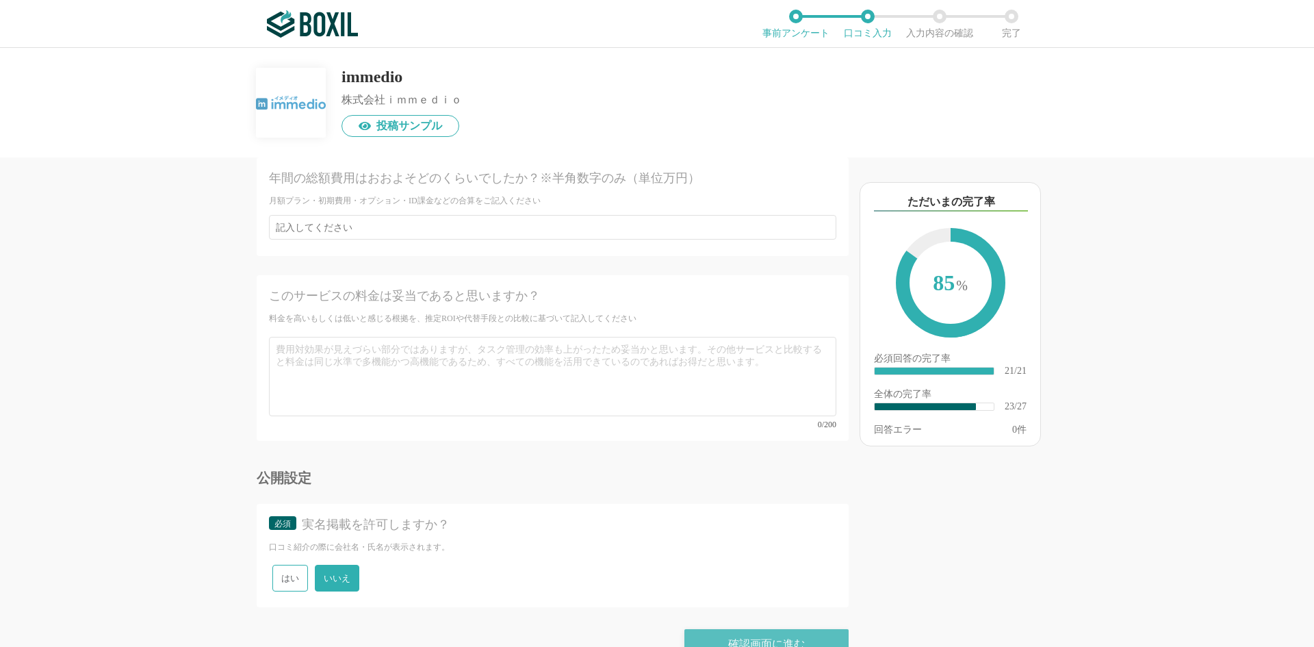
click at [763, 629] on div "確認画面に進む" at bounding box center [767, 644] width 164 height 30
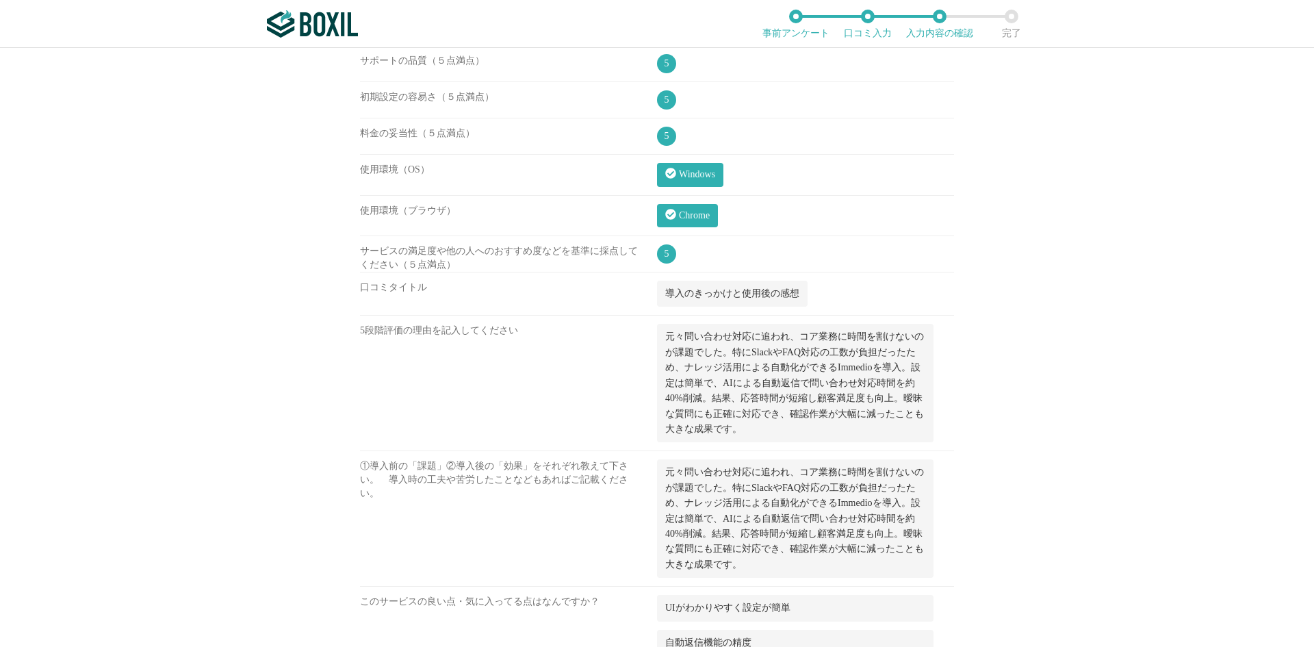
scroll to position [1384, 0]
